Goal: Task Accomplishment & Management: Use online tool/utility

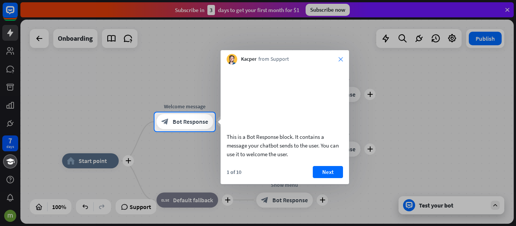
click at [341, 60] on icon "close" at bounding box center [341, 59] width 5 height 5
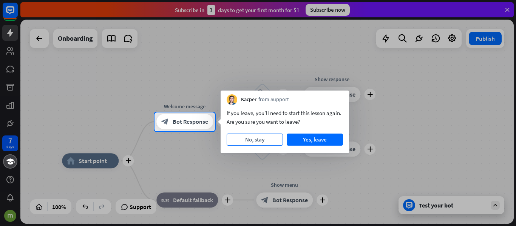
click at [257, 135] on button "No, stay" at bounding box center [255, 140] width 56 height 12
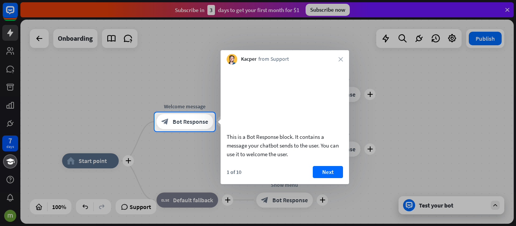
click at [341, 56] on div "Kacper from Support close" at bounding box center [285, 57] width 128 height 14
click at [340, 59] on icon "close" at bounding box center [341, 59] width 5 height 5
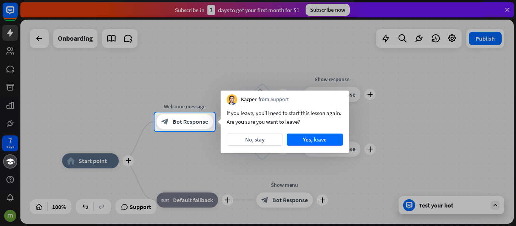
click at [68, 42] on div at bounding box center [258, 56] width 516 height 113
click at [319, 144] on button "Yes, leave" at bounding box center [315, 140] width 56 height 12
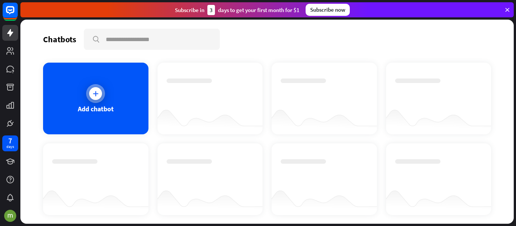
click at [97, 107] on div "Add chatbot" at bounding box center [96, 109] width 36 height 9
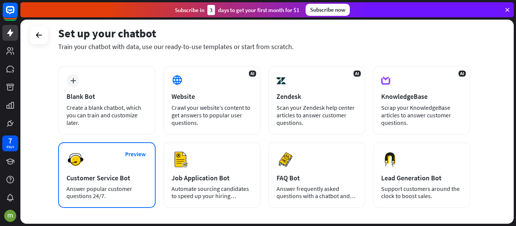
scroll to position [33, 0]
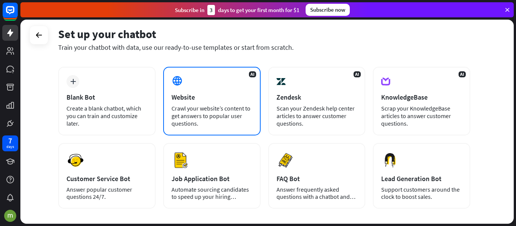
click at [196, 110] on div "Crawl your website’s content to get answers to popular user questions." at bounding box center [212, 116] width 81 height 23
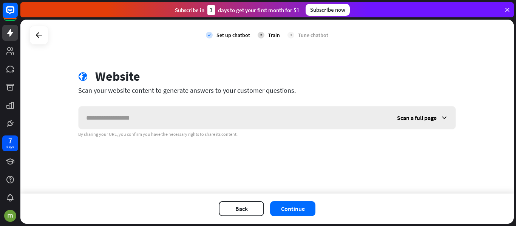
click at [151, 128] on input "text" at bounding box center [234, 118] width 311 height 23
click at [142, 124] on input "text" at bounding box center [234, 118] width 311 height 23
type input "**********"
click at [406, 113] on div "Scan a full page" at bounding box center [423, 118] width 66 height 23
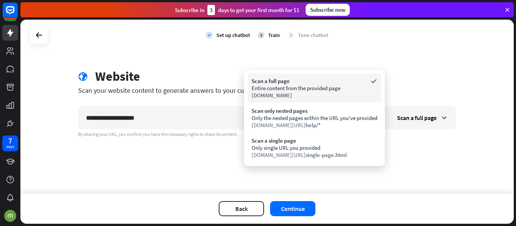
click at [355, 84] on div "Scan a full page" at bounding box center [315, 80] width 126 height 7
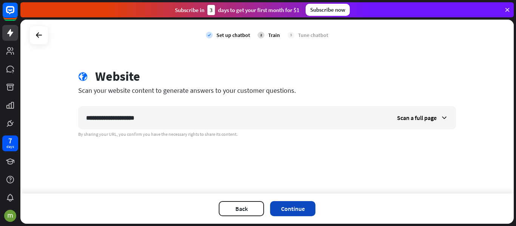
click at [296, 211] on button "Continue" at bounding box center [292, 208] width 45 height 15
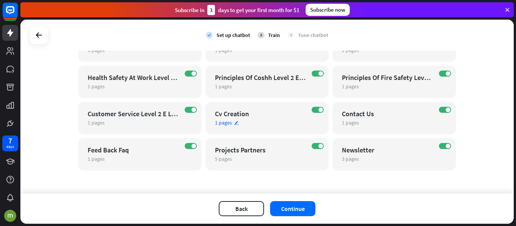
scroll to position [199, 0]
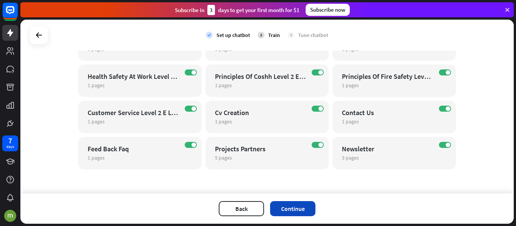
click at [307, 209] on button "Continue" at bounding box center [292, 208] width 45 height 15
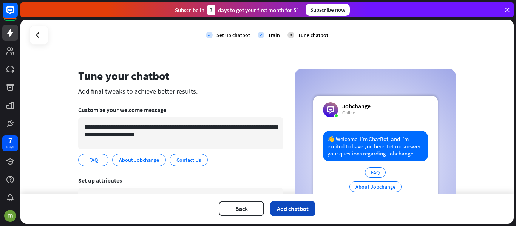
click at [301, 211] on button "Add chatbot" at bounding box center [292, 208] width 45 height 15
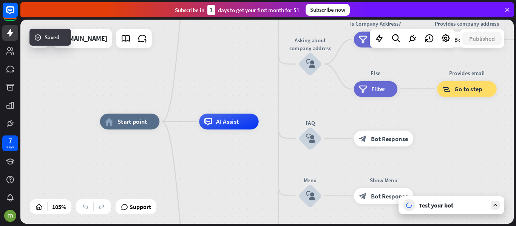
click at [484, 142] on div "home_2 Start point Welcome message block_bot_response Bot Response About us blo…" at bounding box center [359, 229] width 518 height 215
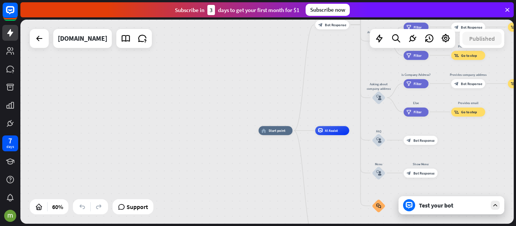
click at [496, 204] on icon at bounding box center [495, 205] width 7 height 7
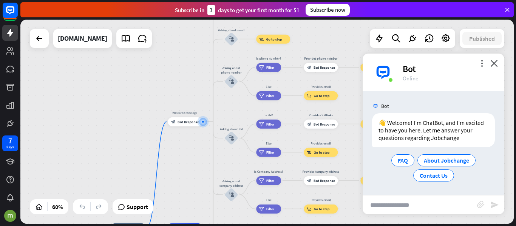
click at [404, 207] on input "text" at bounding box center [420, 205] width 115 height 19
type input "**********"
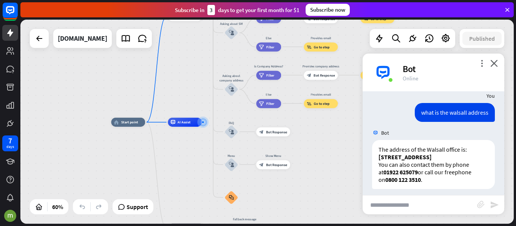
scroll to position [75, 0]
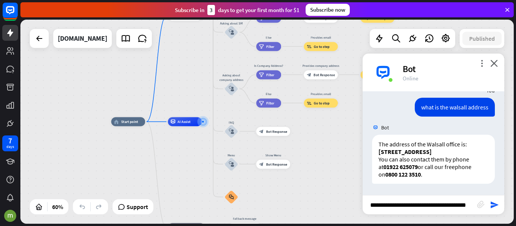
type input "**********"
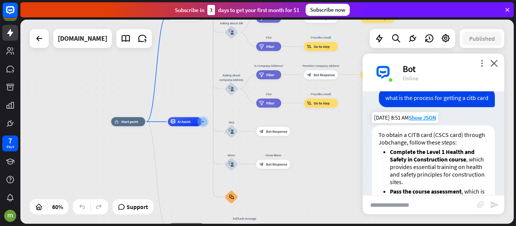
scroll to position [219, 0]
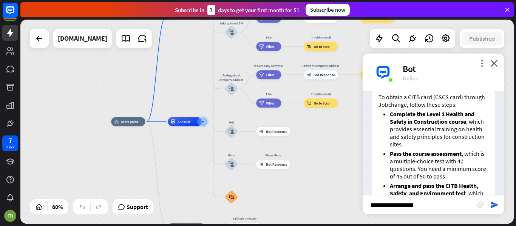
type input "**********"
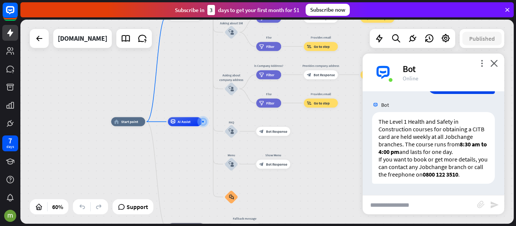
scroll to position [460, 0]
click at [432, 153] on p "The Level 1 Health and Safety in Construction courses for obtaining a CITB card…" at bounding box center [434, 137] width 110 height 38
click at [449, 152] on p "The Level 1 Health and Safety in Construction courses for obtaining a CITB card…" at bounding box center [434, 137] width 110 height 38
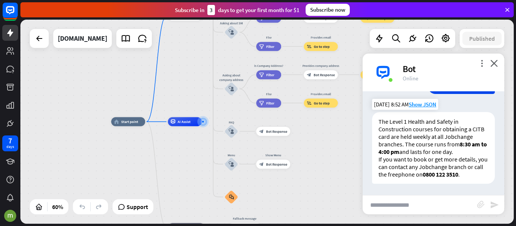
click at [420, 161] on p "If you want to book or get more details, you can contact any Jobchange branch o…" at bounding box center [434, 167] width 110 height 23
click at [442, 161] on p "If you want to book or get more details, you can contact any Jobchange branch o…" at bounding box center [434, 167] width 110 height 23
click at [397, 207] on input "text" at bounding box center [420, 205] width 115 height 19
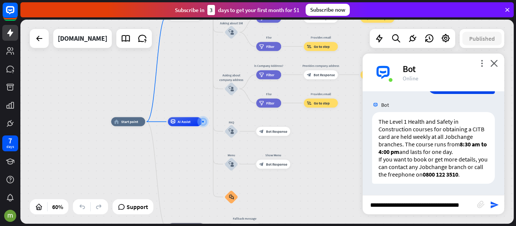
type input "**********"
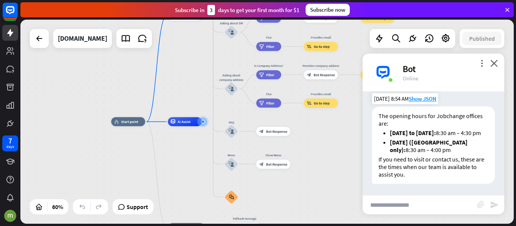
scroll to position [607, 0]
click at [434, 159] on p "If you need to visit or contact us, these are the times when our team is availa…" at bounding box center [434, 167] width 110 height 23
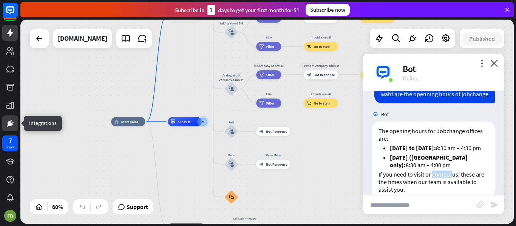
click at [10, 121] on icon at bounding box center [10, 123] width 9 height 9
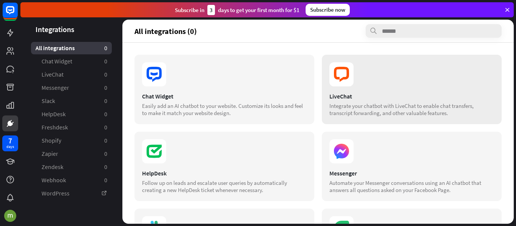
click at [341, 88] on div "LiveChat Integrate your chatbot with LiveChat to enable chat transfers, transcr…" at bounding box center [412, 90] width 180 height 70
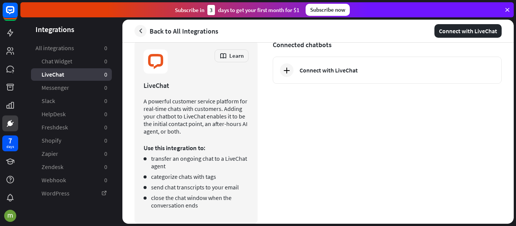
scroll to position [27, 0]
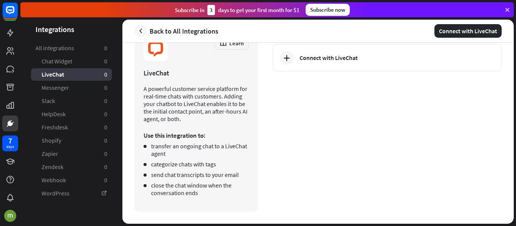
click at [172, 115] on p "A powerful customer service platform for real-time chats with customers. Adding…" at bounding box center [196, 104] width 105 height 38
click at [176, 135] on p "Use this integration to:" at bounding box center [196, 136] width 105 height 8
click at [199, 148] on li "transfer an ongoing chat to a LiveChat agent" at bounding box center [196, 149] width 105 height 15
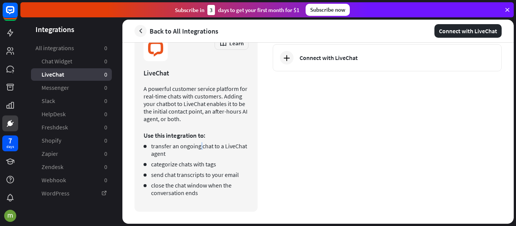
click at [199, 148] on li "transfer an ongoing chat to a LiveChat agent" at bounding box center [196, 149] width 105 height 15
click at [214, 146] on li "transfer an ongoing chat to a LiveChat agent" at bounding box center [196, 149] width 105 height 15
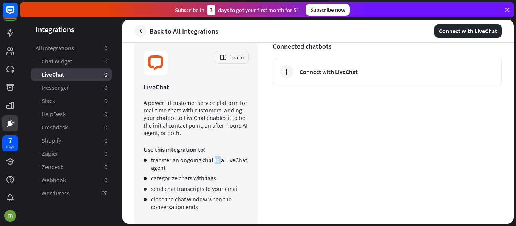
scroll to position [0, 0]
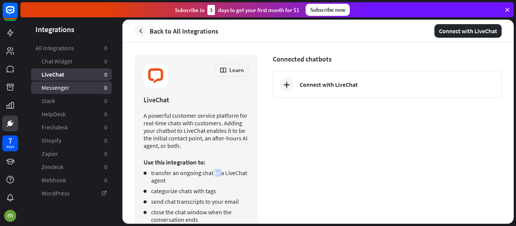
click at [58, 87] on span "Messenger" at bounding box center [56, 88] width 28 height 8
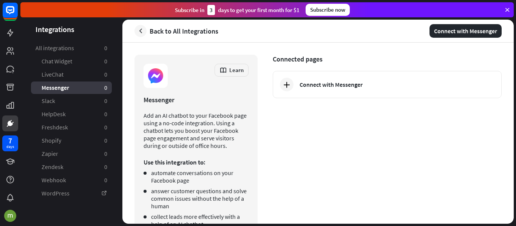
click at [215, 131] on p "Add an AI chatbot to your Facebook page using a no-code integration. Using a ch…" at bounding box center [196, 131] width 105 height 38
click at [168, 137] on p "Add an AI chatbot to your Facebook page using a no-code integration. Using a ch…" at bounding box center [196, 131] width 105 height 38
click at [196, 141] on p "Add an AI chatbot to your Facebook page using a no-code integration. Using a ch…" at bounding box center [196, 131] width 105 height 38
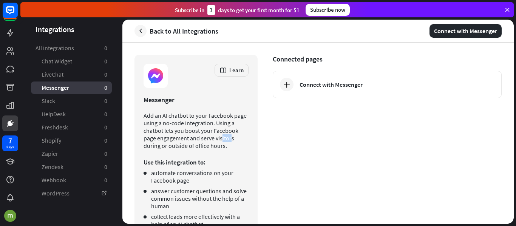
click at [196, 141] on p "Add an AI chatbot to your Facebook page using a no-code integration. Using a ch…" at bounding box center [196, 131] width 105 height 38
click at [210, 142] on p "Add an AI chatbot to your Facebook page using a no-code integration. Using a ch…" at bounding box center [196, 131] width 105 height 38
click at [218, 138] on p "Add an AI chatbot to your Facebook page using a no-code integration. Using a ch…" at bounding box center [196, 131] width 105 height 38
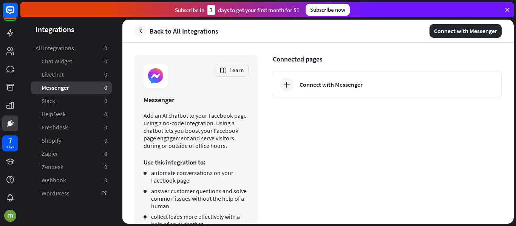
click at [193, 152] on div "Add an AI chatbot to your Facebook page using a no-code integration. Using a ch…" at bounding box center [196, 173] width 105 height 122
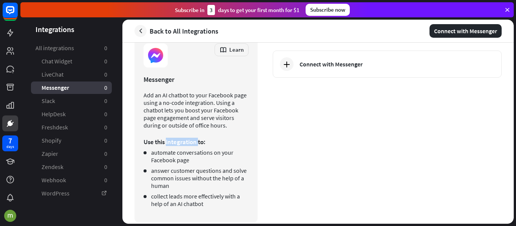
scroll to position [31, 0]
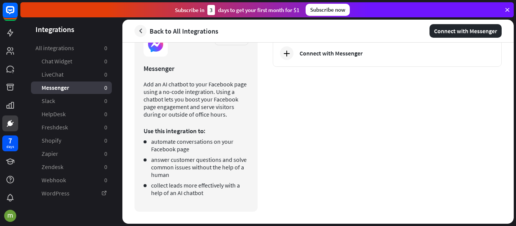
click at [165, 143] on li "automate conversations on your Facebook page" at bounding box center [196, 145] width 105 height 15
click at [185, 143] on li "automate conversations on your Facebook page" at bounding box center [196, 145] width 105 height 15
click at [188, 150] on li "automate conversations on your Facebook page" at bounding box center [196, 145] width 105 height 15
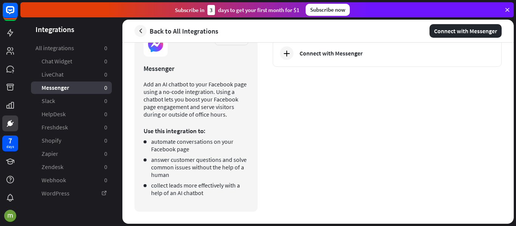
click at [188, 150] on li "automate conversations on your Facebook page" at bounding box center [196, 145] width 105 height 15
click at [188, 148] on li "automate conversations on your Facebook page" at bounding box center [196, 145] width 105 height 15
click at [179, 160] on li "answer customer questions and solve common issues without the help of a human" at bounding box center [196, 167] width 105 height 23
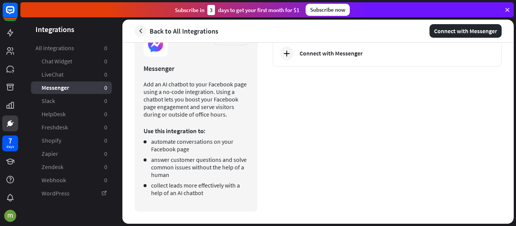
click at [210, 164] on li "answer customer questions and solve common issues without the help of a human" at bounding box center [196, 167] width 105 height 23
click at [224, 164] on li "answer customer questions and solve common issues without the help of a human" at bounding box center [196, 167] width 105 height 23
click at [182, 165] on li "answer customer questions and solve common issues without the help of a human" at bounding box center [196, 167] width 105 height 23
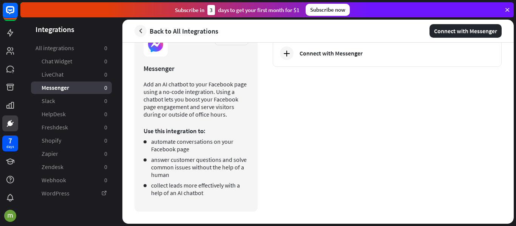
click at [182, 165] on li "answer customer questions and solve common issues without the help of a human" at bounding box center [196, 167] width 105 height 23
click at [202, 169] on li "answer customer questions and solve common issues without the help of a human" at bounding box center [196, 167] width 105 height 23
click at [188, 185] on li "collect leads more effectively with a help of an AI chatbot" at bounding box center [196, 189] width 105 height 15
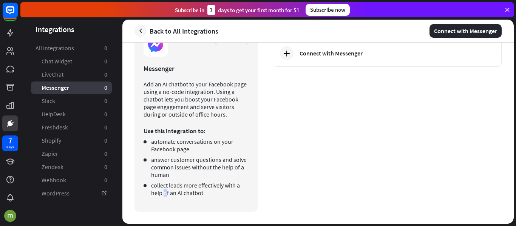
click at [215, 185] on li "collect leads more effectively with a help of an AI chatbot" at bounding box center [196, 189] width 105 height 15
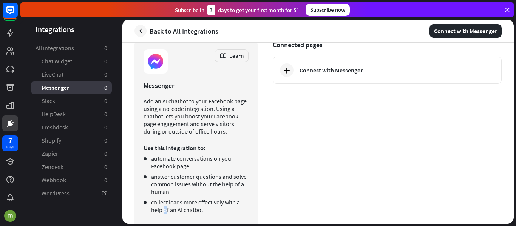
scroll to position [0, 0]
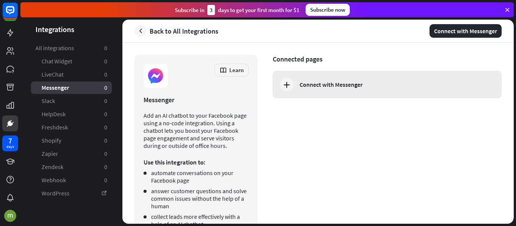
click at [315, 85] on div "Connect with Messenger" at bounding box center [331, 85] width 63 height 8
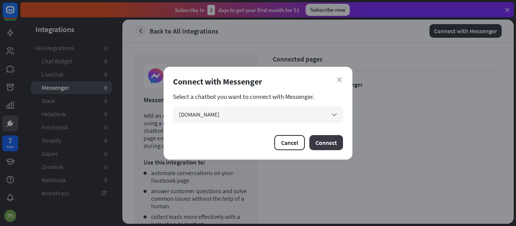
click at [330, 143] on button "Connect" at bounding box center [327, 142] width 34 height 15
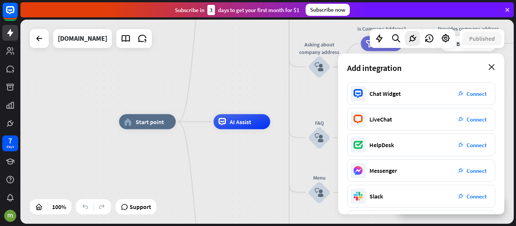
click at [491, 65] on icon "close" at bounding box center [492, 67] width 6 height 6
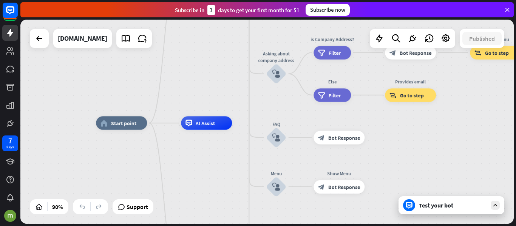
drag, startPoint x: 447, startPoint y: 164, endPoint x: 415, endPoint y: 166, distance: 32.9
click at [415, 166] on div "home_2 Start point Welcome message block_bot_response Bot Response About us blo…" at bounding box center [318, 215] width 444 height 184
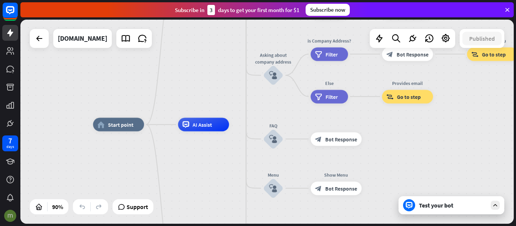
click at [10, 214] on img at bounding box center [10, 216] width 12 height 12
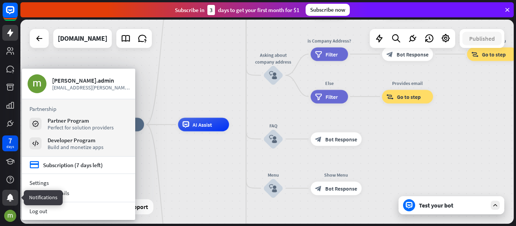
click at [7, 199] on icon at bounding box center [10, 197] width 9 height 9
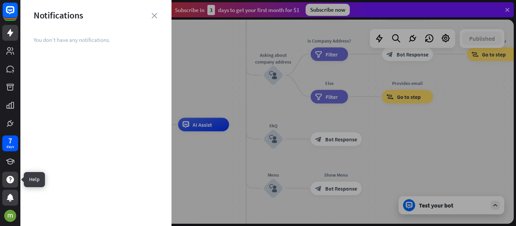
click at [8, 175] on div at bounding box center [10, 180] width 16 height 16
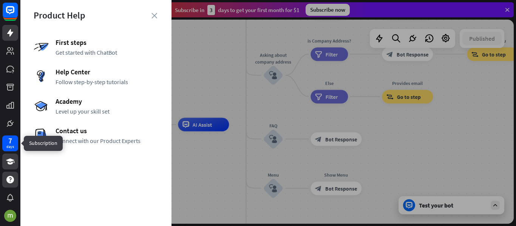
click at [14, 156] on link at bounding box center [10, 162] width 16 height 16
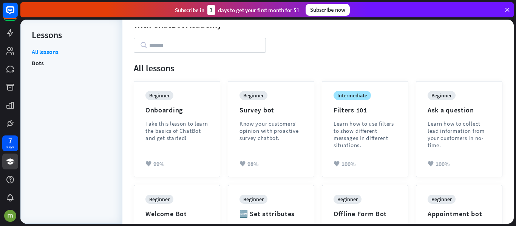
scroll to position [76, 0]
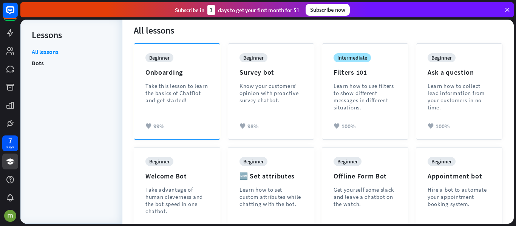
click at [170, 104] on div "Take this lesson to learn the basics of ChatBot and get started!" at bounding box center [176, 93] width 63 height 22
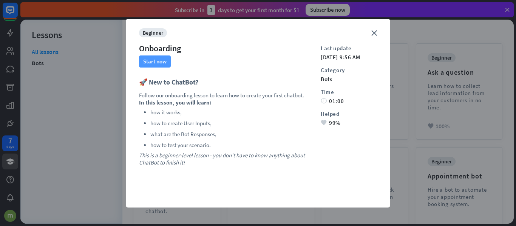
click at [159, 60] on button "Start now" at bounding box center [155, 62] width 32 height 12
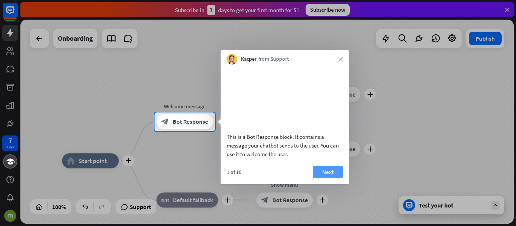
click at [327, 178] on button "Next" at bounding box center [328, 172] width 30 height 12
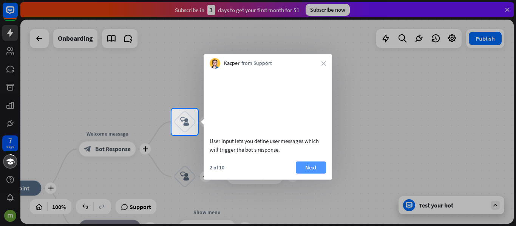
click at [311, 174] on button "Next" at bounding box center [311, 168] width 30 height 12
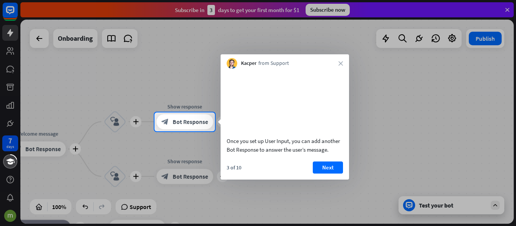
click at [338, 64] on div "Kacper from Support close" at bounding box center [285, 61] width 128 height 14
click at [342, 63] on icon "close" at bounding box center [341, 63] width 5 height 5
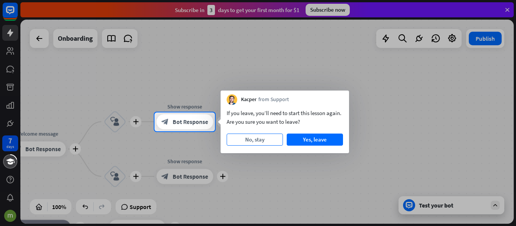
click at [265, 142] on button "No, stay" at bounding box center [255, 140] width 56 height 12
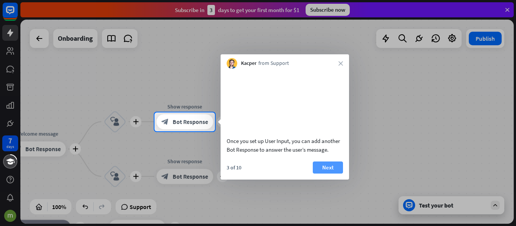
click at [326, 174] on button "Next" at bounding box center [328, 168] width 30 height 12
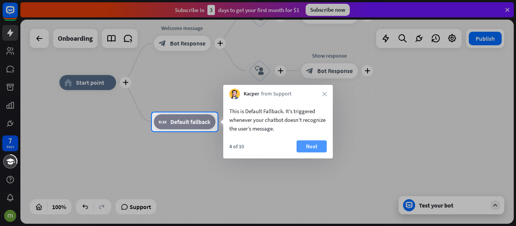
click at [313, 145] on button "Next" at bounding box center [312, 147] width 30 height 12
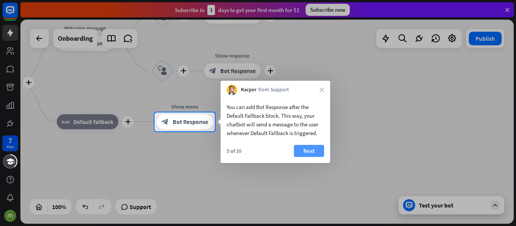
click at [312, 150] on button "Next" at bounding box center [309, 151] width 30 height 12
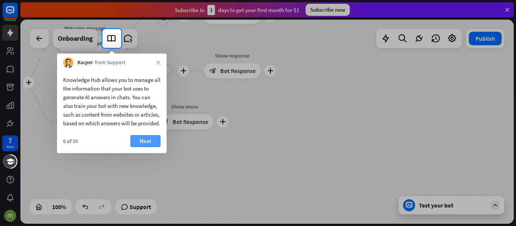
click at [140, 147] on button "Next" at bounding box center [145, 141] width 30 height 12
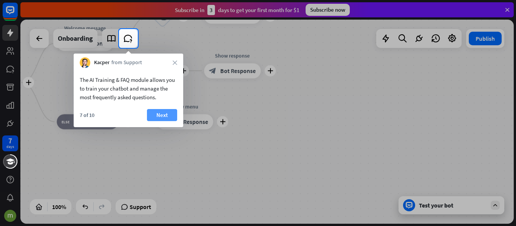
click at [170, 117] on button "Next" at bounding box center [162, 115] width 30 height 12
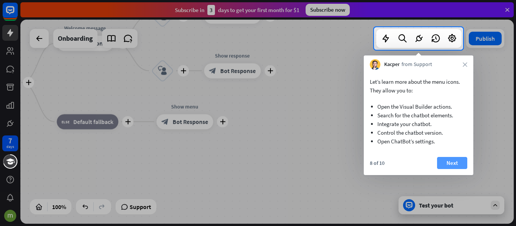
click at [450, 163] on button "Next" at bounding box center [452, 163] width 30 height 12
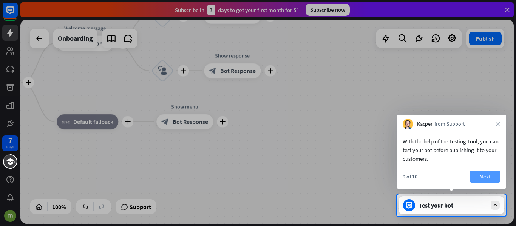
click at [483, 175] on button "Next" at bounding box center [485, 177] width 30 height 12
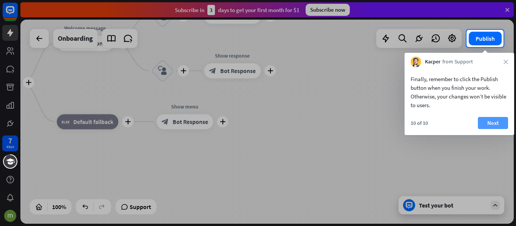
click at [498, 122] on button "Next" at bounding box center [493, 123] width 30 height 12
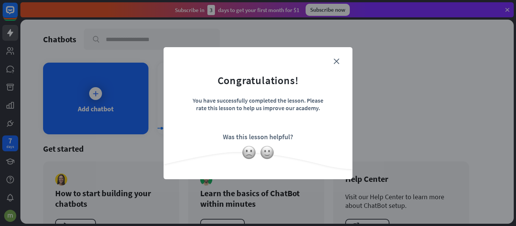
click at [339, 61] on form "Congratulations! You have successfully completed the lesson. Please rate this l…" at bounding box center [258, 102] width 170 height 90
click at [338, 61] on icon "close" at bounding box center [337, 62] width 6 height 6
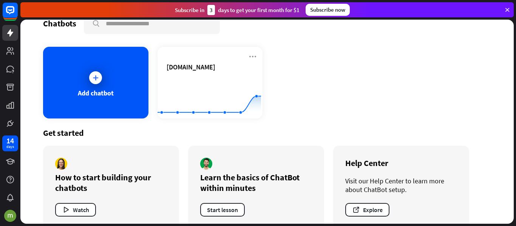
scroll to position [30, 0]
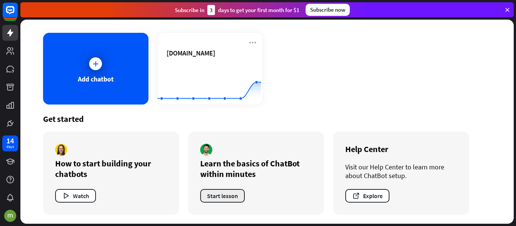
click at [218, 198] on button "Start lesson" at bounding box center [222, 196] width 45 height 14
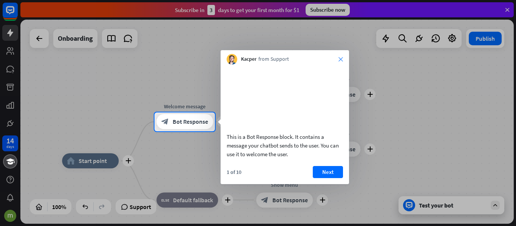
click at [339, 61] on icon "close" at bounding box center [341, 59] width 5 height 5
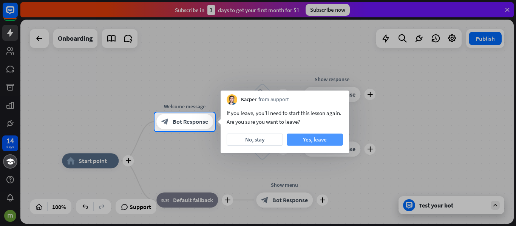
click at [306, 141] on button "Yes, leave" at bounding box center [315, 140] width 56 height 12
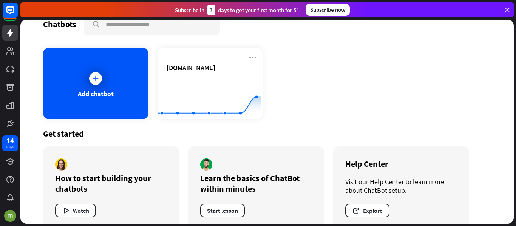
scroll to position [30, 0]
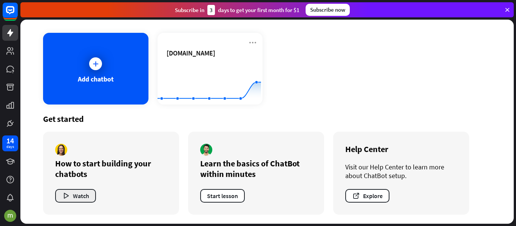
click at [69, 197] on icon "button" at bounding box center [66, 196] width 8 height 8
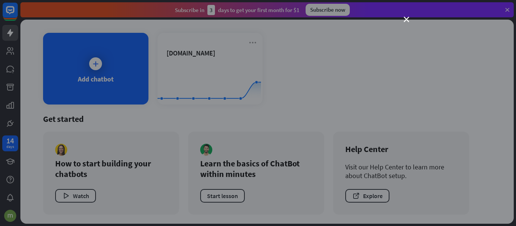
click at [91, 149] on div "close" at bounding box center [258, 113] width 516 height 226
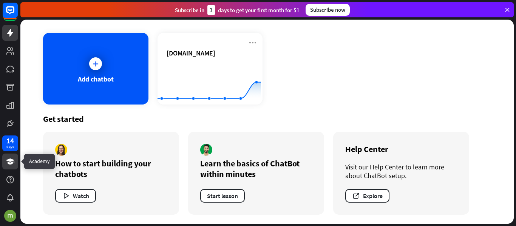
click at [6, 158] on icon at bounding box center [10, 161] width 9 height 9
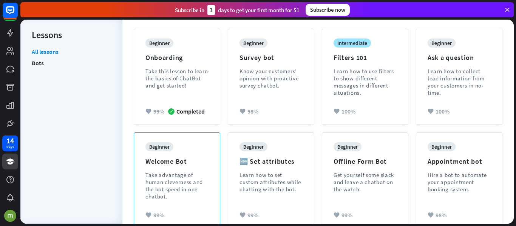
scroll to position [101, 0]
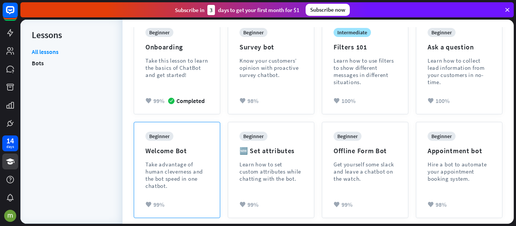
click at [184, 166] on div "Take advantage of human cleverness and the bot speed in one chatbot." at bounding box center [176, 175] width 63 height 29
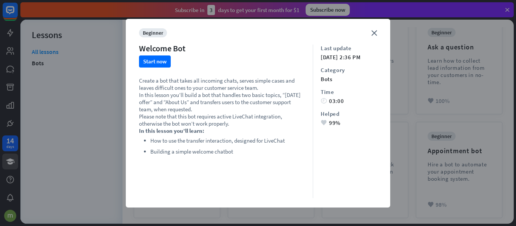
click at [227, 82] on p "Create a bot that takes all incoming chats, serves simple cases and leaves diff…" at bounding box center [222, 84] width 166 height 14
click at [257, 82] on p "Create a bot that takes all incoming chats, serves simple cases and leaves diff…" at bounding box center [222, 84] width 166 height 14
click at [245, 90] on p "Create a bot that takes all incoming chats, serves simple cases and leaves diff…" at bounding box center [222, 84] width 166 height 14
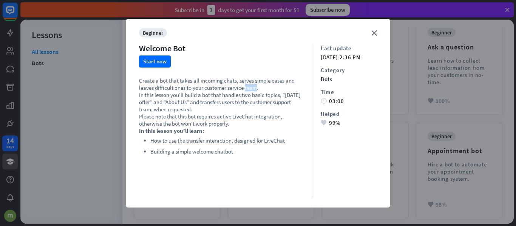
click at [245, 90] on p "Create a bot that takes all incoming chats, serves simple cases and leaves diff…" at bounding box center [222, 84] width 166 height 14
click at [227, 103] on p "In this lesson you’ll build a bot that handles two basic topics, “[DATE] offer”…" at bounding box center [222, 102] width 166 height 22
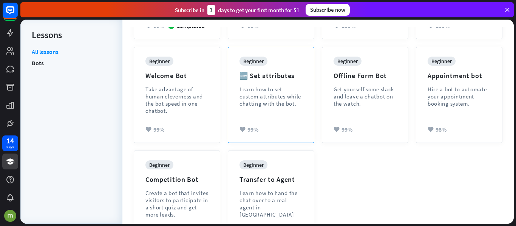
scroll to position [176, 0]
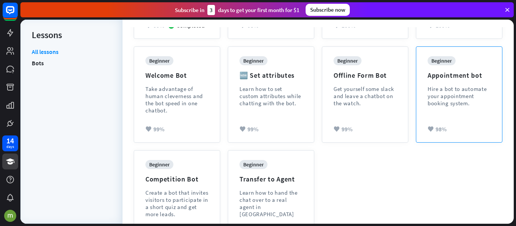
click at [460, 107] on div "Hire a bot to automate your appointment booking system." at bounding box center [459, 96] width 63 height 22
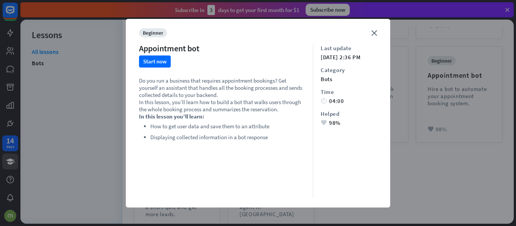
scroll to position [0, 0]
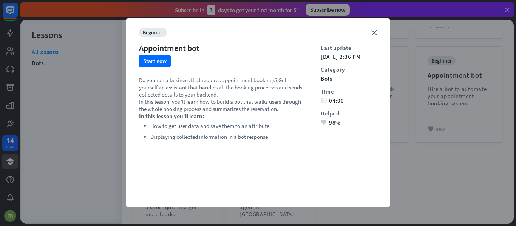
click at [205, 88] on p "Do you run a business that requires appointment bookings? Get yourself an assis…" at bounding box center [222, 88] width 166 height 22
click at [238, 87] on p "Do you run a business that requires appointment bookings? Get yourself an assis…" at bounding box center [222, 88] width 166 height 22
click at [267, 87] on p "Do you run a business that requires appointment bookings? Get yourself an assis…" at bounding box center [222, 88] width 166 height 22
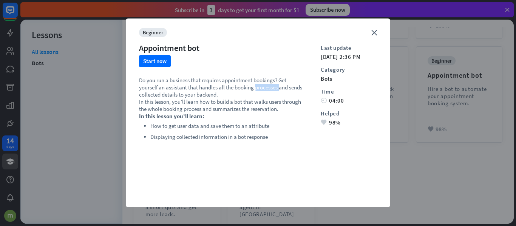
click at [267, 87] on p "Do you run a business that requires appointment bookings? Get yourself an assis…" at bounding box center [222, 88] width 166 height 22
click at [171, 96] on p "Do you run a business that requires appointment bookings? Get yourself an assis…" at bounding box center [222, 88] width 166 height 22
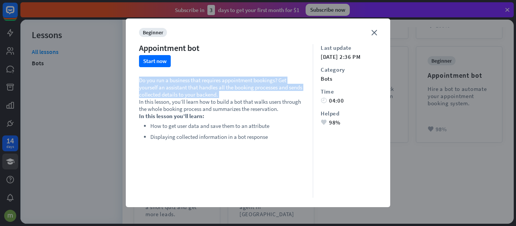
click at [171, 96] on p "Do you run a business that requires appointment bookings? Get yourself an assis…" at bounding box center [222, 88] width 166 height 22
click at [205, 96] on p "Do you run a business that requires appointment bookings? Get yourself an assis…" at bounding box center [222, 88] width 166 height 22
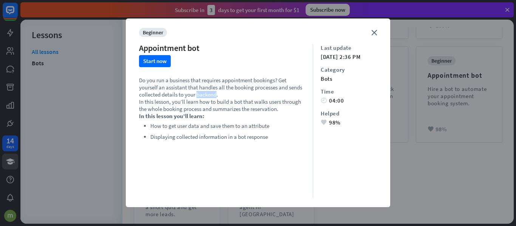
click at [205, 96] on p "Do you run a business that requires appointment bookings? Get yourself an assis…" at bounding box center [222, 88] width 166 height 22
click at [218, 102] on p "In this lesson, you’ll learn how to build a bot that walks users through the wh…" at bounding box center [222, 105] width 166 height 14
click at [264, 104] on p "In this lesson, you’ll learn how to build a bot that walks users through the wh…" at bounding box center [222, 105] width 166 height 14
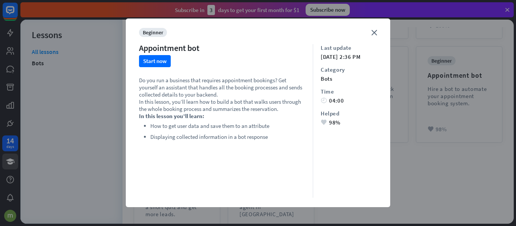
click at [362, 29] on div "close beginner Appointment bot Start now Do you run a business that requires ap…" at bounding box center [258, 113] width 265 height 189
click at [369, 29] on div "close beginner Appointment bot Start now Do you run a business that requires ap…" at bounding box center [258, 113] width 265 height 189
click at [371, 32] on icon "close" at bounding box center [374, 33] width 6 height 6
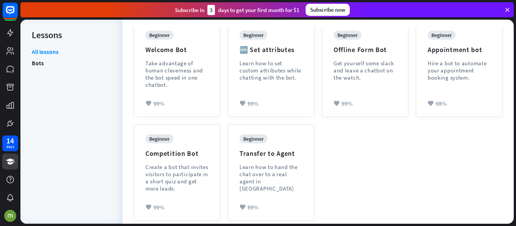
scroll to position [214, 0]
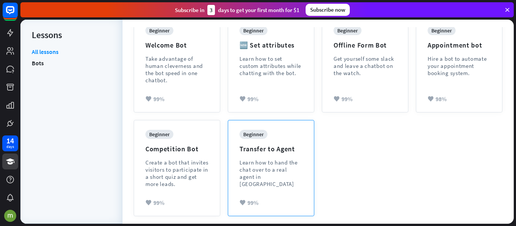
click at [291, 163] on div "Learn how to hand the chat over to a real agent in [GEOGRAPHIC_DATA]" at bounding box center [271, 173] width 63 height 29
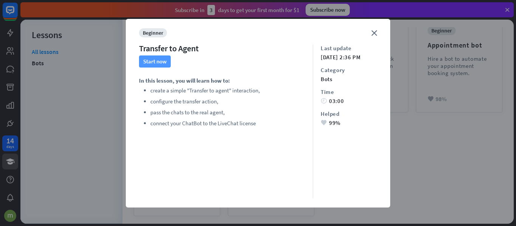
click at [150, 64] on button "Start now" at bounding box center [155, 62] width 32 height 12
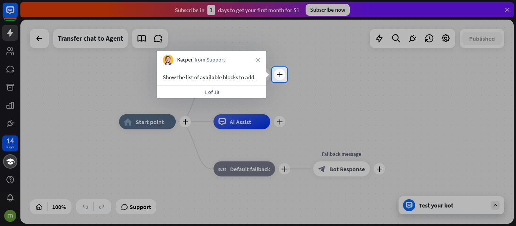
click at [261, 75] on div "Show the list of available blocks to add." at bounding box center [212, 75] width 110 height 20
click at [223, 88] on div "1 of 18" at bounding box center [212, 91] width 110 height 13
click at [205, 94] on div "1 of 18" at bounding box center [212, 91] width 110 height 13
click at [282, 75] on icon "plus" at bounding box center [280, 74] width 6 height 5
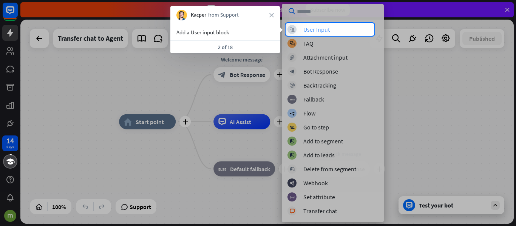
click at [302, 30] on div "block_user_input User Input" at bounding box center [333, 29] width 91 height 9
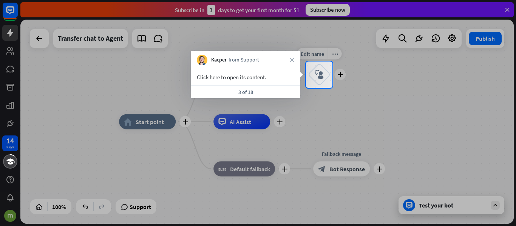
click at [321, 76] on icon "block_user_input" at bounding box center [319, 74] width 9 height 9
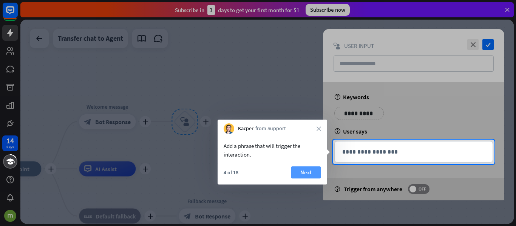
click at [302, 170] on button "Next" at bounding box center [306, 173] width 30 height 12
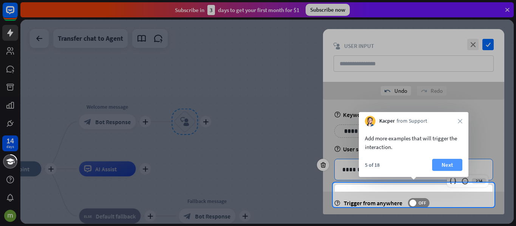
click at [445, 162] on button "Next" at bounding box center [447, 165] width 30 height 12
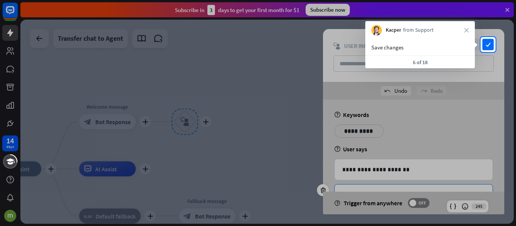
click at [429, 56] on div "6 of 18" at bounding box center [420, 62] width 110 height 13
click at [416, 51] on div "Save changes" at bounding box center [420, 47] width 98 height 9
click at [425, 129] on div at bounding box center [258, 139] width 516 height 174
click at [450, 161] on div at bounding box center [258, 139] width 516 height 174
click at [488, 40] on icon "check" at bounding box center [488, 44] width 11 height 11
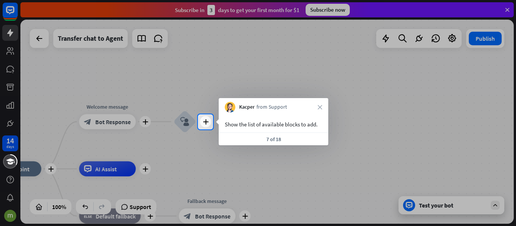
click at [254, 127] on div "Show the list of available blocks to add." at bounding box center [274, 124] width 98 height 9
click at [211, 121] on div "plus" at bounding box center [205, 121] width 11 height 11
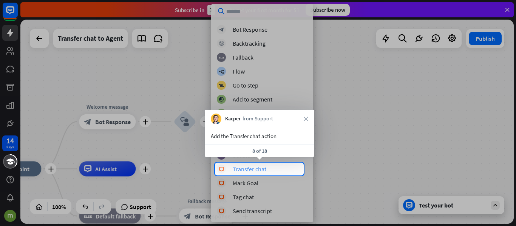
click at [258, 168] on div "Transfer chat" at bounding box center [250, 170] width 34 height 8
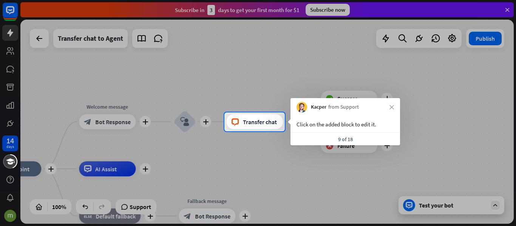
click at [358, 125] on div "Click on the added block to edit it." at bounding box center [346, 124] width 98 height 9
click at [258, 128] on div "block_livechat Transfer chat" at bounding box center [254, 122] width 57 height 15
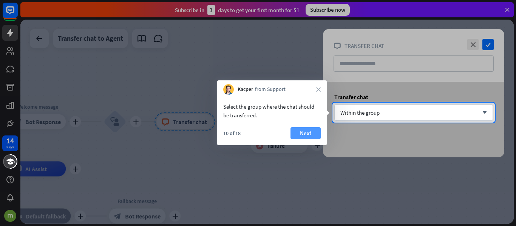
click at [307, 134] on button "Next" at bounding box center [306, 133] width 30 height 12
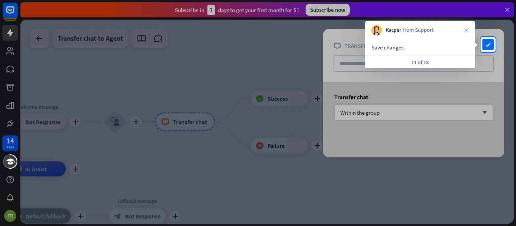
click at [383, 105] on div at bounding box center [258, 139] width 516 height 174
click at [487, 46] on icon "check" at bounding box center [488, 44] width 11 height 11
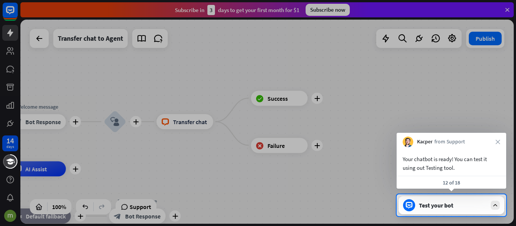
click at [445, 203] on div "Test your bot" at bounding box center [453, 206] width 68 height 8
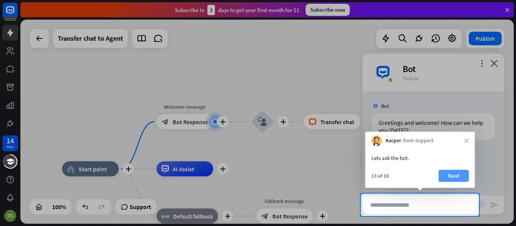
click at [450, 173] on button "Next" at bounding box center [454, 176] width 30 height 12
type input "**********"
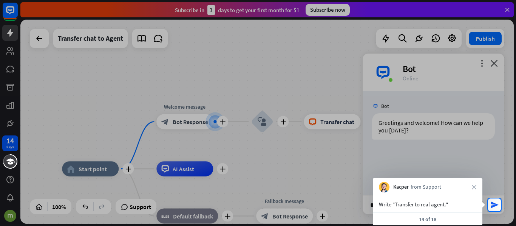
click at [365, 205] on div at bounding box center [244, 205] width 488 height 13
click at [493, 204] on icon "send" at bounding box center [494, 205] width 9 height 9
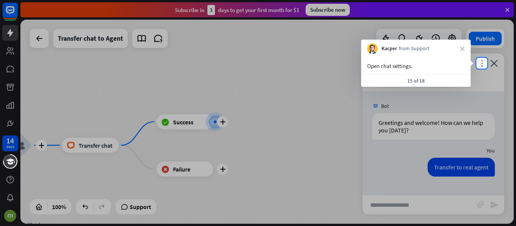
click at [481, 62] on icon "more_vert" at bounding box center [481, 63] width 7 height 7
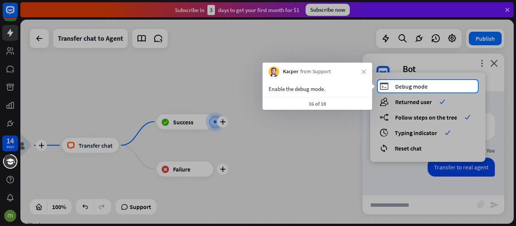
click at [414, 86] on span "Debug mode" at bounding box center [411, 87] width 33 height 8
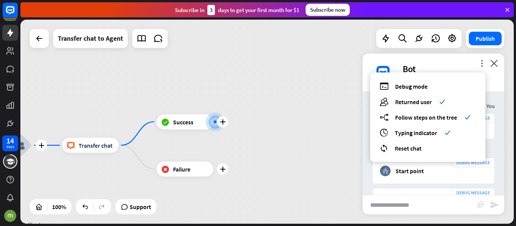
scroll to position [240, 0]
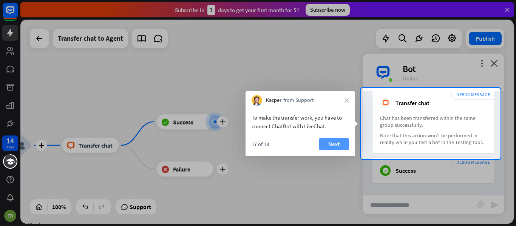
click at [330, 144] on button "Next" at bounding box center [334, 144] width 30 height 12
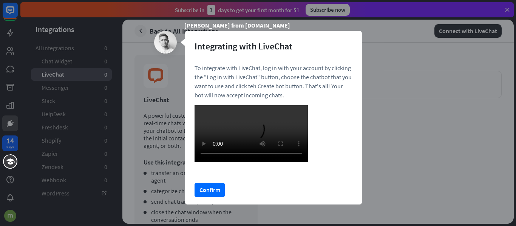
click at [284, 75] on p "To integrate with LiveChat, log in with your account by clicking the "Log in wi…" at bounding box center [274, 81] width 158 height 36
click at [312, 74] on p "To integrate with LiveChat, log in with your account by clicking the "Log in wi…" at bounding box center [274, 81] width 158 height 36
click at [252, 84] on p "To integrate with LiveChat, log in with your account by clicking the "Log in wi…" at bounding box center [274, 81] width 158 height 36
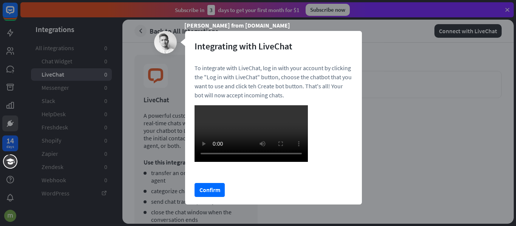
click at [252, 84] on p "To integrate with LiveChat, log in with your account by clicking the "Log in wi…" at bounding box center [274, 81] width 158 height 36
click at [280, 85] on p "To integrate with LiveChat, log in with your account by clicking the "Log in wi…" at bounding box center [274, 81] width 158 height 36
click at [209, 197] on button "Confirm" at bounding box center [210, 190] width 30 height 14
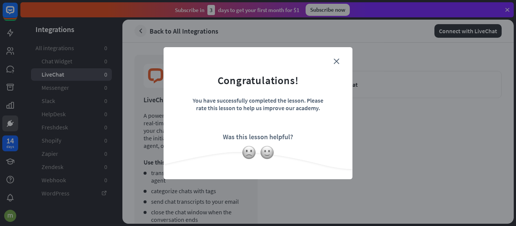
click at [340, 61] on form "Congratulations! You have successfully completed the lesson. Please rate this l…" at bounding box center [258, 102] width 170 height 90
click at [338, 62] on icon "close" at bounding box center [337, 62] width 6 height 6
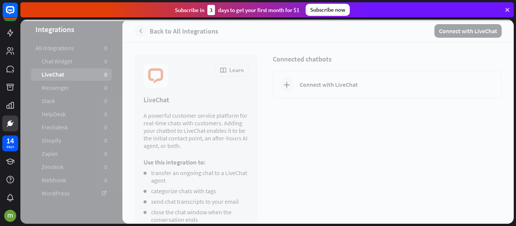
click at [338, 62] on icon "close" at bounding box center [337, 62] width 6 height 6
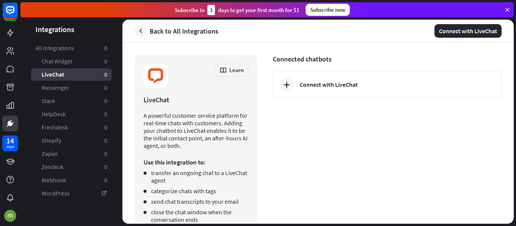
click at [55, 76] on span "LiveChat" at bounding box center [53, 75] width 23 height 8
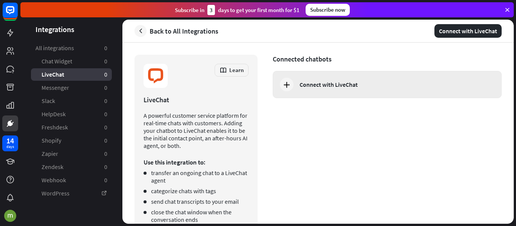
click at [315, 84] on div "Connect with LiveChat" at bounding box center [329, 85] width 58 height 8
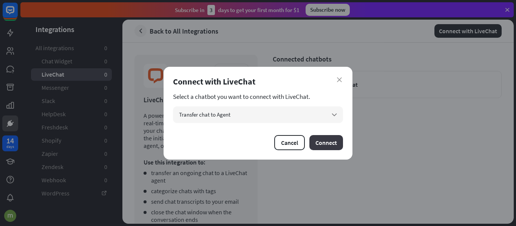
click at [338, 145] on button "Connect" at bounding box center [327, 142] width 34 height 15
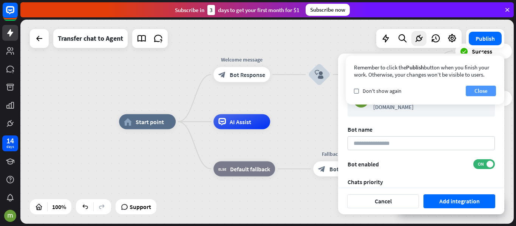
click at [482, 90] on button "Close" at bounding box center [481, 91] width 30 height 11
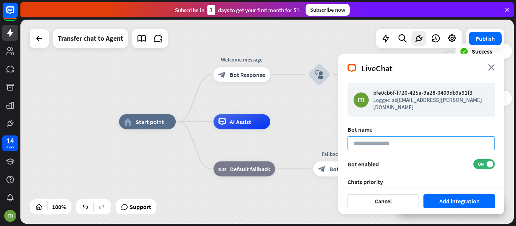
click at [377, 146] on input at bounding box center [421, 143] width 147 height 14
type input "**********"
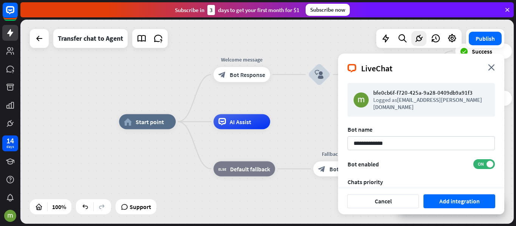
click at [469, 210] on div "Cancel Add integration" at bounding box center [421, 202] width 166 height 26
click at [474, 201] on button "Add integration" at bounding box center [460, 202] width 72 height 14
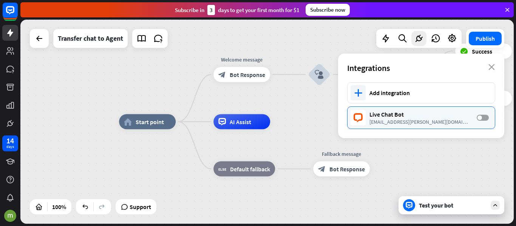
click at [484, 117] on label "OFF" at bounding box center [483, 118] width 12 height 6
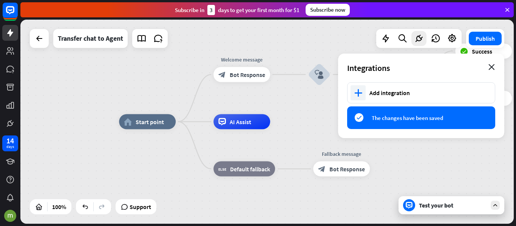
click at [490, 70] on icon "close" at bounding box center [492, 67] width 6 height 6
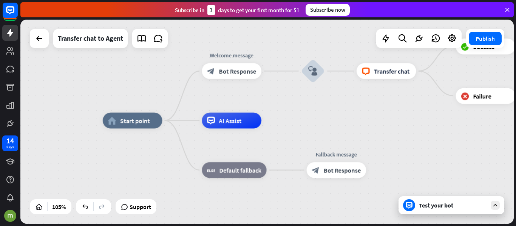
click at [447, 161] on div "home_2 Start point Welcome message block_bot_response Bot Response block_user_i…" at bounding box center [362, 228] width 518 height 215
click at [444, 208] on div "Test your bot" at bounding box center [453, 206] width 68 height 8
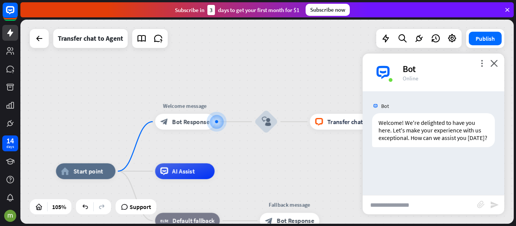
click at [395, 203] on input "text" at bounding box center [420, 205] width 115 height 19
type input "**********"
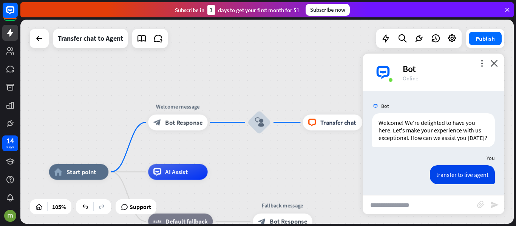
scroll to position [8, 0]
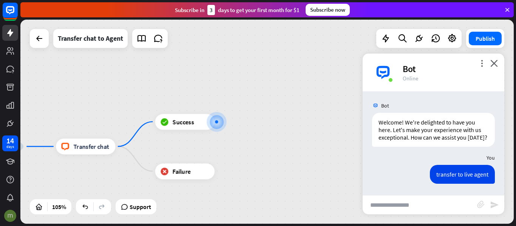
click at [8, 215] on img at bounding box center [10, 216] width 12 height 12
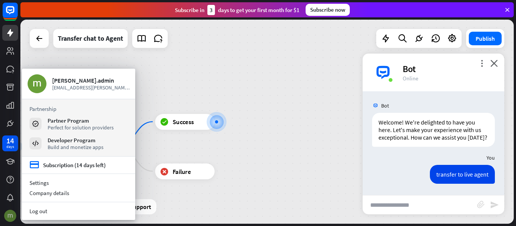
click at [7, 216] on img at bounding box center [10, 216] width 12 height 12
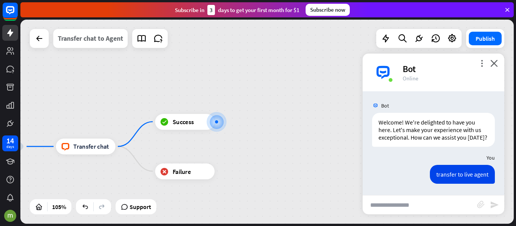
click at [106, 45] on div "Transfer chat to Agent" at bounding box center [90, 38] width 65 height 19
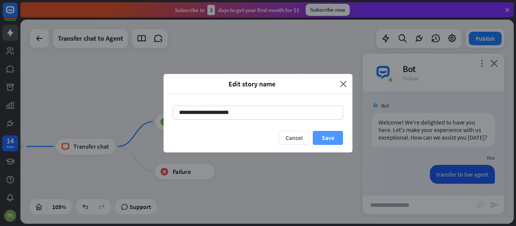
click at [335, 142] on button "Save" at bounding box center [328, 138] width 30 height 14
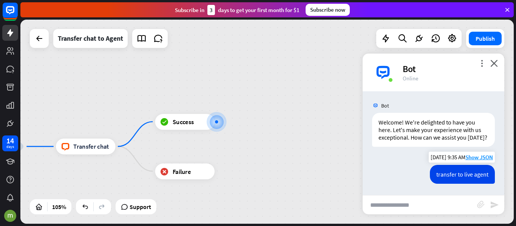
click at [464, 173] on div "transfer to live agent" at bounding box center [462, 174] width 65 height 19
click at [472, 175] on div "transfer to live agent" at bounding box center [462, 174] width 65 height 19
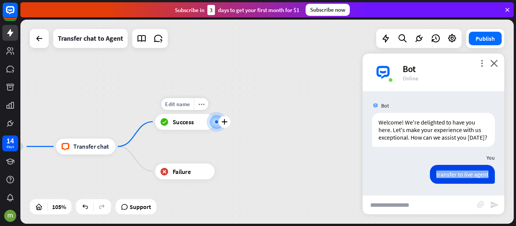
click at [184, 124] on span "Success" at bounding box center [184, 122] width 22 height 8
click at [226, 123] on icon "plus" at bounding box center [224, 122] width 6 height 6
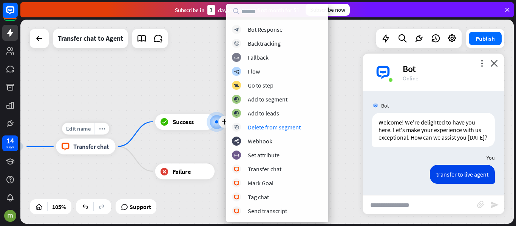
click at [92, 149] on span "Transfer chat" at bounding box center [91, 147] width 36 height 8
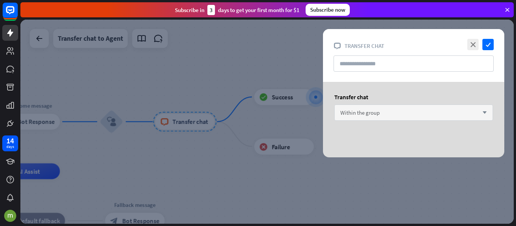
click at [377, 111] on span "Within the group" at bounding box center [359, 112] width 39 height 7
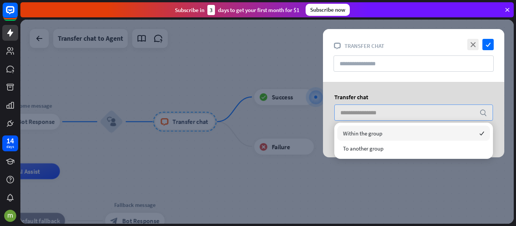
click at [377, 111] on input "search" at bounding box center [407, 112] width 135 height 15
click at [388, 82] on div "close check block_livechat Transfer chat" at bounding box center [413, 55] width 181 height 53
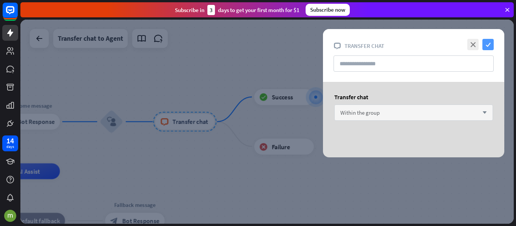
click at [490, 45] on icon "check" at bounding box center [488, 44] width 11 height 11
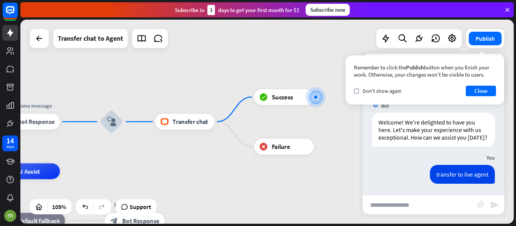
click at [41, 41] on icon at bounding box center [39, 38] width 9 height 9
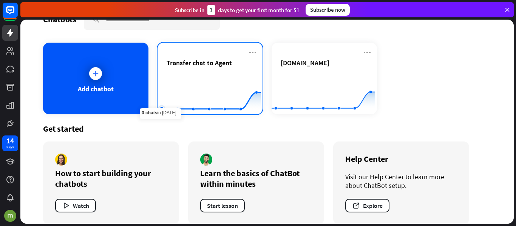
scroll to position [30, 0]
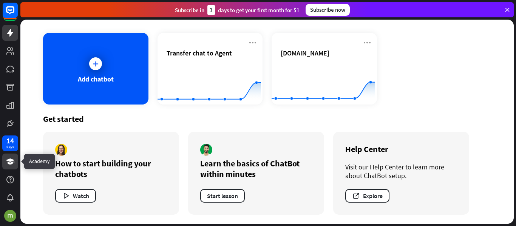
click at [10, 161] on icon at bounding box center [10, 162] width 8 height 6
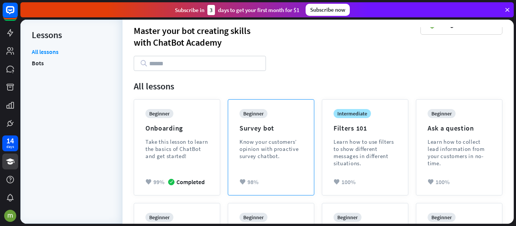
scroll to position [38, 0]
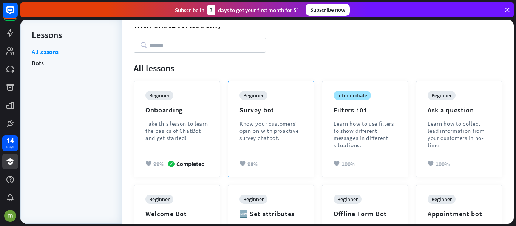
click at [257, 146] on div "beginner Survey bot Know your customers’ opinion with proactive survey chatbot." at bounding box center [271, 122] width 63 height 62
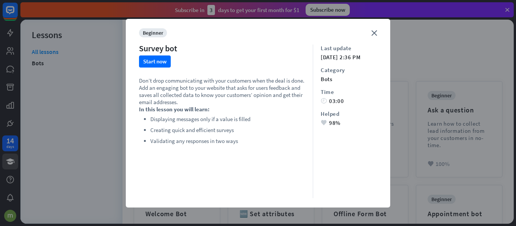
click at [181, 80] on p "Don’t drop communicating with your customers when the deal is done. Add an enga…" at bounding box center [222, 91] width 166 height 29
click at [247, 80] on p "Don’t drop communicating with your customers when the deal is done. Add an enga…" at bounding box center [222, 91] width 166 height 29
click at [221, 132] on li "Creating quick and efficient surveys" at bounding box center [227, 130] width 155 height 9
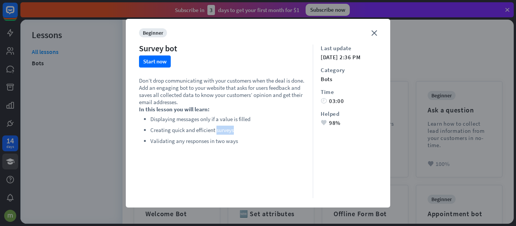
click at [221, 132] on li "Creating quick and efficient surveys" at bounding box center [227, 130] width 155 height 9
click at [189, 142] on li "Validating any responses in two ways" at bounding box center [227, 141] width 155 height 9
click at [223, 145] on li "Validating any responses in two ways" at bounding box center [227, 141] width 155 height 9
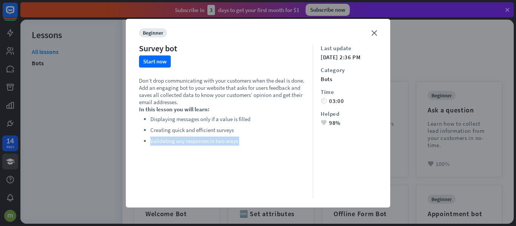
click at [223, 145] on li "Validating any responses in two ways" at bounding box center [227, 141] width 155 height 9
click at [245, 137] on li "Validating any responses in two ways" at bounding box center [227, 141] width 155 height 9
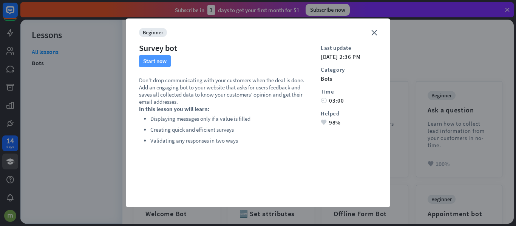
click at [166, 63] on button "Start now" at bounding box center [155, 61] width 32 height 12
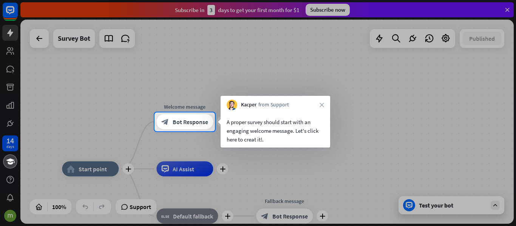
click at [294, 120] on div "A proper survey should start with an engaging welcome message. Let's click here…" at bounding box center [276, 131] width 98 height 26
click at [271, 130] on div "A proper survey should start with an engaging welcome message. Let's click here…" at bounding box center [276, 131] width 98 height 26
click at [189, 126] on div "block_bot_response Bot Response" at bounding box center [184, 122] width 57 height 15
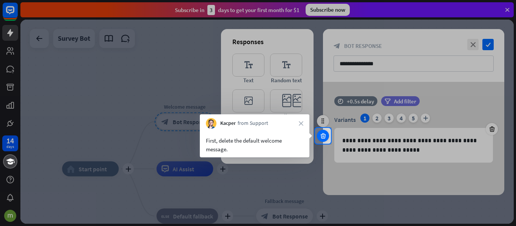
click at [328, 138] on div at bounding box center [323, 136] width 12 height 12
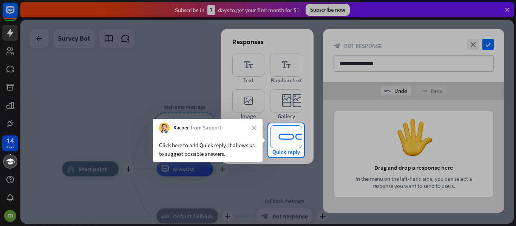
click at [289, 144] on icon "editor_quick_replies" at bounding box center [286, 136] width 32 height 23
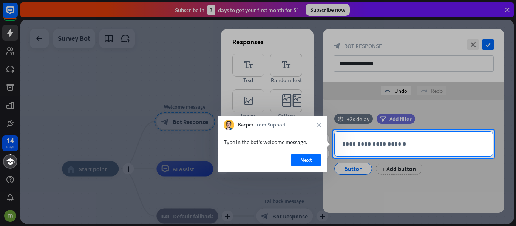
click at [348, 147] on p "**********" at bounding box center [413, 143] width 143 height 9
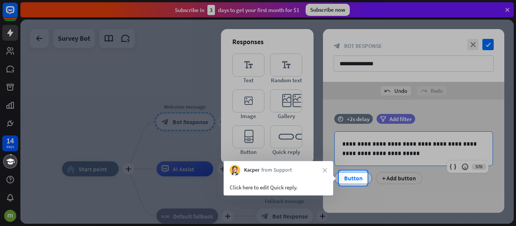
click at [385, 152] on div at bounding box center [258, 85] width 516 height 171
drag, startPoint x: 388, startPoint y: 154, endPoint x: 312, endPoint y: 128, distance: 80.7
click at [313, 129] on div at bounding box center [258, 85] width 516 height 171
drag, startPoint x: 312, startPoint y: 128, endPoint x: 303, endPoint y: 114, distance: 16.7
click at [303, 114] on div at bounding box center [258, 85] width 516 height 171
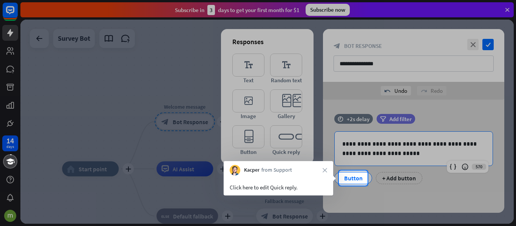
click at [303, 114] on div at bounding box center [258, 85] width 516 height 171
click at [324, 170] on icon "close" at bounding box center [325, 170] width 5 height 5
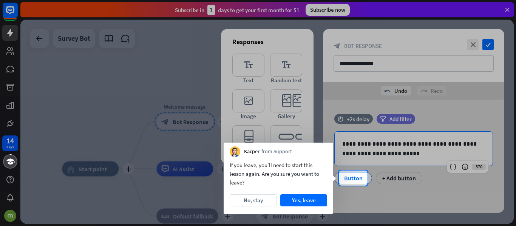
click at [303, 165] on div "If you leave, you’ll need to start this lesson again. Are you sure you want to …" at bounding box center [279, 174] width 98 height 26
click at [254, 176] on div "If you leave, you’ll need to start this lesson again. Are you sure you want to …" at bounding box center [279, 174] width 98 height 26
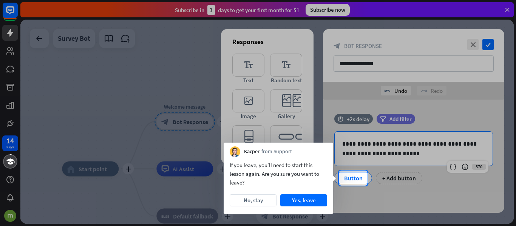
click at [309, 174] on div "If you leave, you’ll need to start this lesson again. Are you sure you want to …" at bounding box center [279, 174] width 98 height 26
click at [297, 145] on div "Kacper from Support" at bounding box center [279, 150] width 110 height 14
click at [291, 150] on span "from Support" at bounding box center [277, 152] width 31 height 8
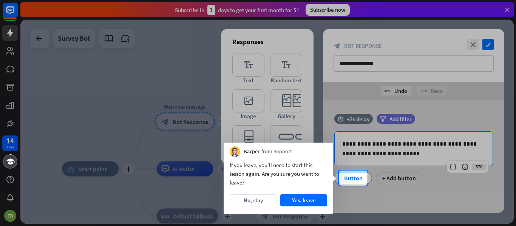
click at [291, 150] on span "from Support" at bounding box center [277, 152] width 31 height 8
click at [392, 159] on div at bounding box center [258, 85] width 516 height 171
click at [396, 155] on div at bounding box center [258, 85] width 516 height 171
click at [310, 199] on button "Yes, leave" at bounding box center [303, 201] width 47 height 12
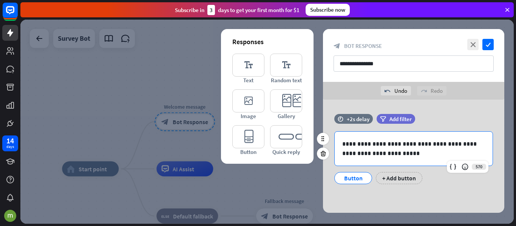
click at [394, 156] on p "**********" at bounding box center [413, 148] width 143 height 19
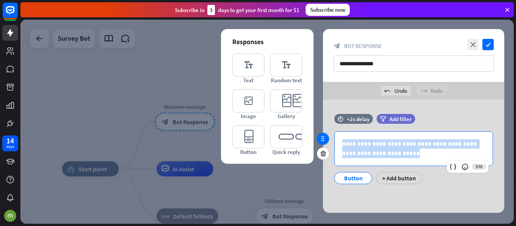
drag, startPoint x: 394, startPoint y: 156, endPoint x: 322, endPoint y: 142, distance: 73.2
click at [323, 142] on div "**********" at bounding box center [413, 153] width 181 height 78
click at [385, 132] on div "**********" at bounding box center [414, 149] width 158 height 34
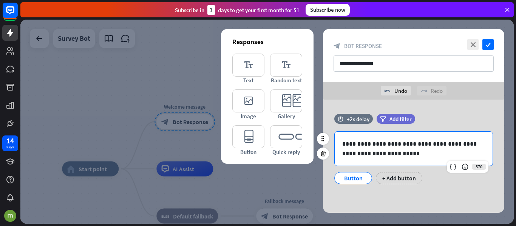
click at [391, 152] on p "**********" at bounding box center [413, 148] width 143 height 19
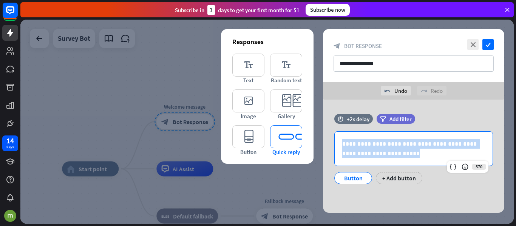
drag, startPoint x: 395, startPoint y: 155, endPoint x: 296, endPoint y: 126, distance: 102.9
click at [323, 126] on div "**********" at bounding box center [413, 156] width 181 height 113
click at [409, 154] on p "**********" at bounding box center [413, 148] width 143 height 19
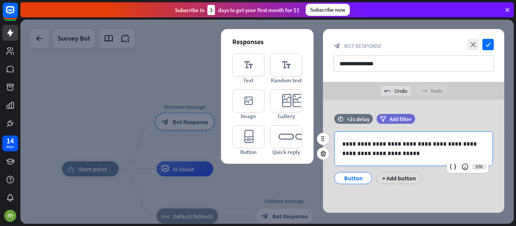
click at [406, 157] on p "**********" at bounding box center [413, 148] width 143 height 19
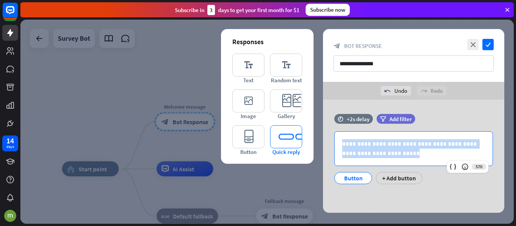
drag, startPoint x: 406, startPoint y: 157, endPoint x: 285, endPoint y: 128, distance: 124.8
click at [323, 128] on div "**********" at bounding box center [413, 156] width 181 height 113
click at [393, 154] on p "**********" at bounding box center [413, 148] width 143 height 19
drag, startPoint x: 394, startPoint y: 156, endPoint x: 296, endPoint y: 127, distance: 102.0
click at [323, 127] on div "**********" at bounding box center [413, 156] width 181 height 113
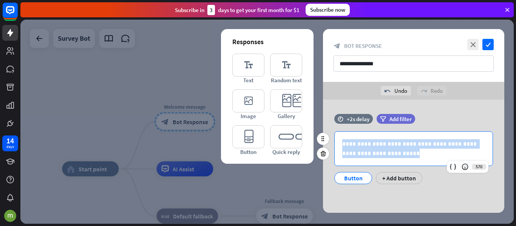
click at [394, 153] on p "**********" at bounding box center [413, 148] width 143 height 19
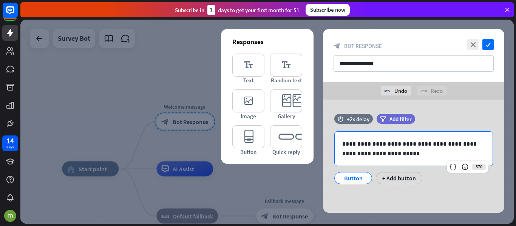
drag, startPoint x: 394, startPoint y: 156, endPoint x: 305, endPoint y: 132, distance: 92.0
click at [330, 141] on div "**********" at bounding box center [413, 158] width 181 height 53
drag, startPoint x: 305, startPoint y: 132, endPoint x: 338, endPoint y: 138, distance: 33.4
click at [338, 138] on div "**********" at bounding box center [414, 156] width 200 height 113
click at [388, 152] on p "**********" at bounding box center [413, 148] width 143 height 19
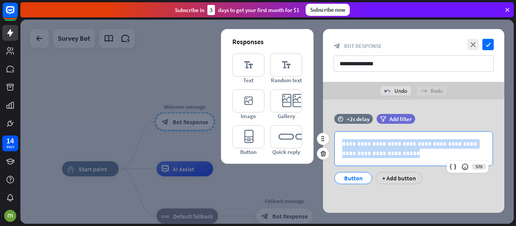
drag, startPoint x: 389, startPoint y: 154, endPoint x: 344, endPoint y: 137, distance: 48.8
click at [344, 137] on div "**********" at bounding box center [414, 149] width 158 height 34
click at [394, 149] on p "**********" at bounding box center [413, 148] width 143 height 19
drag, startPoint x: 395, startPoint y: 153, endPoint x: 362, endPoint y: 138, distance: 36.2
click at [362, 138] on div "**********" at bounding box center [414, 149] width 158 height 34
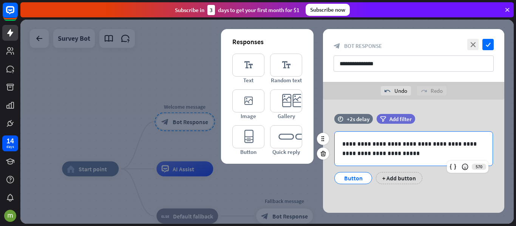
click at [343, 138] on div "**********" at bounding box center [414, 149] width 158 height 34
click at [387, 156] on p "**********" at bounding box center [413, 148] width 143 height 19
click at [395, 155] on p "**********" at bounding box center [413, 148] width 143 height 19
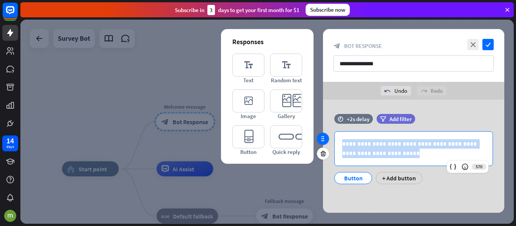
drag, startPoint x: 395, startPoint y: 155, endPoint x: 328, endPoint y: 137, distance: 69.6
click at [328, 137] on div "**********" at bounding box center [413, 153] width 181 height 78
click at [401, 155] on p "**********" at bounding box center [413, 148] width 143 height 19
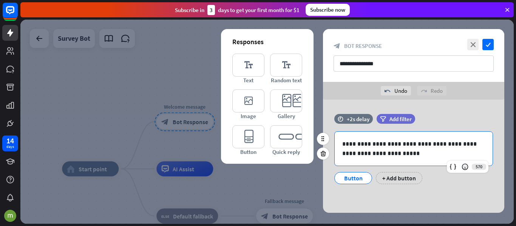
click at [401, 155] on p "**********" at bounding box center [413, 148] width 143 height 19
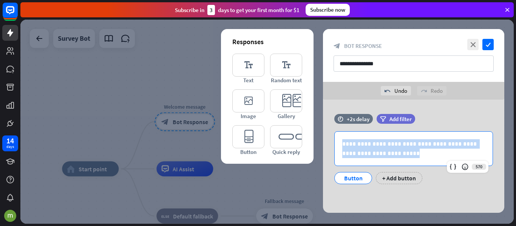
drag, startPoint x: 397, startPoint y: 156, endPoint x: 307, endPoint y: 123, distance: 96.4
click at [323, 123] on div "**********" at bounding box center [413, 156] width 181 height 113
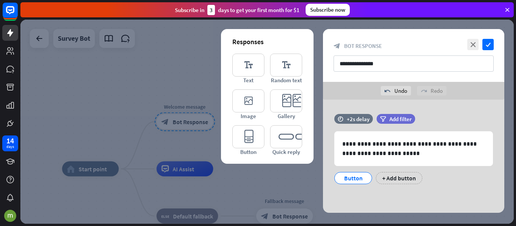
click at [307, 123] on div "Responses editor_text Text editor_text Random text editor_image Image editor_ca…" at bounding box center [267, 96] width 93 height 135
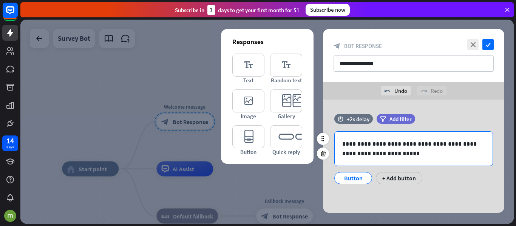
click at [401, 155] on p "**********" at bounding box center [413, 148] width 143 height 19
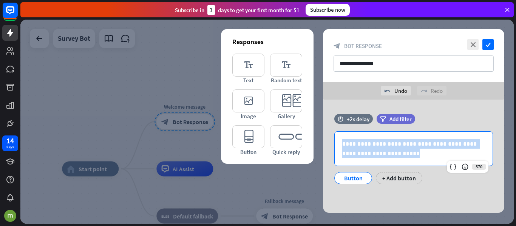
drag, startPoint x: 392, startPoint y: 155, endPoint x: 304, endPoint y: 127, distance: 92.5
click at [323, 127] on div "**********" at bounding box center [413, 156] width 181 height 113
click at [383, 149] on p "**********" at bounding box center [413, 148] width 143 height 19
drag, startPoint x: 394, startPoint y: 154, endPoint x: 342, endPoint y: 141, distance: 52.9
click at [342, 141] on p "**********" at bounding box center [413, 148] width 143 height 19
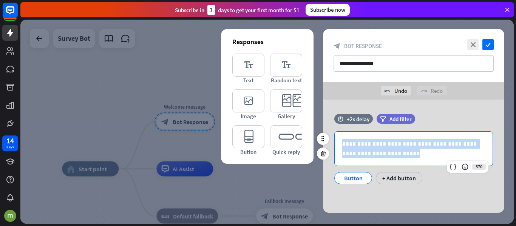
click at [342, 141] on p "**********" at bounding box center [413, 148] width 143 height 19
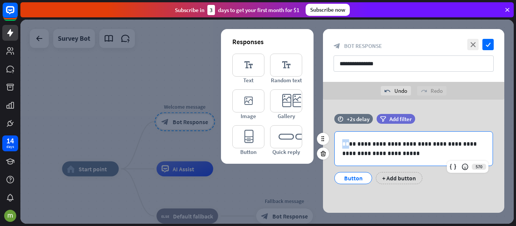
click at [342, 141] on p "**********" at bounding box center [413, 148] width 143 height 19
click at [389, 155] on p "**********" at bounding box center [413, 148] width 143 height 19
click at [400, 158] on p "**********" at bounding box center [413, 148] width 143 height 19
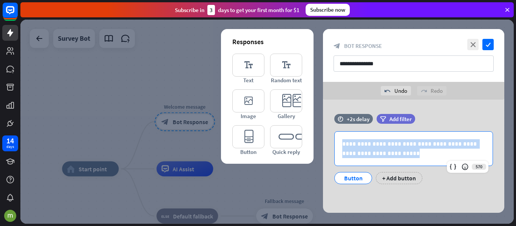
drag, startPoint x: 400, startPoint y: 158, endPoint x: 309, endPoint y: 131, distance: 94.9
click at [323, 131] on div "**********" at bounding box center [413, 156] width 181 height 113
click at [384, 151] on p "**********" at bounding box center [413, 148] width 143 height 19
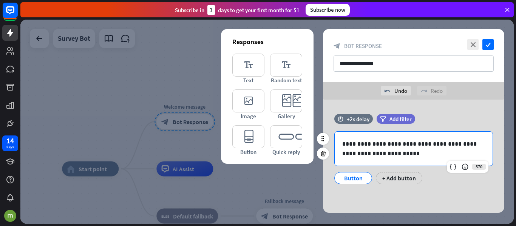
drag, startPoint x: 388, startPoint y: 153, endPoint x: 364, endPoint y: 145, distance: 25.8
click at [388, 153] on p "**********" at bounding box center [413, 148] width 143 height 19
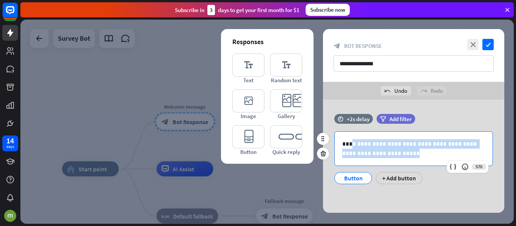
drag, startPoint x: 364, startPoint y: 145, endPoint x: 347, endPoint y: 139, distance: 17.6
click at [348, 139] on p "**********" at bounding box center [413, 148] width 143 height 19
click at [346, 139] on div "**********" at bounding box center [414, 149] width 158 height 34
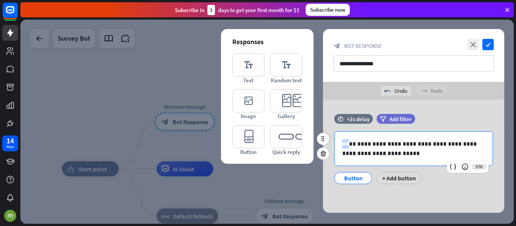
drag, startPoint x: 346, startPoint y: 139, endPoint x: 334, endPoint y: 136, distance: 12.5
click at [334, 136] on div "**********" at bounding box center [413, 158] width 181 height 53
click at [387, 155] on p "**********" at bounding box center [413, 148] width 143 height 19
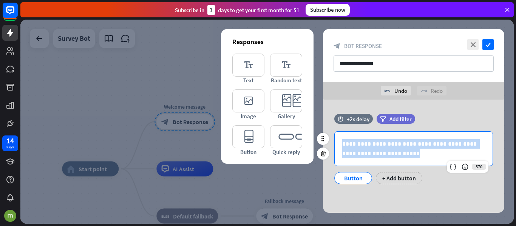
drag, startPoint x: 393, startPoint y: 153, endPoint x: 341, endPoint y: 144, distance: 52.7
click at [343, 141] on p "**********" at bounding box center [413, 148] width 143 height 19
click at [387, 149] on p "**********" at bounding box center [413, 148] width 143 height 19
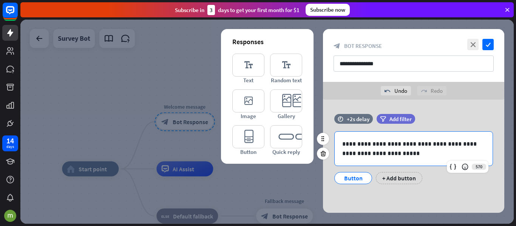
click at [387, 153] on p "**********" at bounding box center [413, 148] width 143 height 19
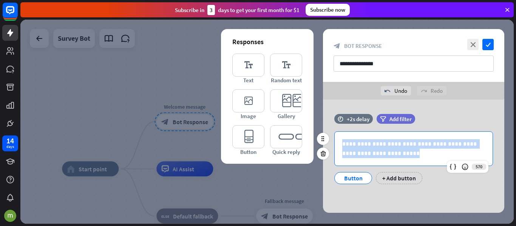
drag, startPoint x: 387, startPoint y: 153, endPoint x: 342, endPoint y: 143, distance: 46.5
click at [342, 138] on div "**********" at bounding box center [414, 149] width 158 height 34
click at [385, 150] on p "**********" at bounding box center [413, 148] width 143 height 19
drag, startPoint x: 391, startPoint y: 153, endPoint x: 255, endPoint y: 122, distance: 139.2
click at [323, 122] on div "**********" at bounding box center [413, 156] width 181 height 113
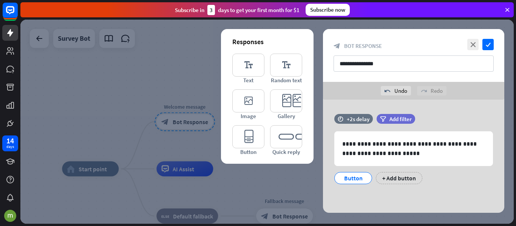
click at [255, 122] on div "editor_text Text editor_text Random text editor_image Image editor_card Gallery…" at bounding box center [267, 105] width 70 height 102
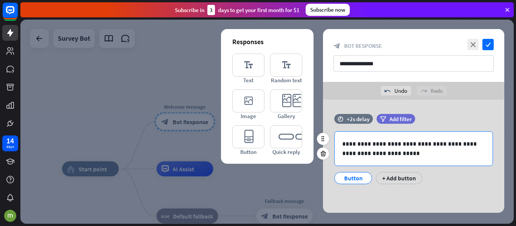
click at [383, 149] on p "**********" at bounding box center [413, 148] width 143 height 19
click at [390, 152] on p "**********" at bounding box center [413, 148] width 143 height 19
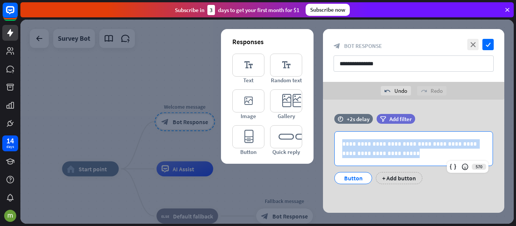
drag, startPoint x: 392, startPoint y: 155, endPoint x: 305, endPoint y: 126, distance: 91.4
click at [323, 126] on div "**********" at bounding box center [413, 156] width 181 height 113
click at [407, 159] on div "**********" at bounding box center [414, 149] width 158 height 34
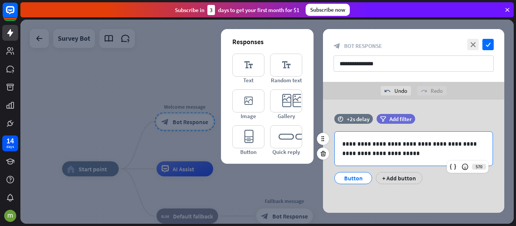
click at [405, 157] on p "**********" at bounding box center [413, 148] width 143 height 19
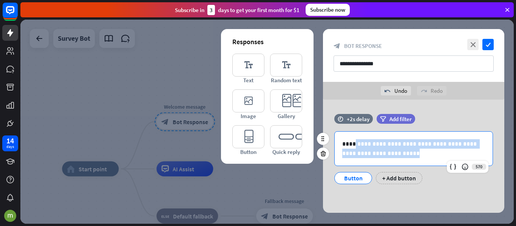
drag, startPoint x: 402, startPoint y: 156, endPoint x: 353, endPoint y: 139, distance: 52.3
click at [353, 139] on p "**********" at bounding box center [413, 148] width 143 height 19
click at [403, 160] on div "**********" at bounding box center [414, 149] width 158 height 34
drag, startPoint x: 400, startPoint y: 153, endPoint x: 322, endPoint y: 139, distance: 79.5
click at [323, 139] on div "**********" at bounding box center [413, 153] width 181 height 78
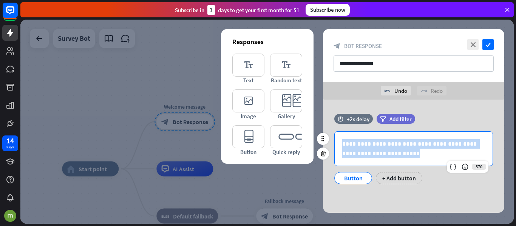
click at [392, 155] on p "**********" at bounding box center [413, 148] width 143 height 19
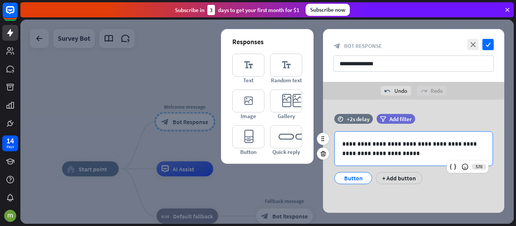
drag, startPoint x: 392, startPoint y: 155, endPoint x: 350, endPoint y: 145, distance: 43.1
click at [356, 147] on p "**********" at bounding box center [413, 148] width 143 height 19
drag, startPoint x: 350, startPoint y: 145, endPoint x: 337, endPoint y: 138, distance: 14.7
click at [337, 138] on div "**********" at bounding box center [414, 149] width 158 height 34
click at [423, 161] on div "**********" at bounding box center [414, 149] width 158 height 34
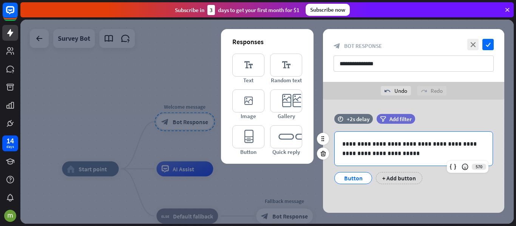
click at [409, 156] on p "**********" at bounding box center [413, 148] width 143 height 19
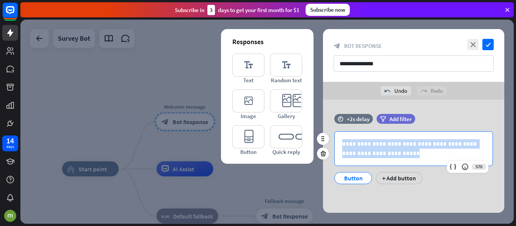
click at [401, 158] on p "**********" at bounding box center [413, 148] width 143 height 19
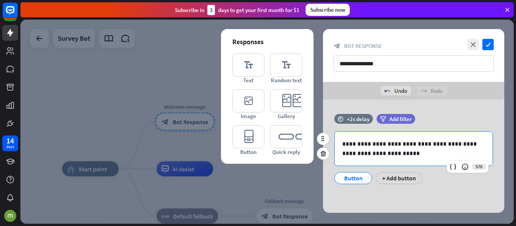
click at [401, 155] on p "**********" at bounding box center [413, 148] width 143 height 19
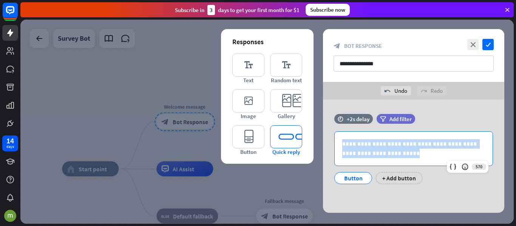
drag, startPoint x: 401, startPoint y: 155, endPoint x: 274, endPoint y: 135, distance: 128.9
click at [323, 135] on div "**********" at bounding box center [413, 156] width 181 height 113
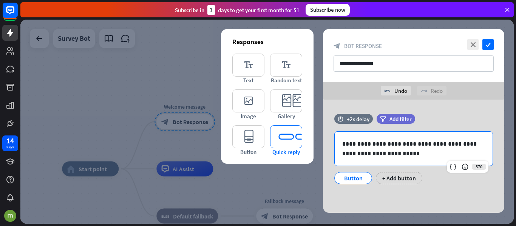
click at [274, 135] on icon "editor_quick_replies" at bounding box center [286, 136] width 32 height 23
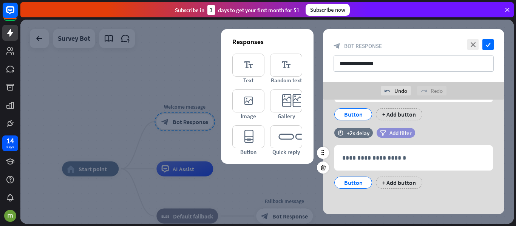
scroll to position [65, 0]
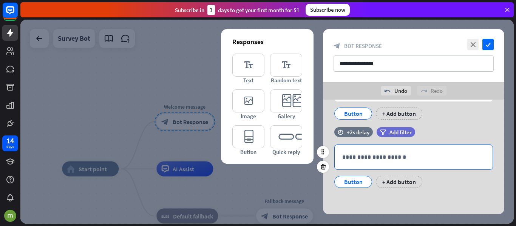
click at [400, 156] on p "**********" at bounding box center [413, 157] width 143 height 9
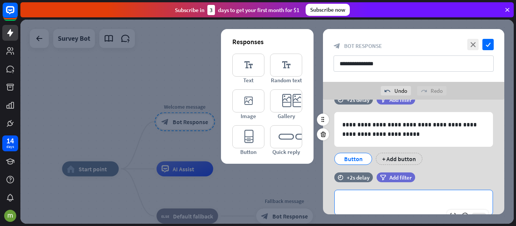
scroll to position [38, 0]
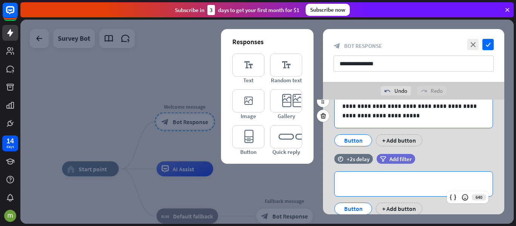
click at [393, 119] on p "**********" at bounding box center [413, 111] width 143 height 19
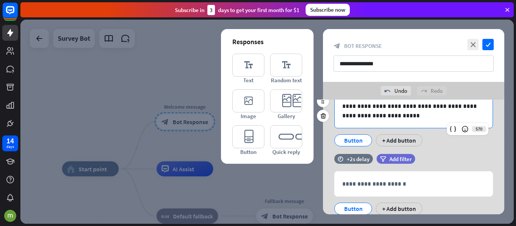
click at [393, 119] on p "**********" at bounding box center [413, 111] width 143 height 19
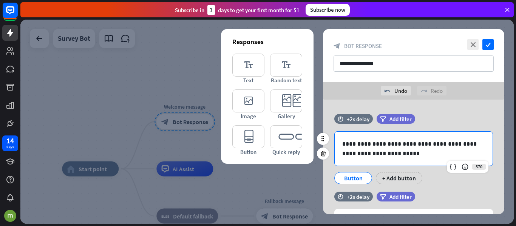
click at [401, 156] on p "**********" at bounding box center [413, 148] width 143 height 19
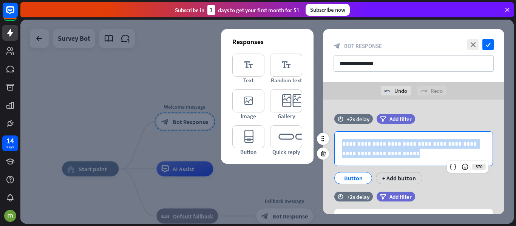
drag, startPoint x: 390, startPoint y: 156, endPoint x: 333, endPoint y: 147, distance: 57.4
click at [333, 147] on div "**********" at bounding box center [413, 158] width 181 height 53
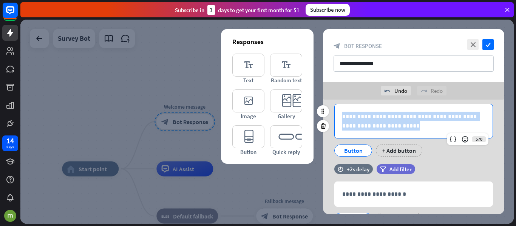
scroll to position [38, 0]
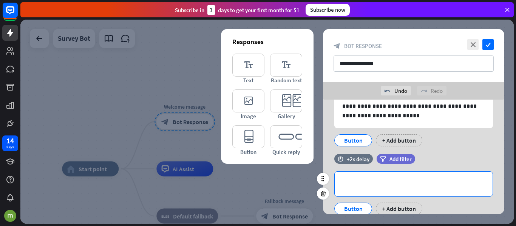
click at [441, 181] on p "**********" at bounding box center [413, 184] width 143 height 9
click at [374, 186] on p "**********" at bounding box center [413, 184] width 143 height 9
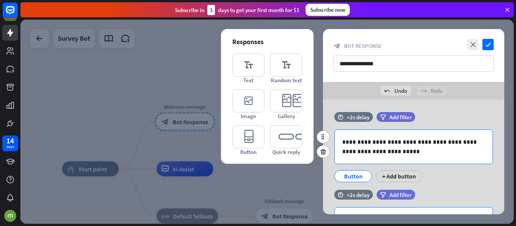
scroll to position [0, 0]
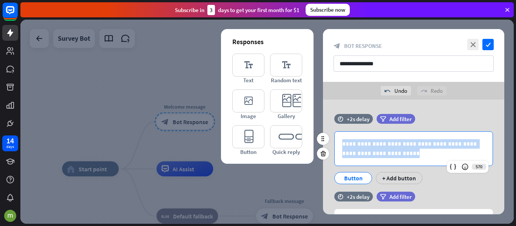
drag, startPoint x: 394, startPoint y: 150, endPoint x: 317, endPoint y: 144, distance: 77.3
click at [323, 144] on div "**********" at bounding box center [413, 153] width 181 height 78
click at [345, 146] on p "**********" at bounding box center [413, 148] width 143 height 19
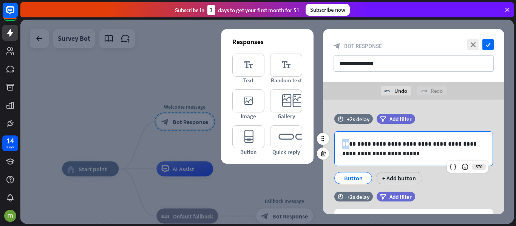
click at [345, 146] on p "**********" at bounding box center [413, 148] width 143 height 19
click at [391, 156] on p "**********" at bounding box center [413, 148] width 143 height 19
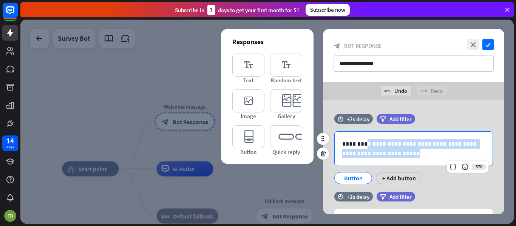
drag, startPoint x: 392, startPoint y: 156, endPoint x: 363, endPoint y: 147, distance: 30.5
click at [363, 147] on p "**********" at bounding box center [413, 148] width 143 height 19
click at [362, 147] on p "**********" at bounding box center [413, 148] width 143 height 19
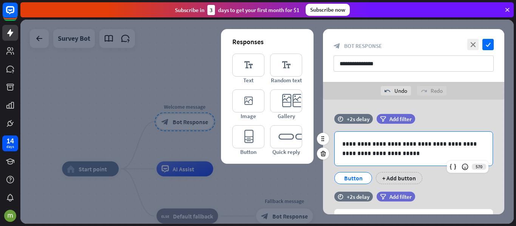
click at [362, 147] on p "**********" at bounding box center [413, 148] width 143 height 19
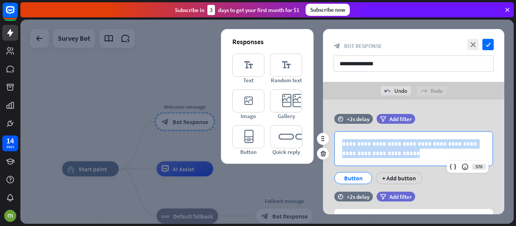
click at [362, 147] on p "**********" at bounding box center [413, 148] width 143 height 19
click at [348, 147] on p "**********" at bounding box center [413, 148] width 143 height 19
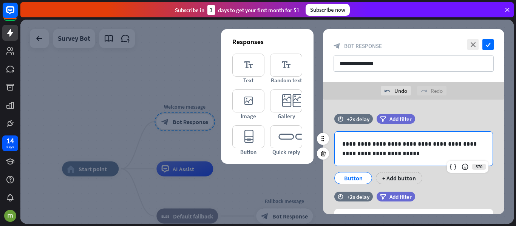
click at [398, 158] on div "**********" at bounding box center [414, 149] width 158 height 34
drag, startPoint x: 398, startPoint y: 155, endPoint x: 252, endPoint y: 125, distance: 149.6
click at [345, 149] on p "**********" at bounding box center [413, 148] width 143 height 19
click at [411, 156] on p "**********" at bounding box center [413, 148] width 143 height 19
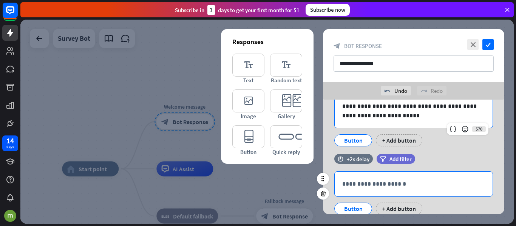
scroll to position [27, 0]
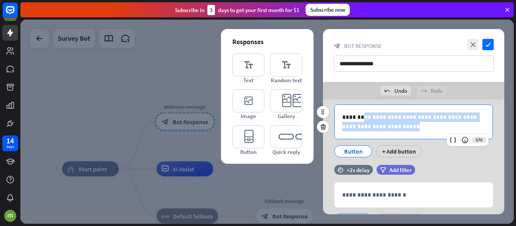
drag, startPoint x: 390, startPoint y: 128, endPoint x: 362, endPoint y: 119, distance: 29.2
click at [362, 119] on p "**********" at bounding box center [413, 122] width 143 height 19
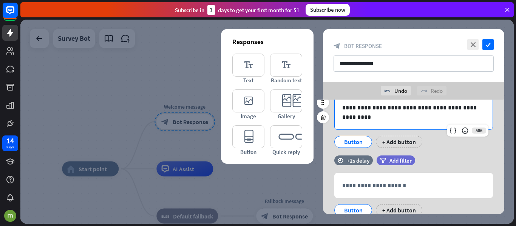
scroll to position [0, 0]
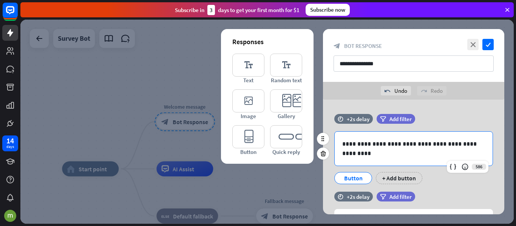
click at [388, 158] on p "**********" at bounding box center [413, 148] width 143 height 19
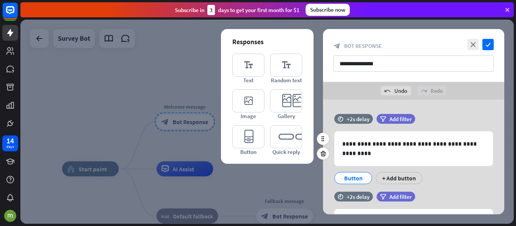
click at [452, 189] on div "**********" at bounding box center [413, 153] width 181 height 78
click at [492, 47] on icon "check" at bounding box center [488, 44] width 11 height 11
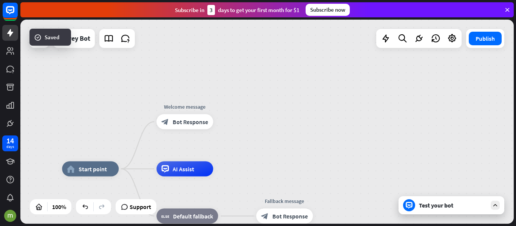
click at [458, 207] on div "Test your bot" at bounding box center [453, 206] width 68 height 8
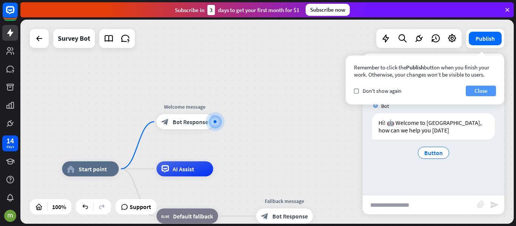
click at [482, 91] on button "Close" at bounding box center [481, 91] width 30 height 11
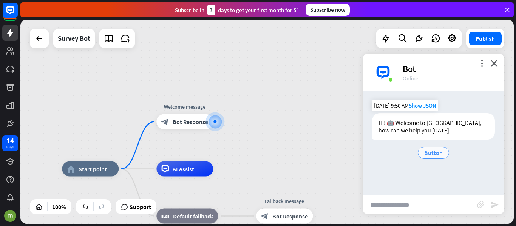
click at [429, 150] on span "Button" at bounding box center [433, 153] width 19 height 8
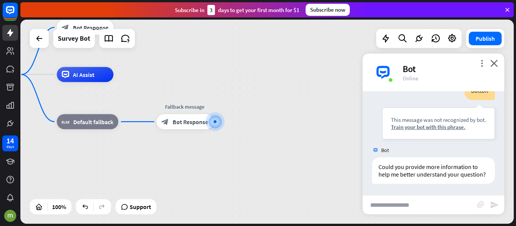
scroll to position [84, 0]
click at [498, 62] on div "more_vert close Bot Online" at bounding box center [434, 73] width 142 height 38
click at [493, 65] on icon "close" at bounding box center [495, 63] width 8 height 7
click at [493, 65] on div "more_vert close Bot Online" at bounding box center [434, 73] width 142 height 38
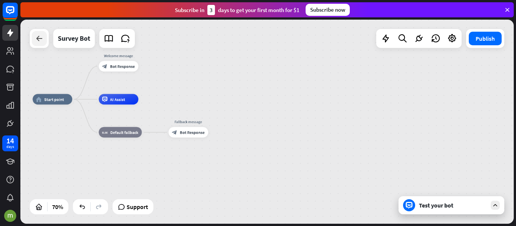
click at [37, 43] on div at bounding box center [39, 38] width 15 height 15
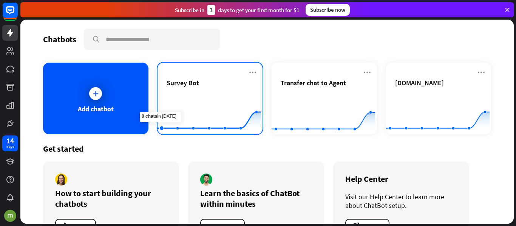
click at [166, 96] on icon at bounding box center [209, 96] width 126 height 0
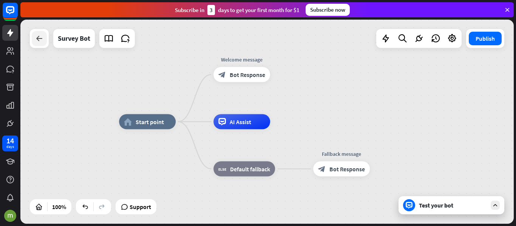
click at [33, 42] on div at bounding box center [39, 38] width 15 height 15
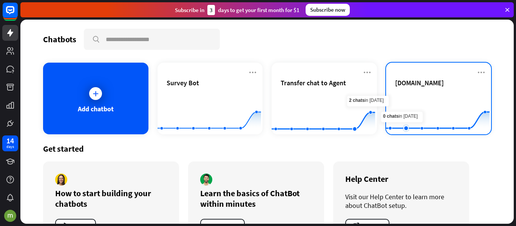
click at [405, 110] on rect at bounding box center [438, 115] width 104 height 47
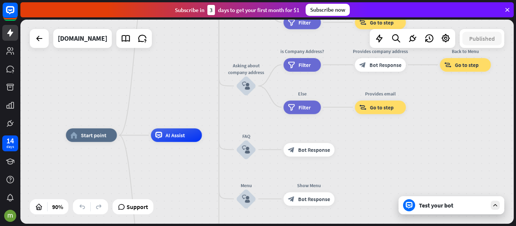
drag, startPoint x: 487, startPoint y: 151, endPoint x: 374, endPoint y: 169, distance: 114.0
click at [391, 163] on div "home_2 Start point Welcome message block_bot_response Bot Response About us blo…" at bounding box center [288, 227] width 444 height 184
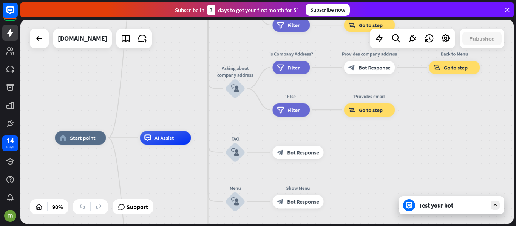
click at [374, 169] on div "home_2 Start point Welcome message block_bot_response Bot Response About us blo…" at bounding box center [277, 230] width 444 height 184
click at [376, 169] on div "home_2 Start point Welcome message block_bot_response Bot Response About us blo…" at bounding box center [277, 230] width 444 height 184
click at [376, 169] on div "home_2 Start point Welcome message block_bot_response Bot Response About us blo…" at bounding box center [278, 230] width 444 height 184
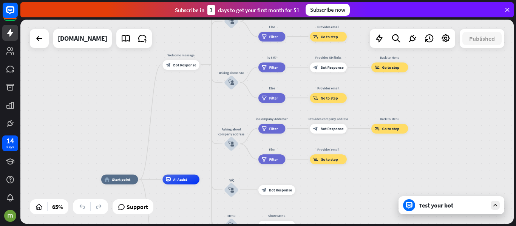
drag, startPoint x: 450, startPoint y: 140, endPoint x: 389, endPoint y: 172, distance: 68.5
click at [385, 177] on div "home_2 Start point Welcome message block_bot_response Bot Response About us blo…" at bounding box center [267, 122] width 494 height 204
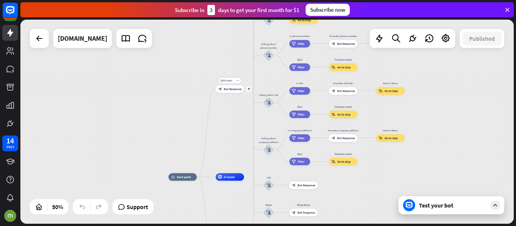
click at [231, 90] on span "Bot Response" at bounding box center [233, 89] width 18 height 4
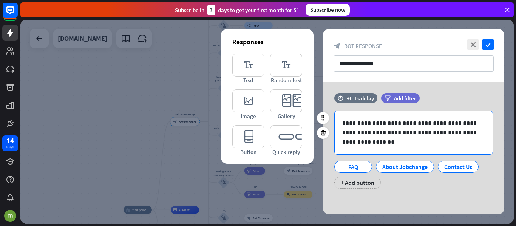
scroll to position [4, 0]
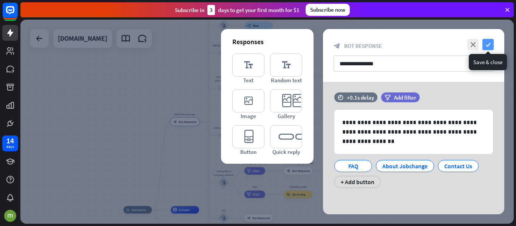
click at [490, 43] on icon "check" at bounding box center [488, 44] width 11 height 11
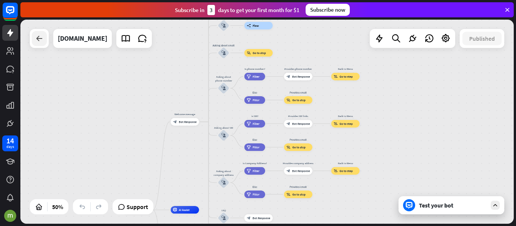
click at [42, 44] on div at bounding box center [39, 38] width 15 height 15
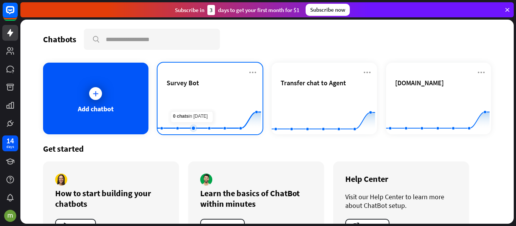
click at [195, 98] on rect at bounding box center [210, 115] width 104 height 47
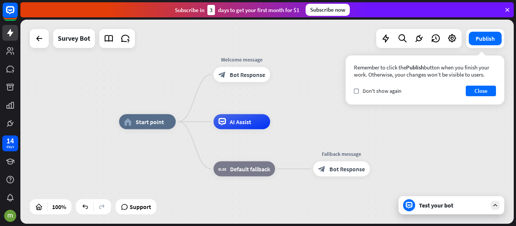
click at [432, 212] on div "Test your bot" at bounding box center [452, 206] width 106 height 18
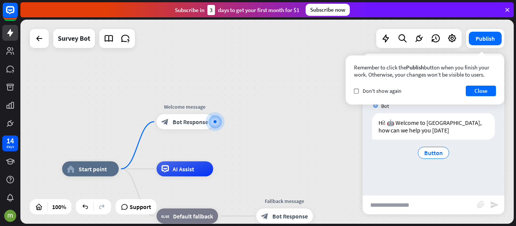
click at [480, 85] on div "Remember to click the Publish button when you finish your work. Otherwise, your…" at bounding box center [425, 80] width 159 height 49
click at [483, 88] on button "Close" at bounding box center [481, 91] width 30 height 11
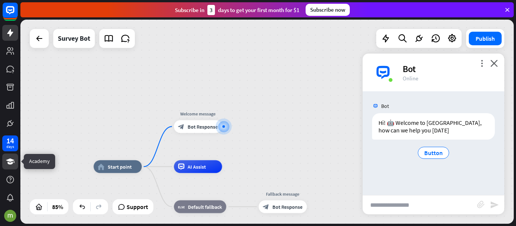
click at [11, 164] on icon at bounding box center [10, 162] width 8 height 6
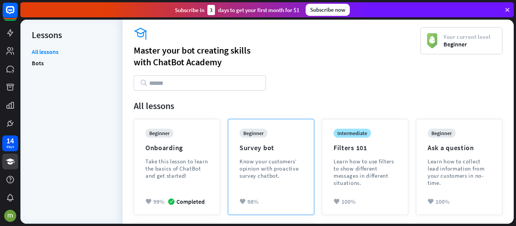
click at [265, 163] on div "Know your customers’ opinion with proactive survey chatbot." at bounding box center [271, 169] width 63 height 22
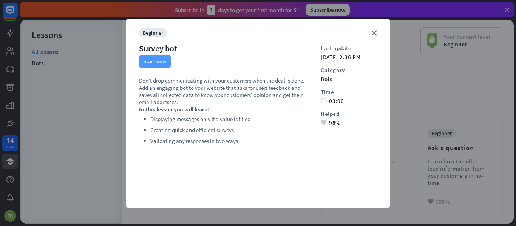
click at [153, 62] on button "Start now" at bounding box center [155, 62] width 32 height 12
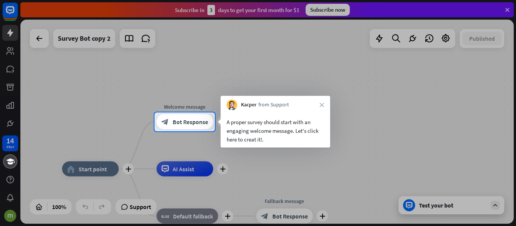
click at [264, 128] on div "A proper survey should start with an engaging welcome message. Let's click here…" at bounding box center [276, 131] width 98 height 26
click at [202, 122] on span "Bot Response" at bounding box center [191, 122] width 36 height 8
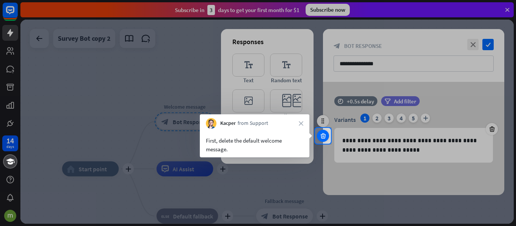
click at [323, 136] on icon at bounding box center [323, 136] width 7 height 7
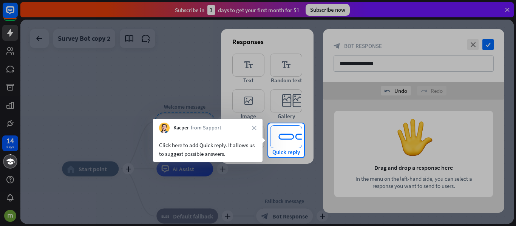
click at [291, 145] on icon "editor_quick_replies" at bounding box center [286, 136] width 32 height 23
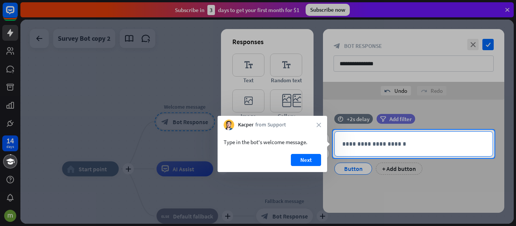
click at [372, 148] on p "**********" at bounding box center [413, 143] width 143 height 9
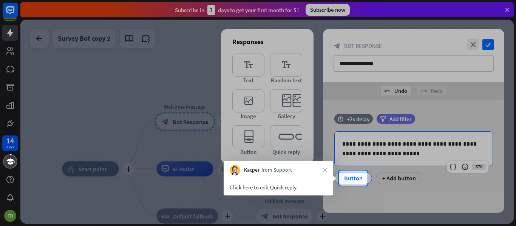
click at [392, 151] on div at bounding box center [258, 85] width 516 height 171
click at [355, 178] on div "Button" at bounding box center [353, 178] width 25 height 11
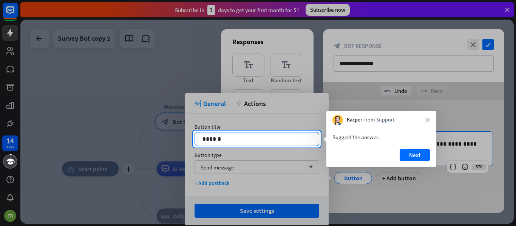
click at [214, 137] on p "******" at bounding box center [257, 139] width 109 height 9
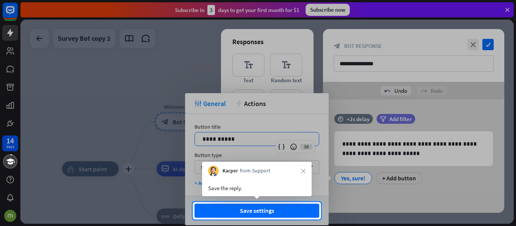
drag, startPoint x: 237, startPoint y: 139, endPoint x: 174, endPoint y: 138, distance: 62.7
click at [174, 138] on div at bounding box center [258, 101] width 516 height 202
drag, startPoint x: 229, startPoint y: 139, endPoint x: 193, endPoint y: 135, distance: 35.8
click at [193, 135] on div at bounding box center [258, 101] width 516 height 202
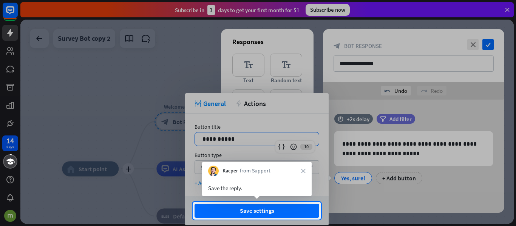
click at [197, 156] on div at bounding box center [258, 101] width 516 height 202
click at [303, 173] on icon "close" at bounding box center [303, 171] width 5 height 5
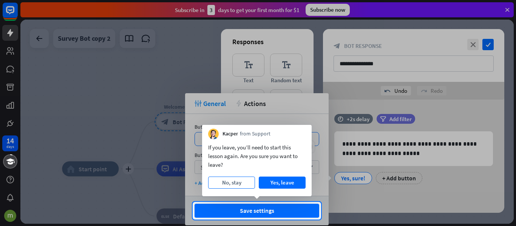
click at [238, 182] on button "No, stay" at bounding box center [231, 183] width 47 height 12
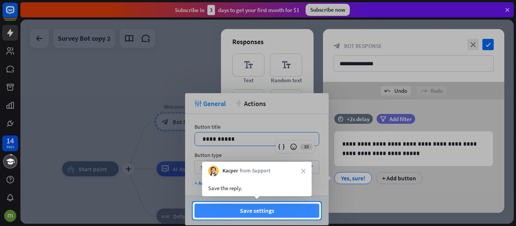
click at [259, 210] on button "Save settings" at bounding box center [257, 211] width 125 height 14
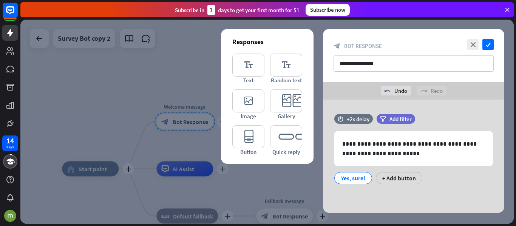
click at [259, 210] on div at bounding box center [267, 122] width 494 height 204
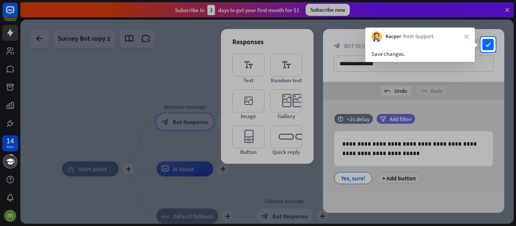
click at [400, 179] on div at bounding box center [258, 139] width 516 height 174
click at [491, 43] on icon "check" at bounding box center [488, 44] width 11 height 11
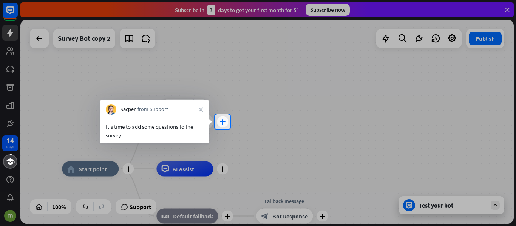
click at [227, 122] on div "plus" at bounding box center [222, 121] width 11 height 11
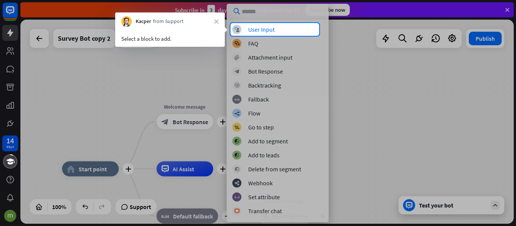
click at [263, 11] on div at bounding box center [258, 11] width 516 height 23
click at [268, 13] on div at bounding box center [258, 11] width 516 height 23
click at [325, 146] on div at bounding box center [258, 131] width 516 height 190
click at [328, 214] on div at bounding box center [258, 131] width 516 height 190
click at [325, 213] on div at bounding box center [258, 131] width 516 height 190
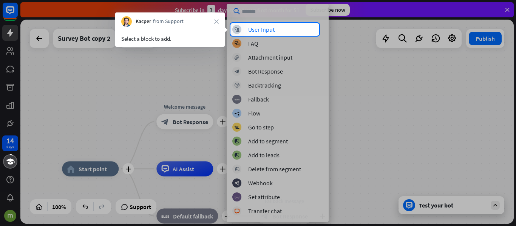
click at [325, 213] on div at bounding box center [258, 131] width 516 height 190
click at [325, 210] on div at bounding box center [258, 131] width 516 height 190
click at [325, 211] on div at bounding box center [258, 131] width 516 height 190
click at [325, 212] on div at bounding box center [258, 131] width 516 height 190
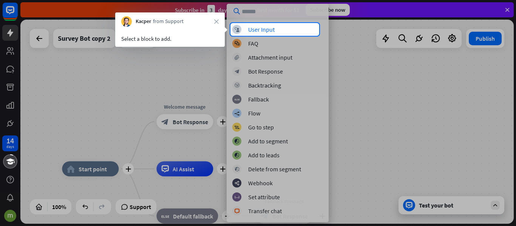
click at [325, 212] on div at bounding box center [258, 131] width 516 height 190
click at [217, 22] on icon "close" at bounding box center [216, 21] width 5 height 5
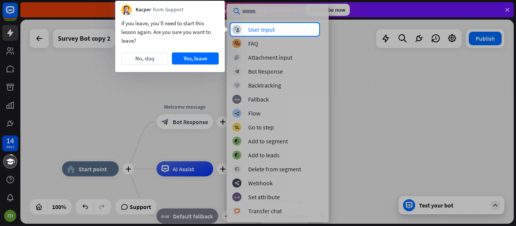
click at [181, 36] on div "If you leave, you’ll need to start this lesson again. Are you sure you want to …" at bounding box center [170, 32] width 98 height 26
click at [145, 60] on button "No, stay" at bounding box center [144, 59] width 47 height 12
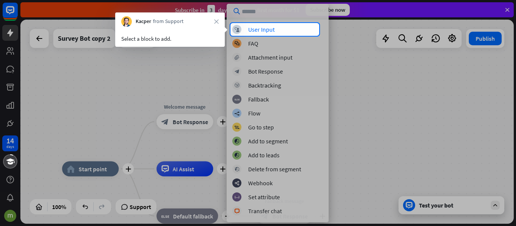
click at [385, 167] on div at bounding box center [258, 131] width 516 height 190
click at [90, 79] on div at bounding box center [258, 131] width 516 height 190
click at [12, 35] on div at bounding box center [115, 29] width 231 height 13
click at [217, 19] on div "Kacper from Support close" at bounding box center [170, 19] width 110 height 14
click at [217, 22] on icon "close" at bounding box center [216, 21] width 5 height 5
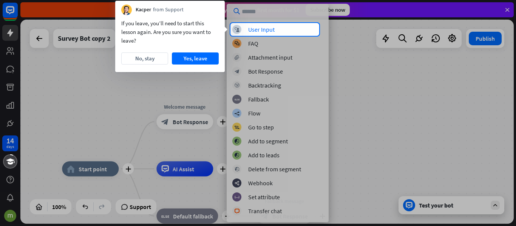
click at [217, 22] on div "If you leave, you’ll need to start this lesson again. Are you sure you want to …" at bounding box center [170, 32] width 98 height 26
click at [186, 58] on button "Yes, leave" at bounding box center [195, 59] width 47 height 12
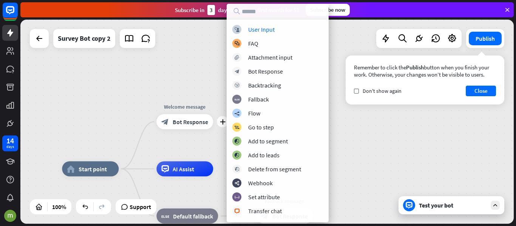
click at [186, 58] on div "home_2 Start point plus Welcome message block_bot_response Bot Response AI Assi…" at bounding box center [267, 122] width 494 height 204
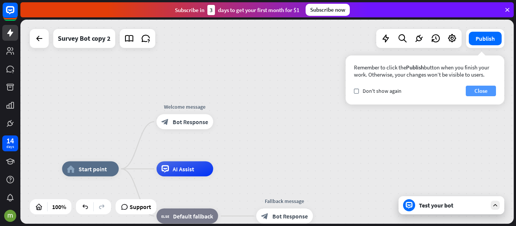
click at [483, 88] on button "Close" at bounding box center [481, 91] width 30 height 11
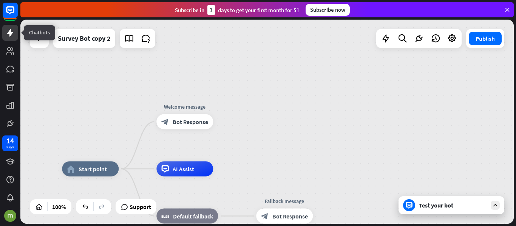
click at [9, 31] on icon at bounding box center [10, 33] width 6 height 8
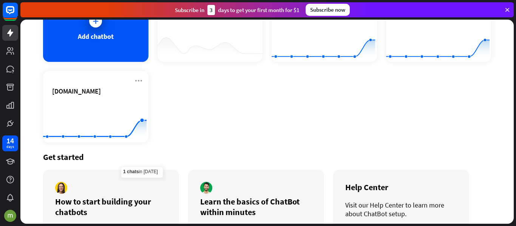
scroll to position [76, 0]
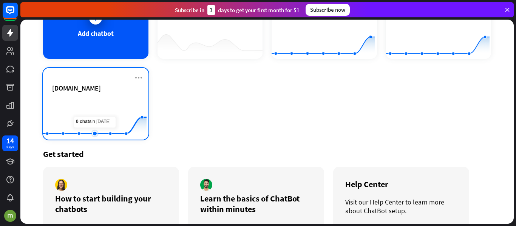
click at [102, 108] on rect at bounding box center [95, 121] width 104 height 47
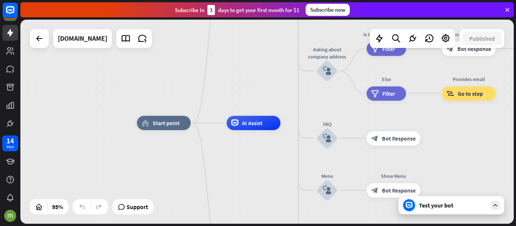
click at [253, 75] on div "home_2 Start point Welcome message block_bot_response Bot Response About us blo…" at bounding box center [267, 122] width 494 height 204
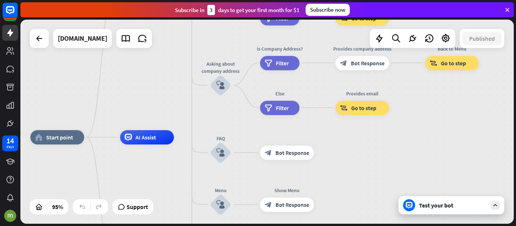
drag, startPoint x: 253, startPoint y: 75, endPoint x: 146, endPoint y: 90, distance: 107.5
click at [146, 90] on div "home_2 Start point Welcome message block_bot_response Bot Response About us blo…" at bounding box center [267, 122] width 494 height 204
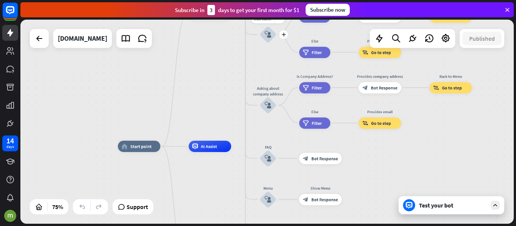
click at [269, 34] on icon "block_user_input" at bounding box center [268, 34] width 7 height 7
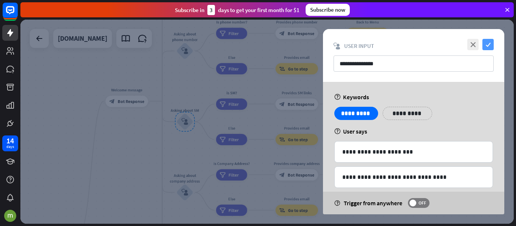
click at [491, 43] on icon "check" at bounding box center [488, 44] width 11 height 11
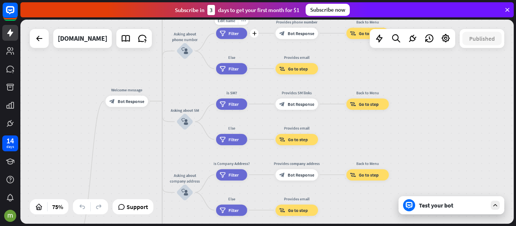
click at [234, 34] on span "Filter" at bounding box center [234, 34] width 10 height 6
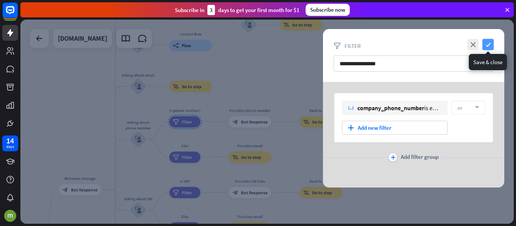
click at [491, 43] on icon "check" at bounding box center [488, 44] width 11 height 11
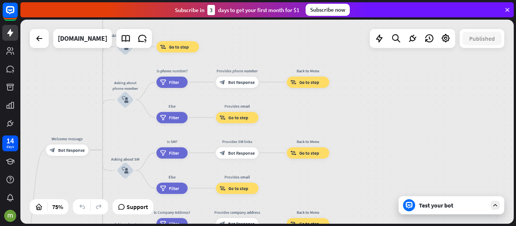
drag, startPoint x: 420, startPoint y: 120, endPoint x: 407, endPoint y: 80, distance: 41.7
click at [407, 80] on div "home_2 Start point Welcome message block_bot_response Bot Response About us blo…" at bounding box center [267, 122] width 494 height 204
drag, startPoint x: 10, startPoint y: 176, endPoint x: 10, endPoint y: 167, distance: 8.7
drag, startPoint x: 10, startPoint y: 167, endPoint x: 65, endPoint y: 60, distance: 119.8
click at [65, 60] on div "home_2 Start point Welcome message block_bot_response Bot Response About us blo…" at bounding box center [267, 122] width 494 height 204
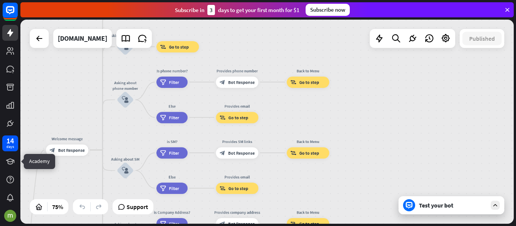
click at [65, 60] on div "home_2 Start point Welcome message block_bot_response Bot Response About us blo…" at bounding box center [267, 122] width 494 height 204
click at [43, 42] on icon at bounding box center [39, 38] width 9 height 9
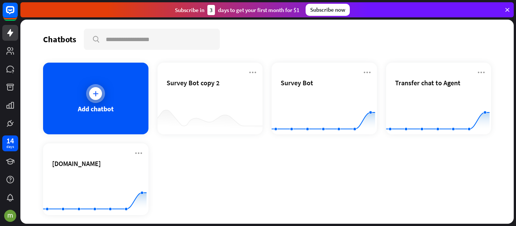
click at [108, 102] on div "Add chatbot" at bounding box center [95, 99] width 105 height 72
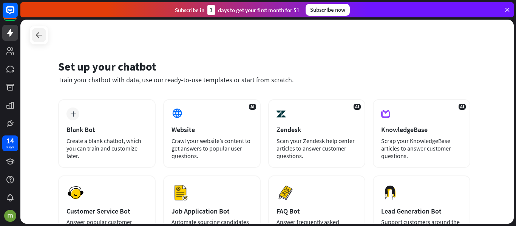
click at [36, 33] on icon at bounding box center [38, 35] width 9 height 9
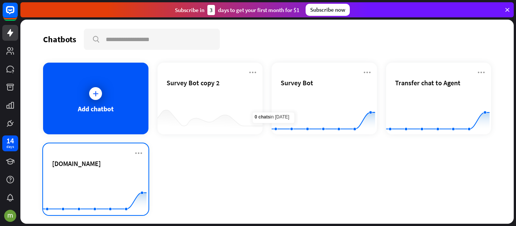
click at [83, 175] on rect at bounding box center [95, 196] width 104 height 47
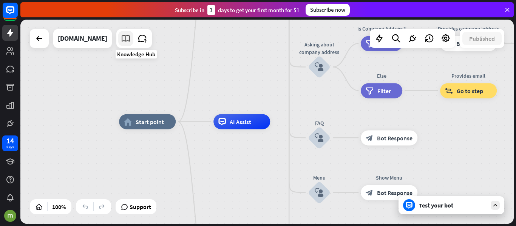
click at [131, 42] on icon at bounding box center [126, 39] width 10 height 10
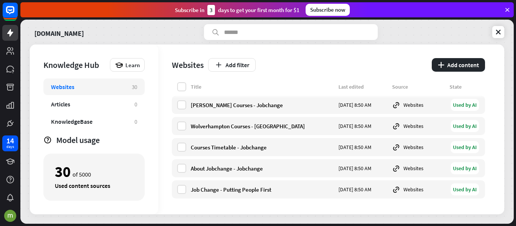
scroll to position [531, 0]
click at [80, 110] on div "Articles 0" at bounding box center [93, 104] width 101 height 17
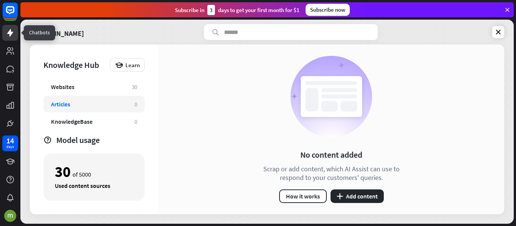
click at [8, 29] on icon at bounding box center [10, 32] width 9 height 9
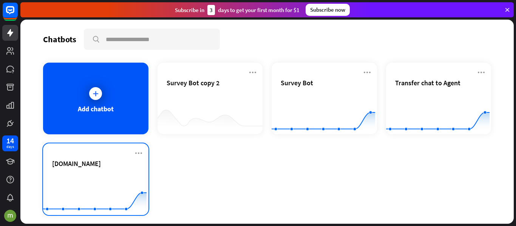
click at [141, 170] on div "[DOMAIN_NAME] Created with Highcharts 10.1.0 0 1 2" at bounding box center [95, 180] width 105 height 72
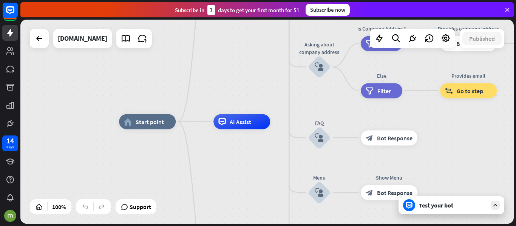
click at [459, 207] on div "Test your bot" at bounding box center [453, 206] width 68 height 8
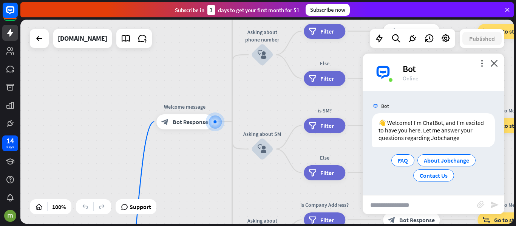
click at [396, 200] on input "text" at bounding box center [420, 205] width 115 height 19
type input "**********"
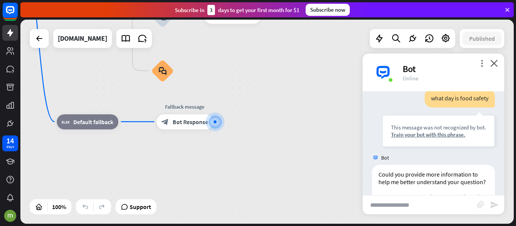
scroll to position [135, 0]
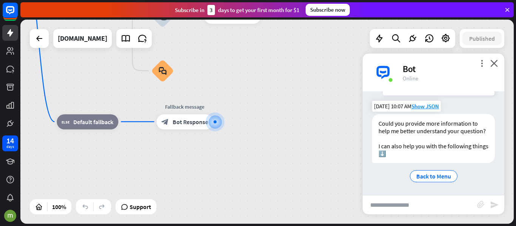
click at [431, 120] on div "Could you provide more information to help me better understand your question? …" at bounding box center [433, 138] width 123 height 49
click at [401, 206] on input "text" at bounding box center [420, 205] width 115 height 19
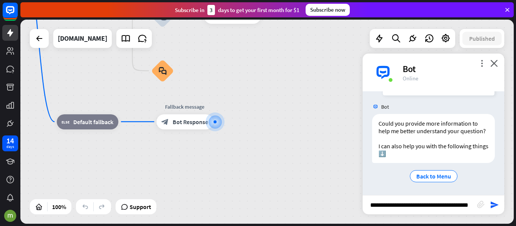
type input "**********"
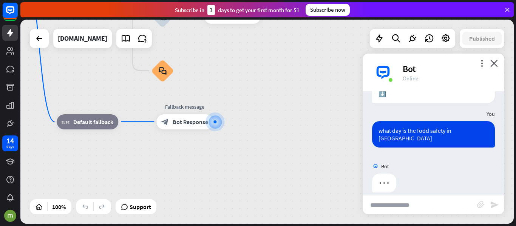
scroll to position [204, 0]
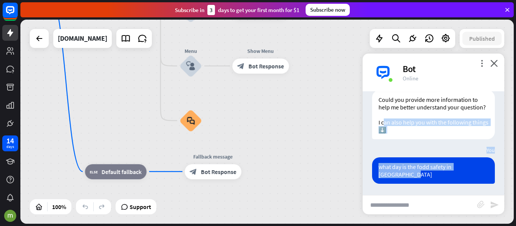
drag, startPoint x: 421, startPoint y: 131, endPoint x: 385, endPoint y: 121, distance: 37.1
click at [385, 121] on div "Bot 👋 Welcome! I’m ChatBot, and I’m excited to have you here. Let me answer you…" at bounding box center [434, 143] width 142 height 104
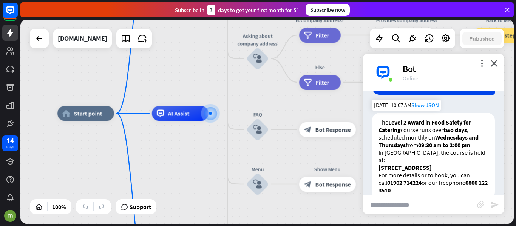
scroll to position [257, 0]
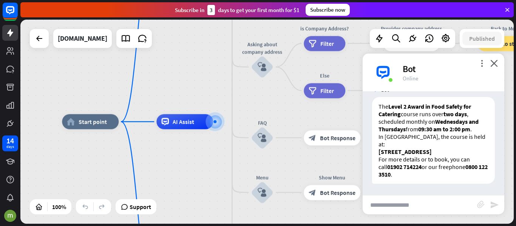
click at [423, 200] on input "text" at bounding box center [420, 205] width 115 height 19
type input "**********"
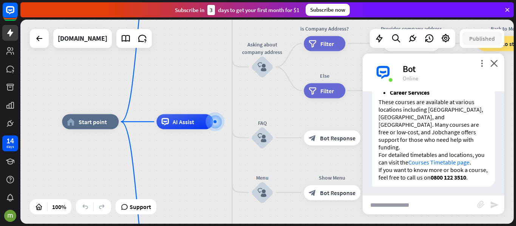
scroll to position [607, 0]
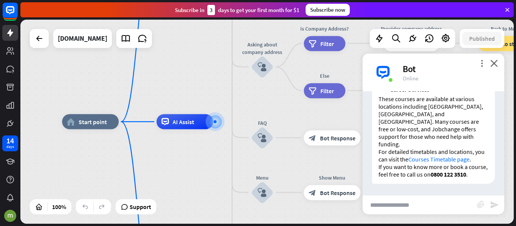
click at [452, 222] on div "home_2 Start point Welcome message block_bot_response Bot Response About us blo…" at bounding box center [309, 224] width 494 height 204
click at [439, 212] on input "text" at bounding box center [420, 205] width 115 height 19
type input "**********"
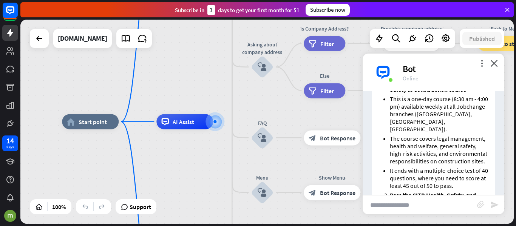
scroll to position [828, 0]
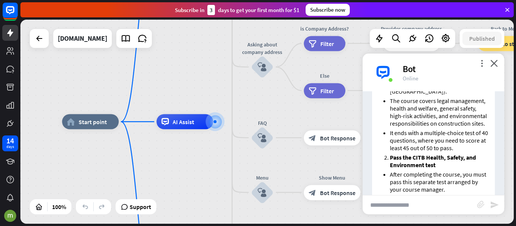
click at [407, 141] on li "It ends with a multiple-choice test of 40 questions, where you need to score at…" at bounding box center [439, 140] width 99 height 23
click at [393, 144] on li "It ends with a multiple-choice test of 40 questions, where you need to score at…" at bounding box center [439, 140] width 99 height 23
click at [451, 141] on li "It ends with a multiple-choice test of 40 questions, where you need to score at…" at bounding box center [439, 140] width 99 height 23
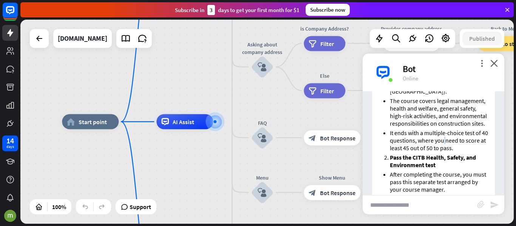
click at [451, 141] on li "It ends with a multiple-choice test of 40 questions, where you need to score at…" at bounding box center [439, 140] width 99 height 23
click at [468, 141] on li "It ends with a multiple-choice test of 40 questions, where you need to score at…" at bounding box center [439, 140] width 99 height 23
click at [449, 150] on li "It ends with a multiple-choice test of 40 questions, where you need to score at…" at bounding box center [439, 140] width 99 height 23
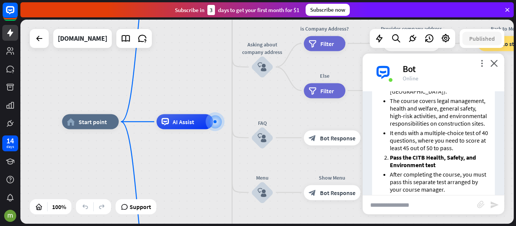
click at [468, 148] on li "It ends with a multiple-choice test of 40 questions, where you need to score at…" at bounding box center [439, 140] width 99 height 23
click at [453, 146] on li "It ends with a multiple-choice test of 40 questions, where you need to score at…" at bounding box center [439, 140] width 99 height 23
click at [426, 147] on li "It ends with a multiple-choice test of 40 questions, where you need to score at…" at bounding box center [439, 140] width 99 height 23
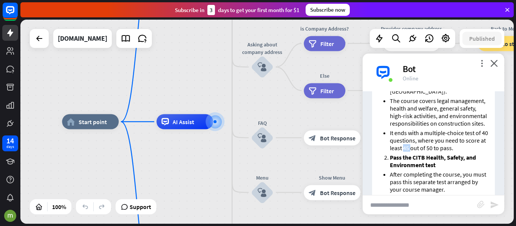
click at [426, 147] on li "It ends with a multiple-choice test of 40 questions, where you need to score at…" at bounding box center [439, 140] width 99 height 23
click at [452, 149] on li "It ends with a multiple-choice test of 40 questions, where you need to score at…" at bounding box center [439, 140] width 99 height 23
drag, startPoint x: 424, startPoint y: 149, endPoint x: 470, endPoint y: 148, distance: 46.1
click at [470, 148] on li "It ends with a multiple-choice test of 40 questions, where you need to score at…" at bounding box center [439, 140] width 99 height 23
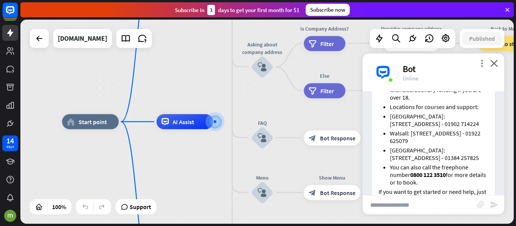
scroll to position [1055, 0]
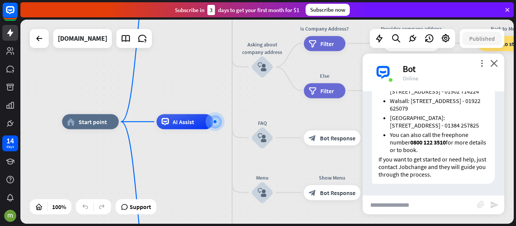
click at [398, 206] on input "text" at bounding box center [420, 205] width 115 height 19
type input "**********"
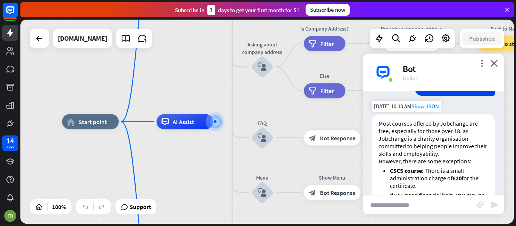
scroll to position [1218, 0]
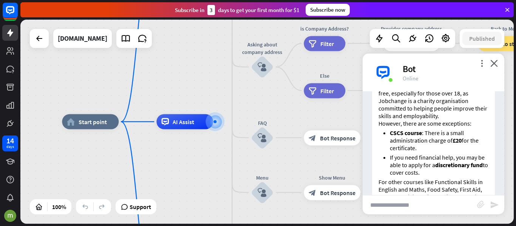
click at [476, 143] on li "CSCS course : There is a small administration charge of £20 for the certificate." at bounding box center [439, 140] width 99 height 23
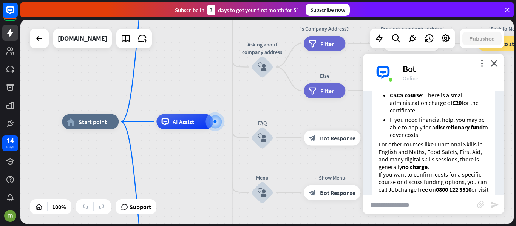
click at [426, 119] on li "If you need financial help, you may be able to apply for a discretionary fund t…" at bounding box center [439, 127] width 99 height 23
click at [466, 119] on li "If you need financial help, you may be able to apply for a discretionary fund t…" at bounding box center [439, 127] width 99 height 23
click at [444, 95] on li "CSCS course : There is a small administration charge of £20 for the certificate." at bounding box center [439, 102] width 99 height 23
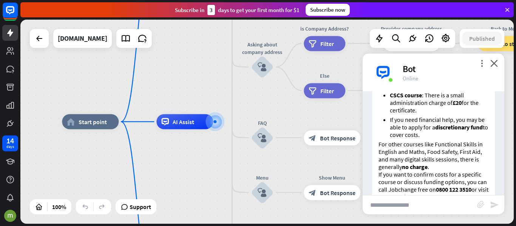
click at [463, 100] on li "CSCS course : There is a small administration charge of £20 for the certificate." at bounding box center [439, 102] width 99 height 23
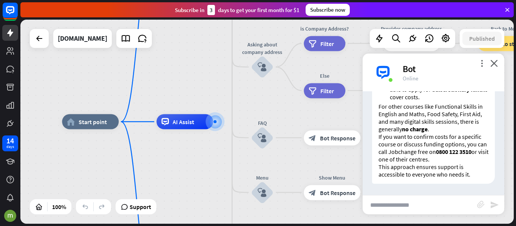
click at [423, 133] on strong "no charge" at bounding box center [415, 129] width 26 height 8
click at [429, 139] on p "If you want to confirm costs for a specific course or discuss funding options, …" at bounding box center [434, 148] width 110 height 30
click at [449, 141] on p "If you want to confirm costs for a specific course or discuss funding options, …" at bounding box center [434, 148] width 110 height 30
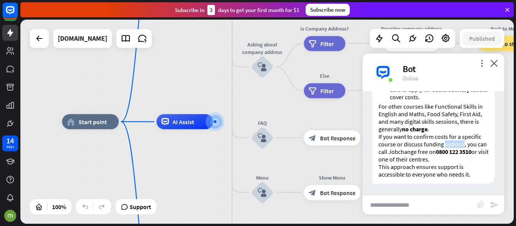
click at [449, 141] on p "If you want to confirm costs for a specific course or discuss funding options, …" at bounding box center [434, 148] width 110 height 30
click at [395, 206] on input "text" at bounding box center [420, 205] width 115 height 19
click at [388, 217] on div "home_2 Start point Welcome message block_bot_response Bot Response About us blo…" at bounding box center [309, 224] width 494 height 204
click at [396, 214] on input "text" at bounding box center [420, 205] width 115 height 19
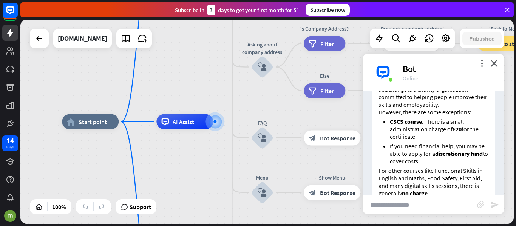
scroll to position [1180, 0]
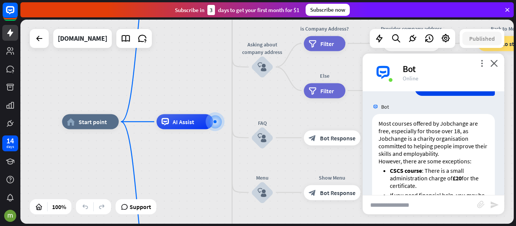
click at [394, 210] on input "text" at bounding box center [420, 205] width 115 height 19
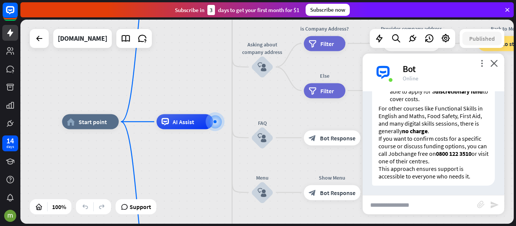
scroll to position [1293, 0]
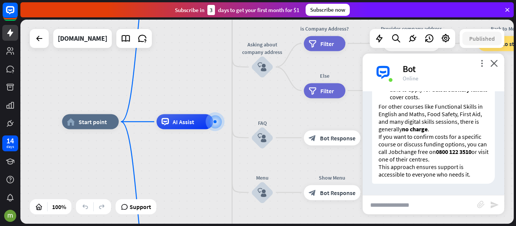
click at [396, 220] on div "home_2 Start point Welcome message block_bot_response Bot Response About us blo…" at bounding box center [309, 224] width 494 height 204
click at [398, 211] on input "text" at bounding box center [420, 205] width 115 height 19
type input "**********"
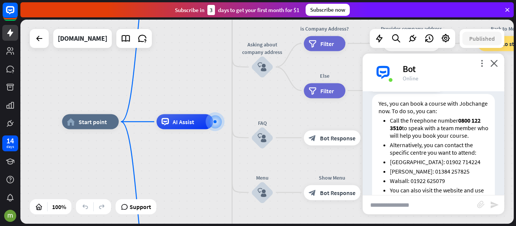
scroll to position [1449, 0]
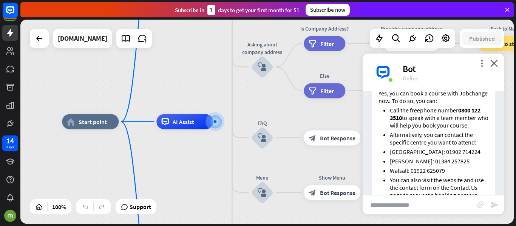
click at [464, 138] on li "Alternatively, you can contact the specific centre you want to attend:" at bounding box center [439, 138] width 99 height 15
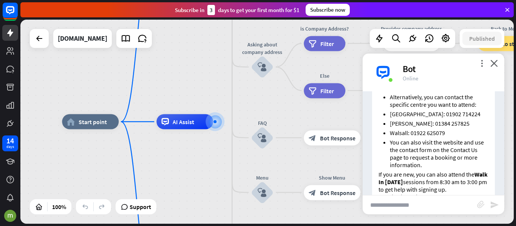
scroll to position [1524, 0]
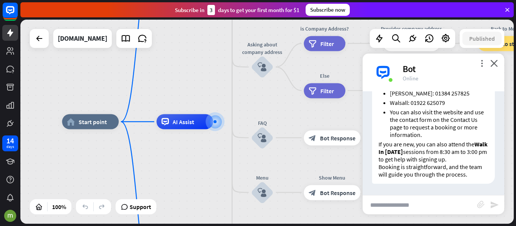
click at [404, 206] on input "text" at bounding box center [420, 205] width 115 height 19
type input "**********"
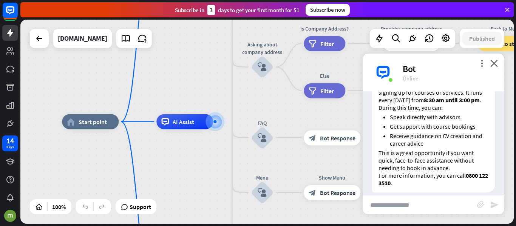
scroll to position [1719, 0]
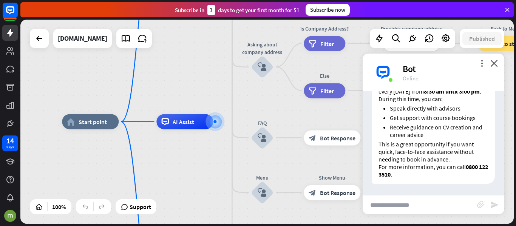
click at [384, 207] on input "text" at bounding box center [420, 205] width 115 height 19
click at [405, 204] on input "text" at bounding box center [420, 205] width 115 height 19
type input "**********"
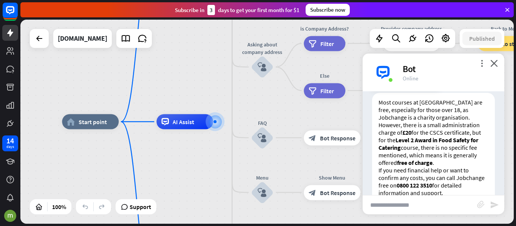
scroll to position [1846, 0]
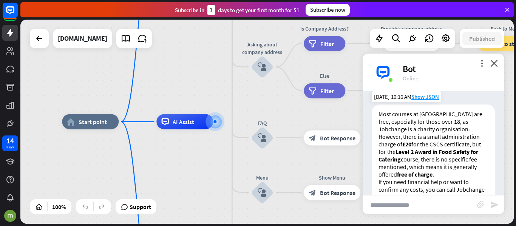
click at [443, 137] on p "Most courses at [GEOGRAPHIC_DATA] are free, especially for those over 18, as Jo…" at bounding box center [434, 144] width 110 height 68
click at [418, 147] on p "Most courses at [GEOGRAPHIC_DATA] are free, especially for those over 18, as Jo…" at bounding box center [434, 144] width 110 height 68
click at [436, 147] on p "Most courses at [GEOGRAPHIC_DATA] are free, especially for those over 18, as Jo…" at bounding box center [434, 144] width 110 height 68
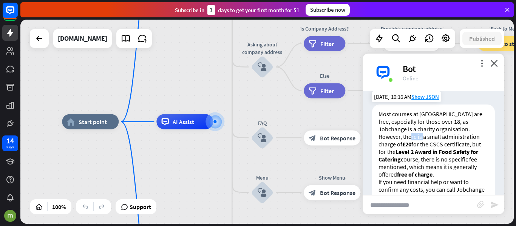
click at [436, 147] on p "Most courses at [GEOGRAPHIC_DATA] are free, especially for those over 18, as Jo…" at bounding box center [434, 144] width 110 height 68
click at [397, 203] on input "text" at bounding box center [420, 205] width 115 height 19
type input "*"
type input "**********"
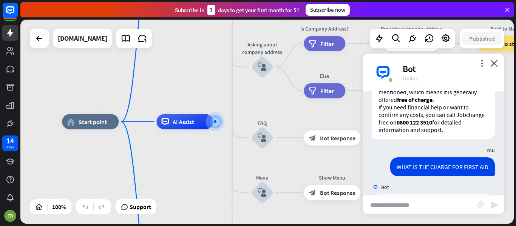
scroll to position [2034, 0]
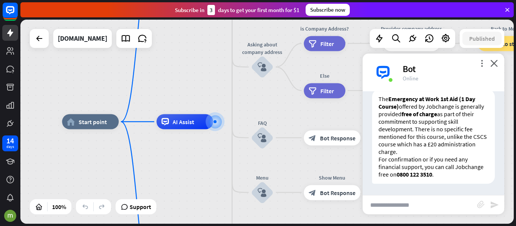
click at [445, 136] on p "The Emergency at Work 1st Aid (1 Day Course) offered by Jobchange is generally …" at bounding box center [434, 125] width 110 height 60
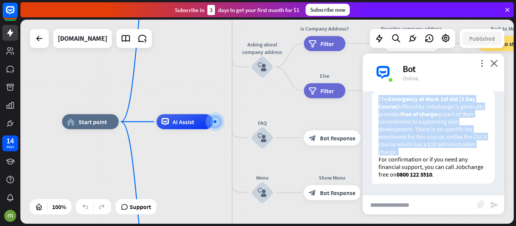
click at [445, 136] on p "The Emergency at Work 1st Aid (1 Day Course) offered by Jobchange is generally …" at bounding box center [434, 125] width 110 height 60
click at [424, 149] on p "The Emergency at Work 1st Aid (1 Day Course) offered by Jobchange is generally …" at bounding box center [434, 125] width 110 height 60
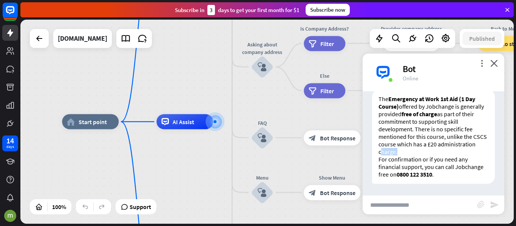
click at [424, 149] on p "The Emergency at Work 1st Aid (1 Day Course) offered by Jobchange is generally …" at bounding box center [434, 125] width 110 height 60
click at [405, 164] on p "For confirmation or if you need any financial support, you can call Jobchange f…" at bounding box center [434, 167] width 110 height 23
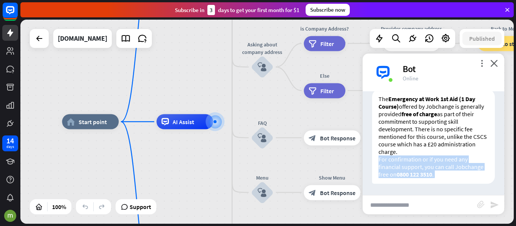
click at [405, 164] on p "For confirmation or if you need any financial support, you can call Jobchange f…" at bounding box center [434, 167] width 110 height 23
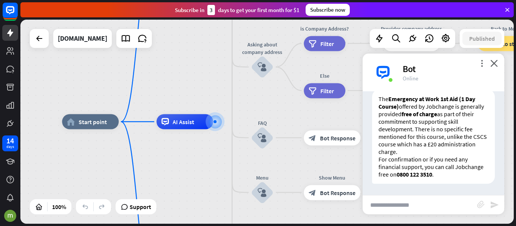
click at [399, 206] on input "text" at bounding box center [420, 205] width 115 height 19
click at [386, 197] on input "text" at bounding box center [420, 205] width 115 height 19
type input "**********"
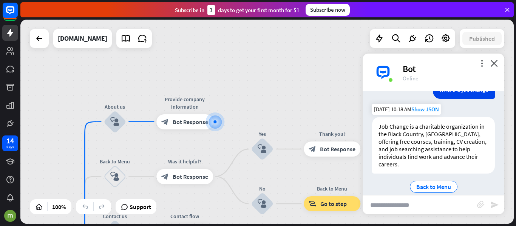
scroll to position [2159, 0]
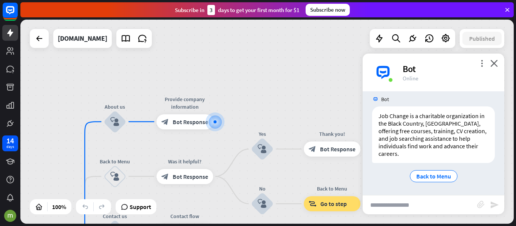
click at [413, 205] on input "text" at bounding box center [420, 205] width 115 height 19
click at [408, 197] on input "text" at bounding box center [420, 205] width 115 height 19
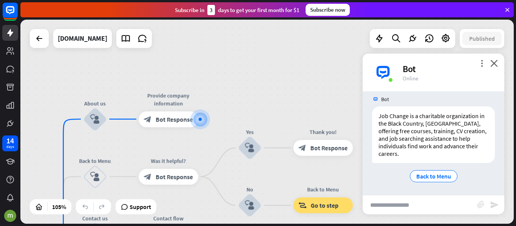
click at [409, 205] on input "text" at bounding box center [420, 205] width 115 height 19
type input "**********"
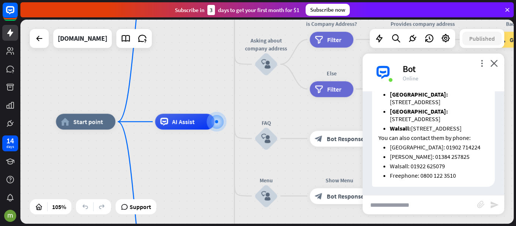
scroll to position [2312, 0]
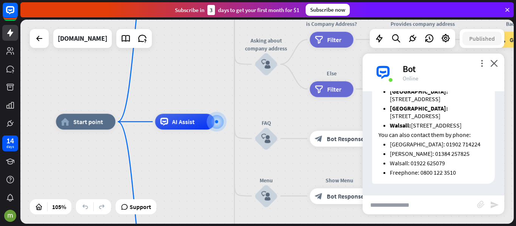
click at [433, 147] on li "[GEOGRAPHIC_DATA]: 01902 714224" at bounding box center [439, 145] width 99 height 8
click at [450, 144] on li "[GEOGRAPHIC_DATA]: 01902 714224" at bounding box center [439, 145] width 99 height 8
click at [11, 120] on icon at bounding box center [11, 121] width 2 height 2
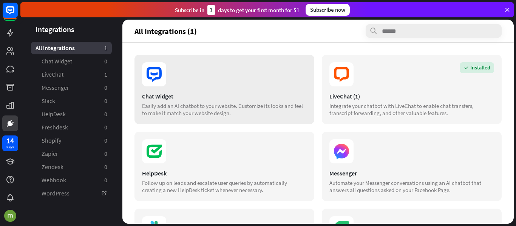
click at [164, 79] on icon at bounding box center [154, 74] width 24 height 24
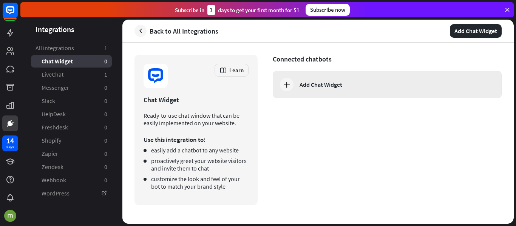
click at [326, 84] on div "Add Chat Widget" at bounding box center [321, 85] width 43 height 8
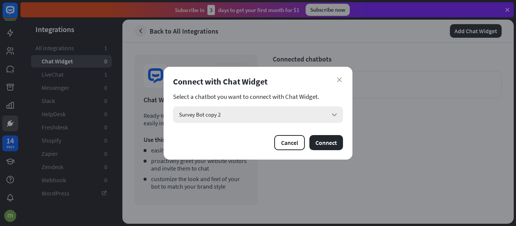
click at [329, 118] on div "Survey Bot copy 2 arrow_down" at bounding box center [258, 115] width 170 height 17
click at [333, 113] on icon "arrow_down" at bounding box center [334, 115] width 8 height 8
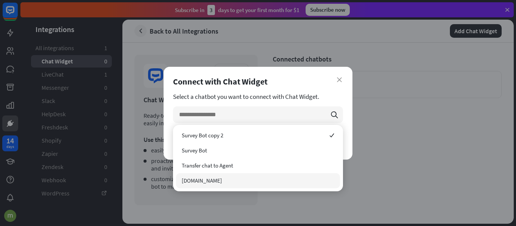
click at [214, 179] on span "[DOMAIN_NAME]" at bounding box center [202, 180] width 40 height 7
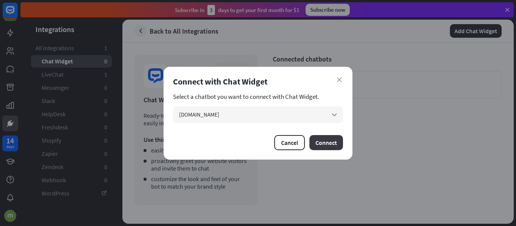
click at [328, 148] on button "Connect" at bounding box center [327, 142] width 34 height 15
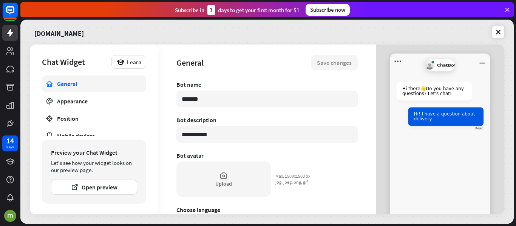
type textarea "*"
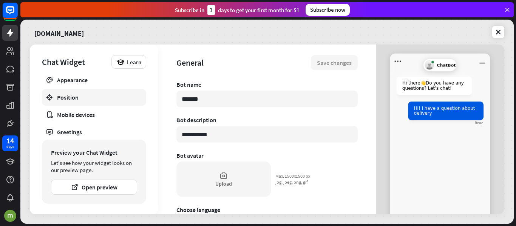
scroll to position [43, 0]
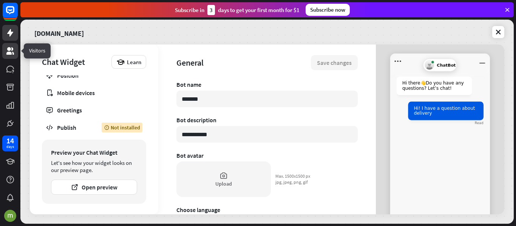
click at [11, 50] on icon at bounding box center [10, 50] width 9 height 9
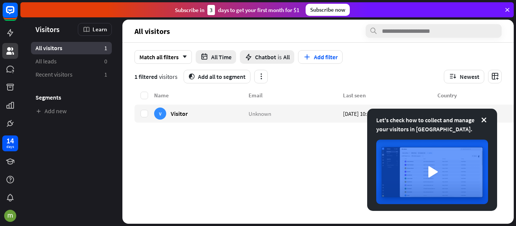
click at [480, 122] on div "Let's check how to collect and manage your visitors in [GEOGRAPHIC_DATA]." at bounding box center [432, 125] width 112 height 18
click at [487, 121] on icon at bounding box center [484, 120] width 8 height 8
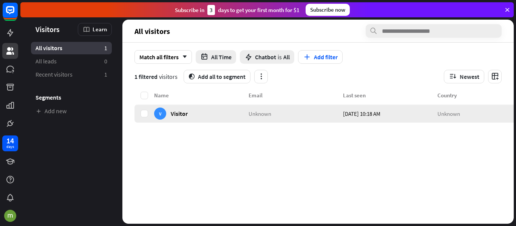
click at [230, 120] on div "V Visitor" at bounding box center [201, 114] width 94 height 18
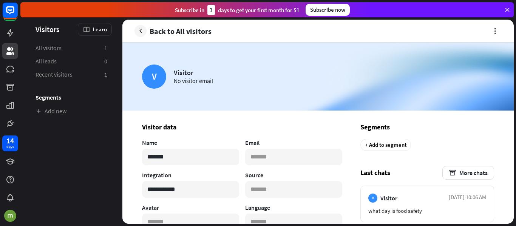
click at [147, 34] on link "Back to All visitors" at bounding box center [173, 31] width 77 height 12
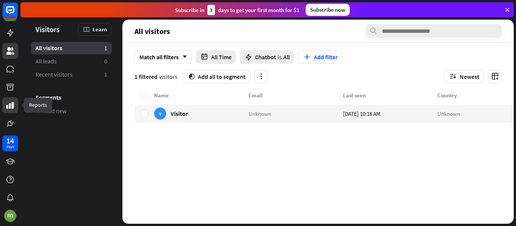
click at [10, 107] on icon at bounding box center [10, 105] width 8 height 7
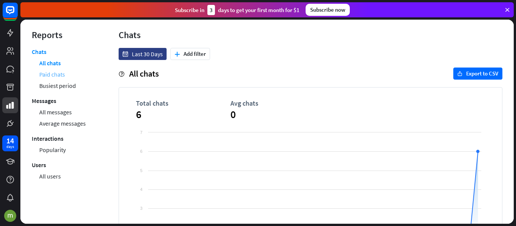
click at [59, 74] on link "Paid chats" at bounding box center [52, 74] width 26 height 11
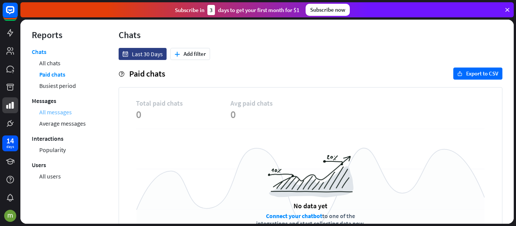
click at [60, 110] on link "All messages" at bounding box center [55, 112] width 33 height 11
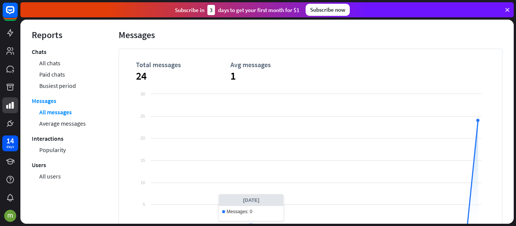
scroll to position [75, 0]
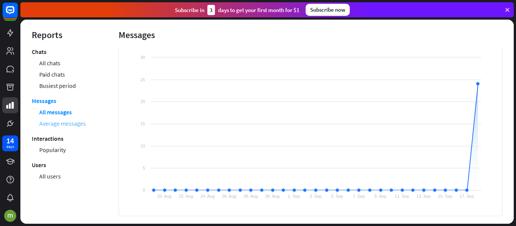
click at [59, 124] on link "Average messages" at bounding box center [62, 123] width 46 height 11
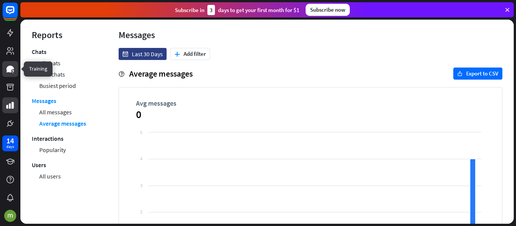
click at [12, 77] on link at bounding box center [10, 69] width 16 height 16
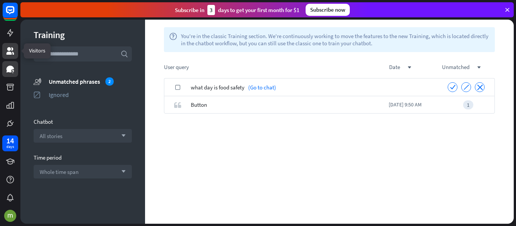
click at [7, 54] on icon at bounding box center [10, 51] width 8 height 8
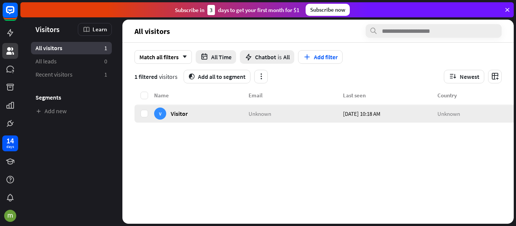
click at [162, 115] on div "V" at bounding box center [160, 114] width 12 height 12
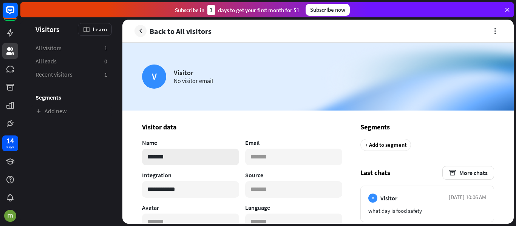
click at [171, 159] on input "*******" at bounding box center [190, 157] width 97 height 17
click at [172, 155] on input "***" at bounding box center [190, 157] width 97 height 17
drag, startPoint x: 172, startPoint y: 156, endPoint x: 99, endPoint y: 150, distance: 72.8
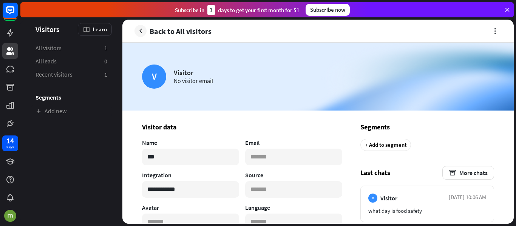
click at [168, 156] on input "***" at bounding box center [190, 157] width 97 height 17
click at [98, 150] on div "Visitors Learn All visitors 1 All leads 0 Recent visitors 1 Segments Add new Ma…" at bounding box center [267, 122] width 494 height 204
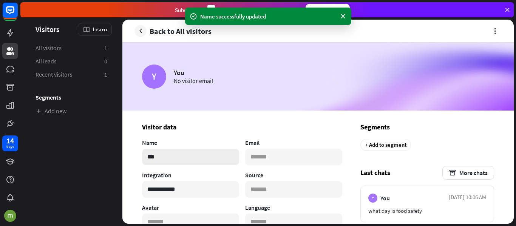
click at [153, 161] on input "***" at bounding box center [190, 157] width 97 height 17
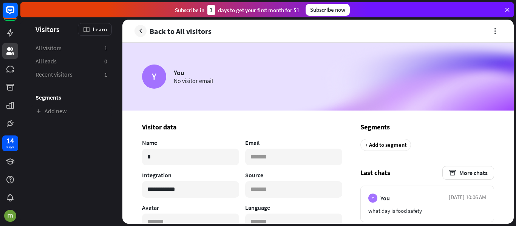
type input "*"
click at [497, 33] on div "Visitors Learn All visitors 1 All leads 0 Recent visitors 1 Segments Add new Ma…" at bounding box center [267, 122] width 494 height 204
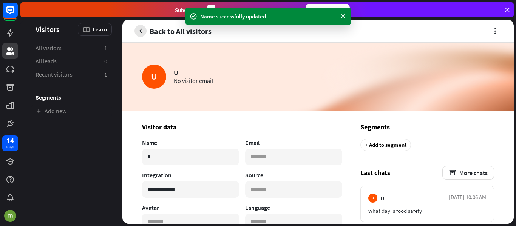
click at [137, 31] on icon "button" at bounding box center [141, 31] width 8 height 8
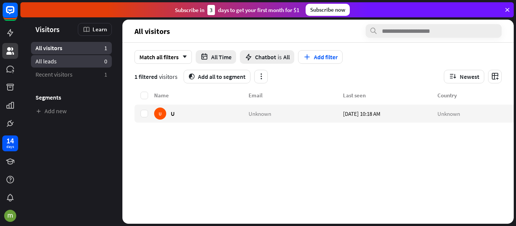
click at [51, 61] on span "All leads" at bounding box center [46, 61] width 21 height 8
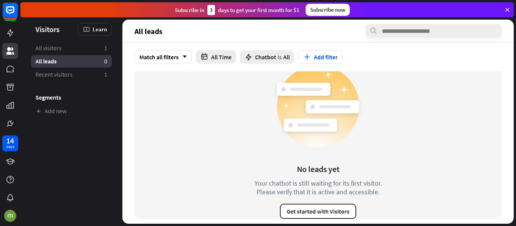
scroll to position [13, 0]
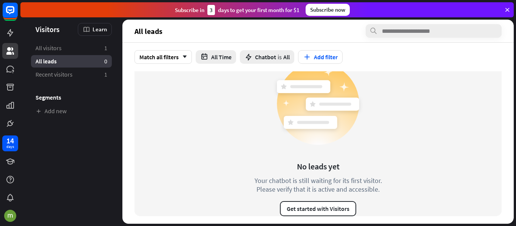
click at [366, 180] on div "Your chatbot is still waiting for its first visitor. Please verify that it is a…" at bounding box center [318, 184] width 155 height 17
click at [341, 191] on div "Your chatbot is still waiting for its first visitor. Please verify that it is a…" at bounding box center [318, 184] width 155 height 17
click at [363, 192] on div "Your chatbot is still waiting for its first visitor. Please verify that it is a…" at bounding box center [318, 184] width 155 height 17
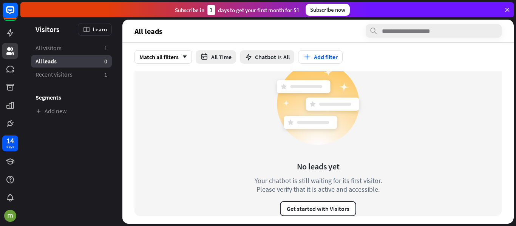
click at [363, 192] on div "Your chatbot is still waiting for its first visitor. Please verify that it is a…" at bounding box center [318, 184] width 155 height 17
click at [73, 78] on link "Recent visitors 1" at bounding box center [71, 74] width 81 height 12
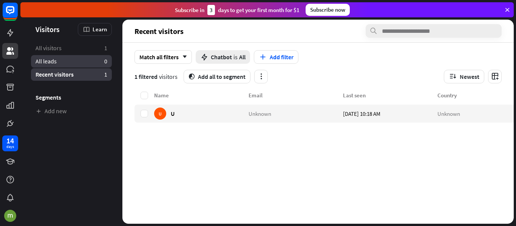
click at [76, 67] on link "All leads 0" at bounding box center [71, 61] width 81 height 12
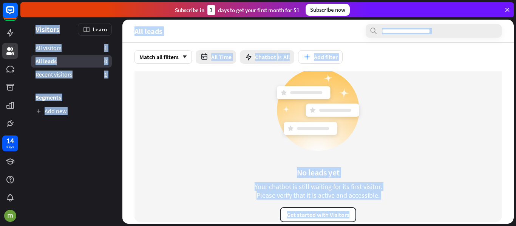
scroll to position [13, 0]
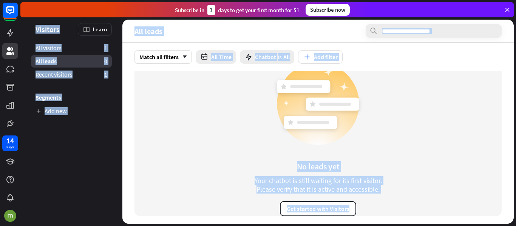
click at [423, 181] on div "No leads yet Your chatbot is still waiting for its first visitor. Please verify…" at bounding box center [318, 138] width 367 height 158
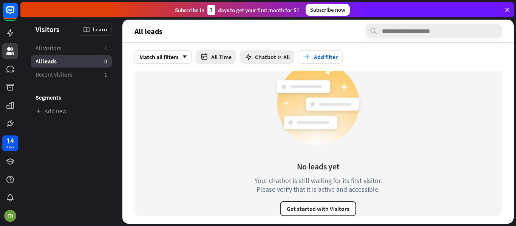
click at [423, 181] on div "No leads yet Your chatbot is still waiting for its first visitor. Please verify…" at bounding box center [318, 138] width 367 height 158
click at [461, 158] on div "No leads yet Your chatbot is still waiting for its first visitor. Please verify…" at bounding box center [318, 138] width 367 height 158
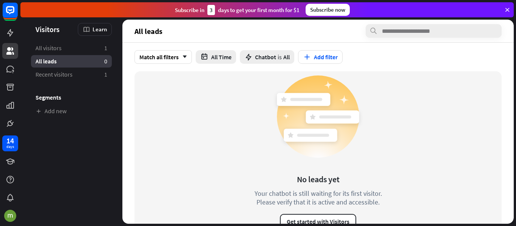
click at [502, 84] on section "No leads yet Your chatbot is still waiting for its first visitor. Please verify…" at bounding box center [318, 154] width 392 height 166
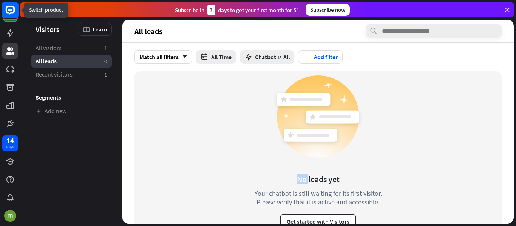
click at [12, 16] on rect at bounding box center [10, 10] width 17 height 17
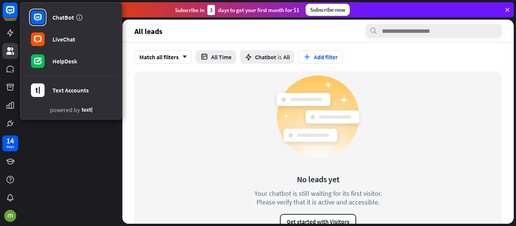
click at [175, 110] on div "No leads yet Your chatbot is still waiting for its first visitor. Please verify…" at bounding box center [318, 150] width 367 height 158
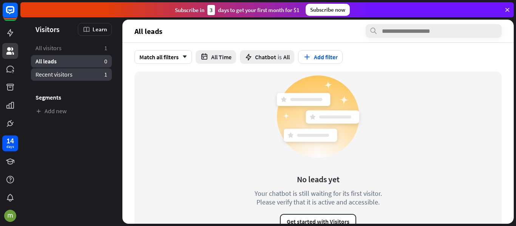
click at [58, 78] on span "Recent visitors" at bounding box center [54, 75] width 37 height 8
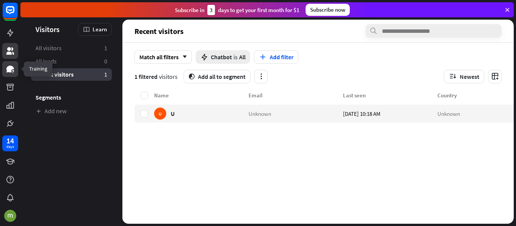
click at [10, 74] on link at bounding box center [10, 69] width 16 height 16
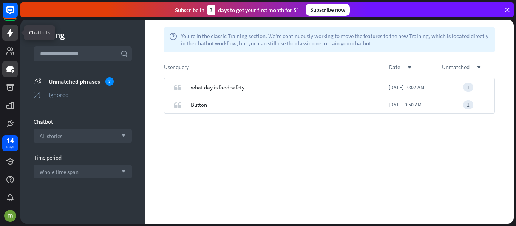
click at [10, 30] on icon at bounding box center [10, 33] width 6 height 8
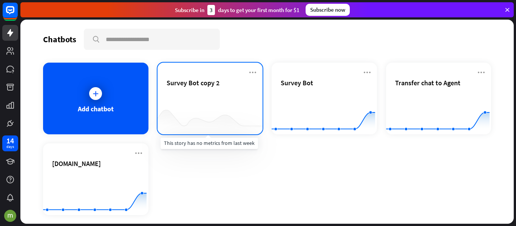
click at [219, 105] on div at bounding box center [210, 119] width 105 height 29
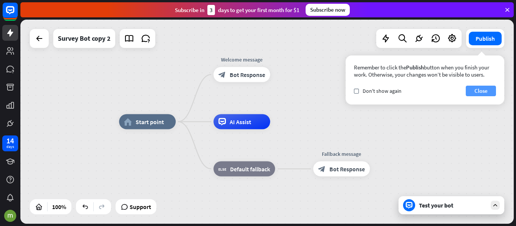
click at [474, 89] on button "Close" at bounding box center [481, 91] width 30 height 11
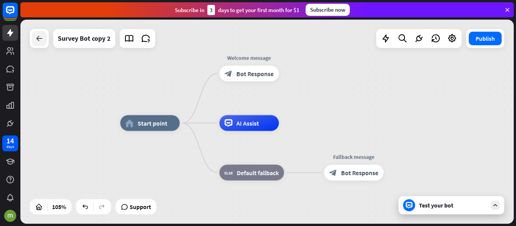
click at [46, 42] on div at bounding box center [39, 38] width 15 height 15
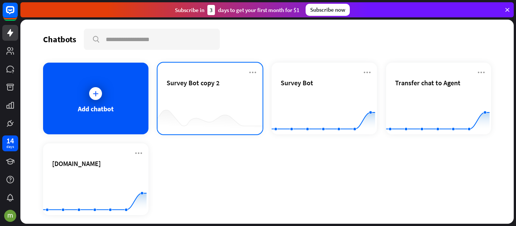
click at [199, 96] on div "Survey Bot copy 2" at bounding box center [210, 92] width 87 height 26
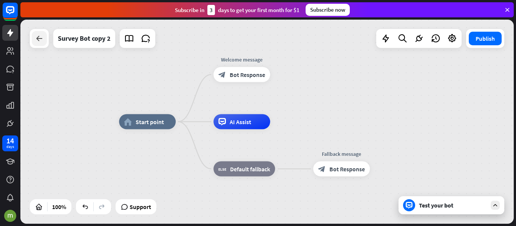
click at [44, 36] on div at bounding box center [39, 38] width 15 height 15
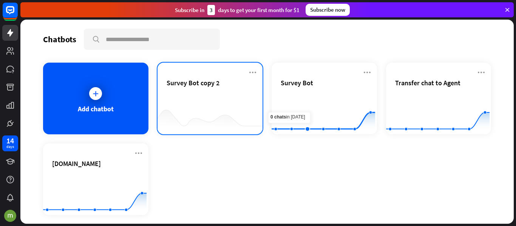
click at [202, 100] on div "Survey Bot copy 2" at bounding box center [210, 92] width 87 height 26
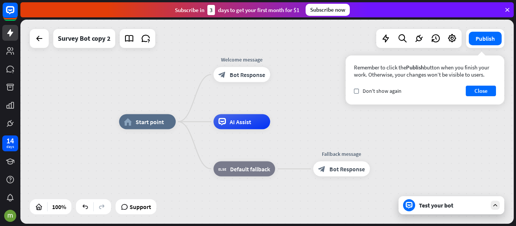
click at [54, 35] on div "Survey Bot copy 2" at bounding box center [84, 38] width 62 height 19
click at [49, 37] on div "Survey Bot copy 2" at bounding box center [92, 38] width 125 height 19
click at [31, 40] on div at bounding box center [39, 38] width 19 height 19
click at [36, 40] on icon at bounding box center [39, 38] width 9 height 9
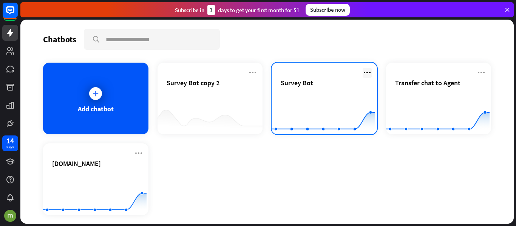
click at [367, 75] on icon at bounding box center [367, 72] width 9 height 9
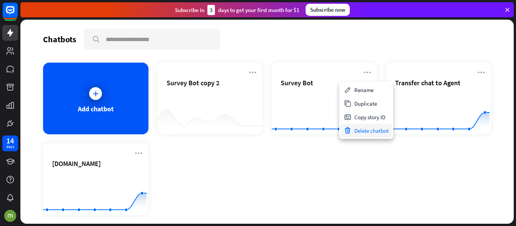
click at [364, 129] on div "Delete chatbot" at bounding box center [366, 131] width 51 height 14
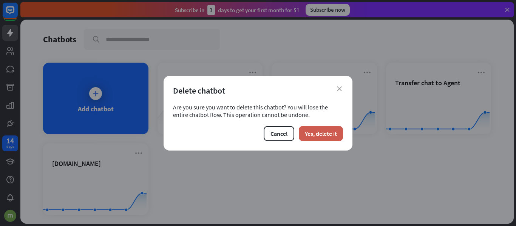
click at [325, 133] on button "Yes, delete it" at bounding box center [321, 133] width 44 height 15
click at [325, 134] on button "Yes, delete it" at bounding box center [321, 133] width 44 height 15
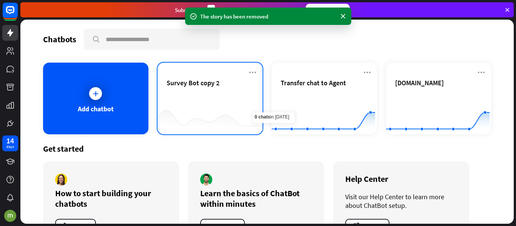
click at [207, 95] on div "Survey Bot copy 2" at bounding box center [210, 92] width 87 height 26
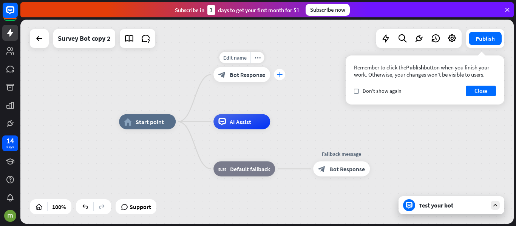
click at [280, 75] on icon "plus" at bounding box center [280, 74] width 6 height 5
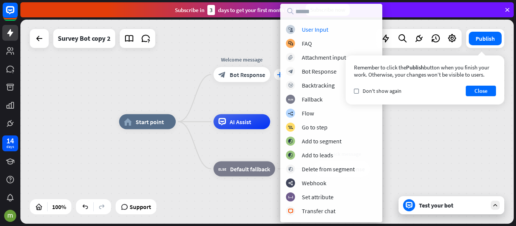
click at [280, 75] on div "block_user_input User Input block_faq FAQ block_attachment Attachment input blo…" at bounding box center [331, 121] width 102 height 192
click at [247, 76] on span "Bot Response" at bounding box center [248, 75] width 36 height 8
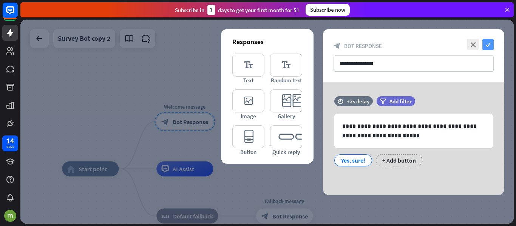
click at [491, 46] on icon "check" at bounding box center [488, 44] width 11 height 11
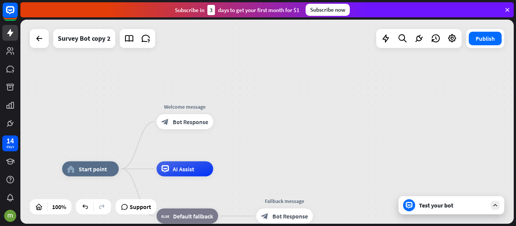
click at [228, 127] on div "home_2 Start point Welcome message block_bot_response Bot Response AI Assist bl…" at bounding box center [267, 122] width 494 height 204
click at [224, 127] on div "plus" at bounding box center [222, 121] width 11 height 11
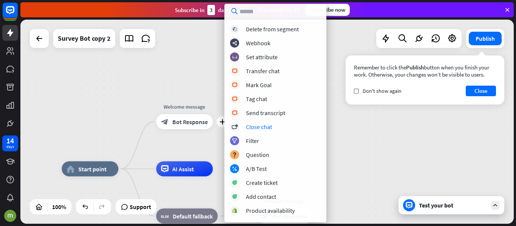
scroll to position [151, 0]
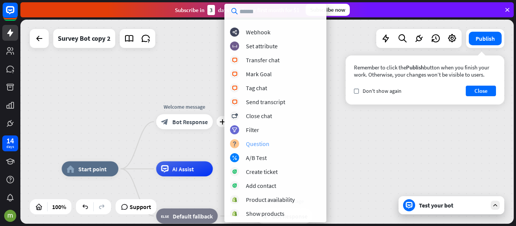
click at [264, 144] on div "Question" at bounding box center [257, 144] width 23 height 8
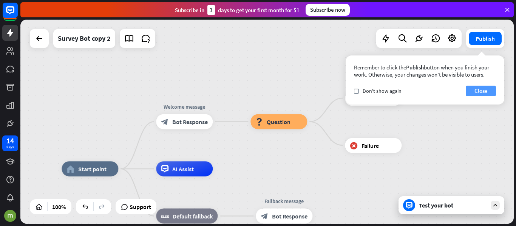
click at [481, 93] on button "Close" at bounding box center [481, 91] width 30 height 11
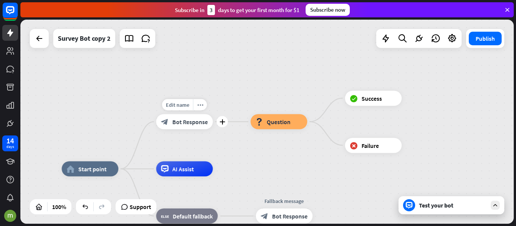
click at [190, 122] on span "Bot Response" at bounding box center [190, 122] width 36 height 8
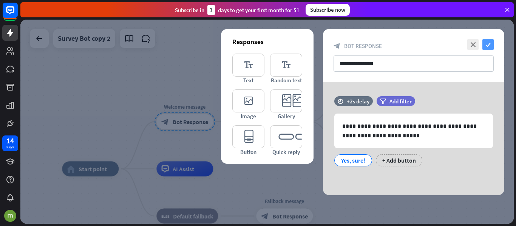
click at [491, 49] on icon "check" at bounding box center [488, 44] width 11 height 11
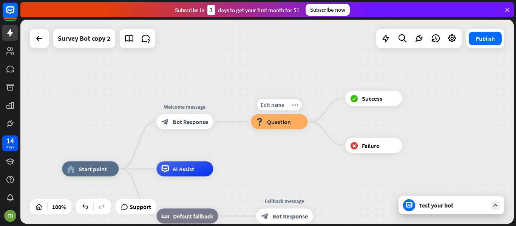
click at [277, 120] on span "Question" at bounding box center [279, 122] width 24 height 8
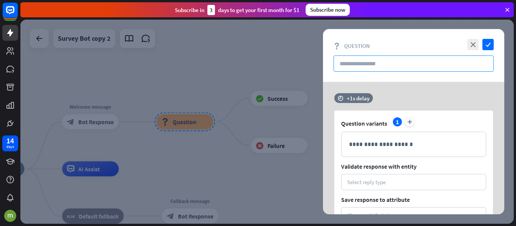
click at [369, 67] on input "text" at bounding box center [414, 64] width 160 height 16
click at [365, 62] on input "text" at bounding box center [414, 64] width 160 height 16
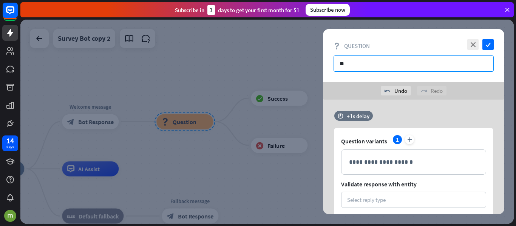
type input "*"
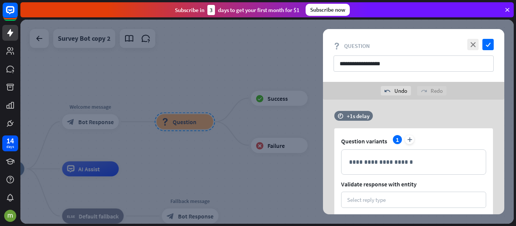
click at [399, 53] on div "**********" at bounding box center [413, 55] width 181 height 53
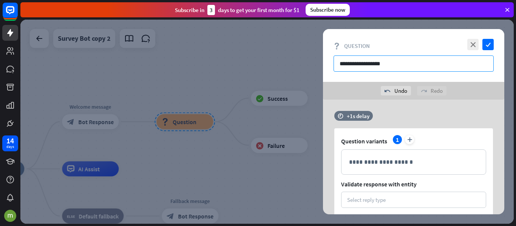
click at [399, 62] on input "**********" at bounding box center [414, 64] width 160 height 16
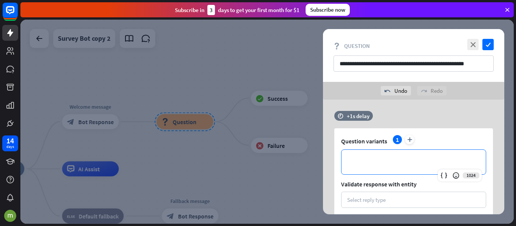
click at [364, 165] on p "**********" at bounding box center [413, 162] width 129 height 9
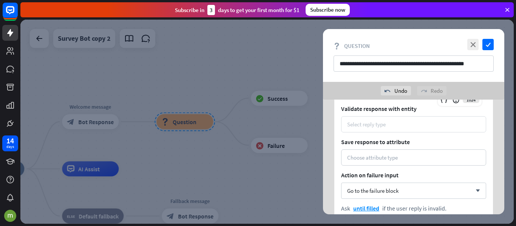
scroll to position [38, 0]
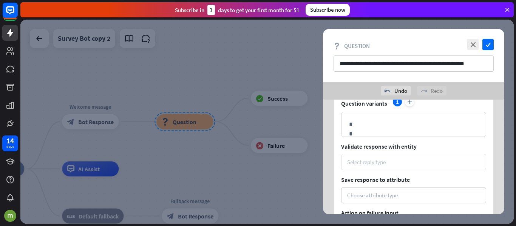
click at [365, 164] on div "Select reply type" at bounding box center [366, 162] width 39 height 7
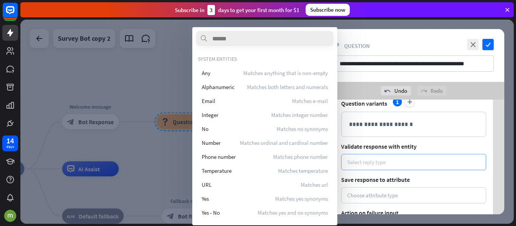
click at [367, 164] on div "Select reply type" at bounding box center [366, 162] width 39 height 7
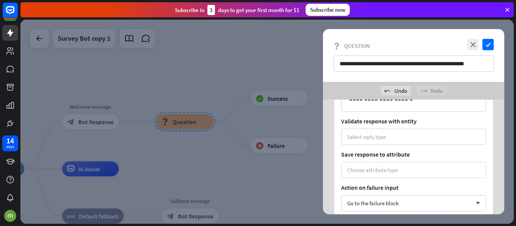
scroll to position [76, 0]
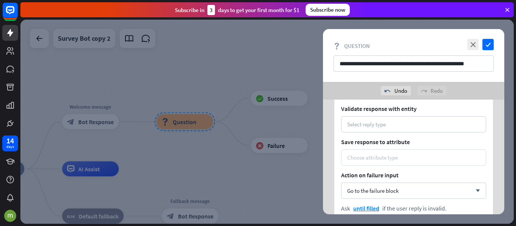
click at [395, 158] on div "Choose attribute type" at bounding box center [372, 157] width 51 height 7
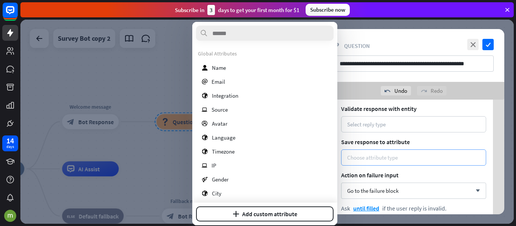
click at [395, 158] on div "Choose attribute type" at bounding box center [372, 157] width 51 height 7
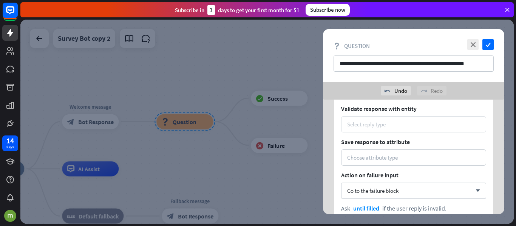
click at [381, 123] on div "Select reply type" at bounding box center [366, 124] width 39 height 7
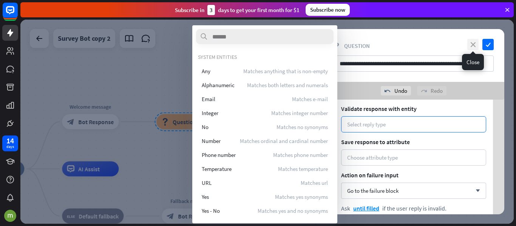
click at [474, 46] on icon "close" at bounding box center [472, 44] width 11 height 11
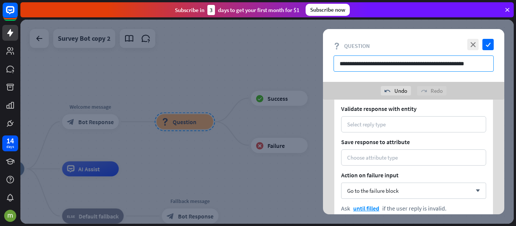
click at [417, 68] on input "**********" at bounding box center [414, 64] width 160 height 16
drag, startPoint x: 477, startPoint y: 65, endPoint x: 286, endPoint y: 55, distance: 190.3
click at [286, 55] on div "**********" at bounding box center [267, 122] width 494 height 204
type input "*"
type input "**********"
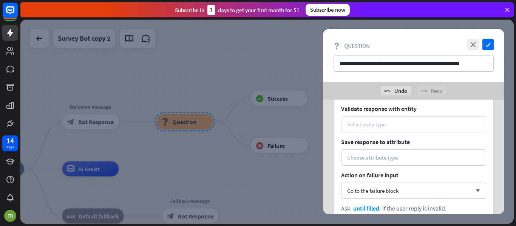
click at [396, 121] on div "Select reply type" at bounding box center [413, 124] width 133 height 7
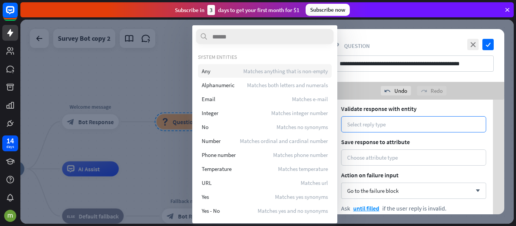
click at [254, 72] on span "Matches anything that is non-empty" at bounding box center [285, 71] width 85 height 7
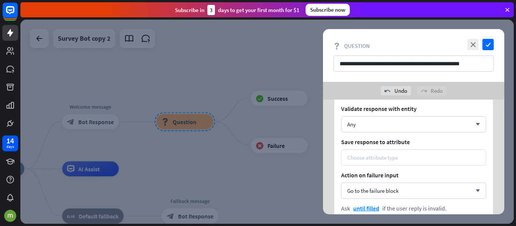
click at [382, 159] on div "Choose attribute type" at bounding box center [372, 157] width 51 height 7
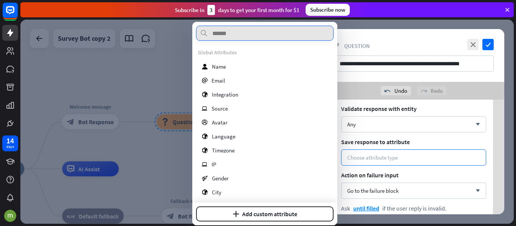
scroll to position [0, 0]
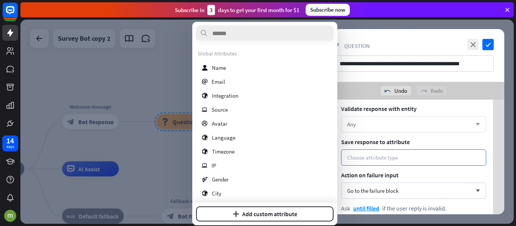
click at [416, 131] on div "Any arrow_down" at bounding box center [413, 124] width 145 height 16
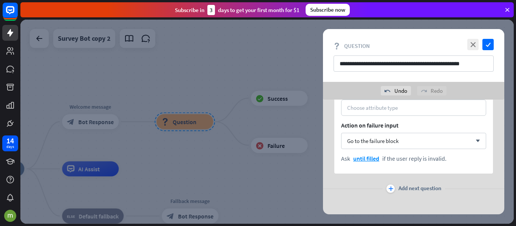
scroll to position [130, 0]
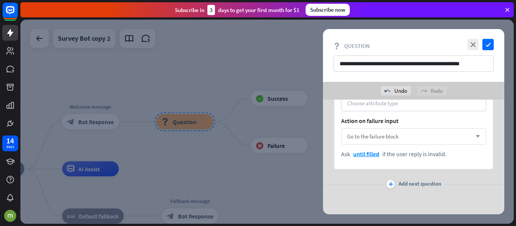
click at [387, 136] on span "Go to the failure block" at bounding box center [372, 136] width 51 height 7
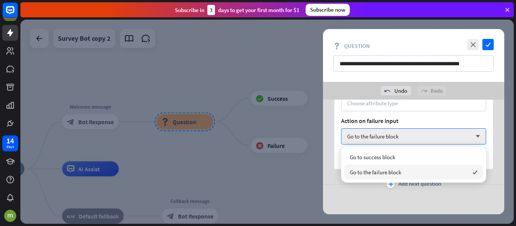
click at [390, 174] on span "Go to the failure block" at bounding box center [375, 172] width 51 height 7
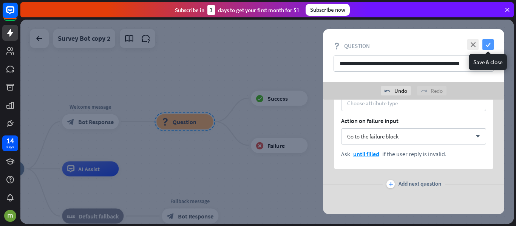
click at [489, 45] on icon "check" at bounding box center [488, 44] width 11 height 11
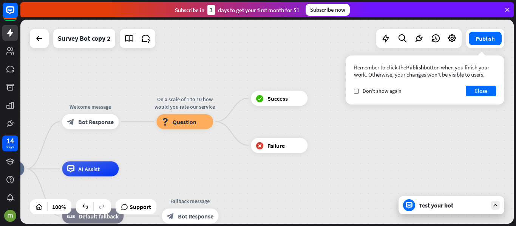
click at [463, 206] on div "Test your bot" at bounding box center [453, 206] width 68 height 8
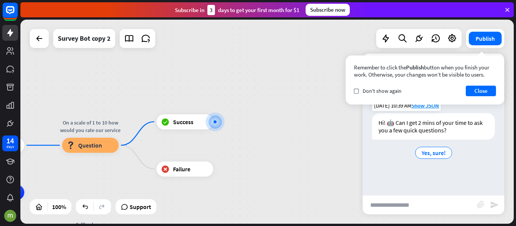
click at [429, 160] on div "Yes, sure!" at bounding box center [433, 152] width 123 height 15
click at [430, 154] on span "Yes, sure!" at bounding box center [434, 153] width 24 height 8
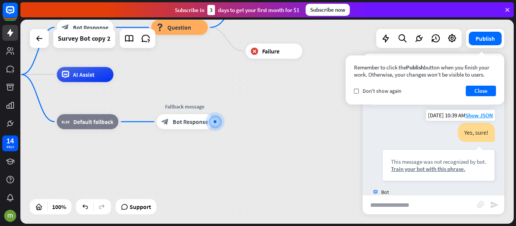
scroll to position [46, 0]
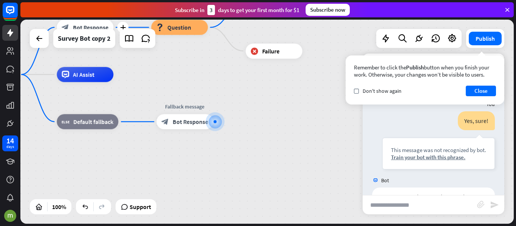
click at [86, 27] on span "Bot Response" at bounding box center [91, 28] width 36 height 8
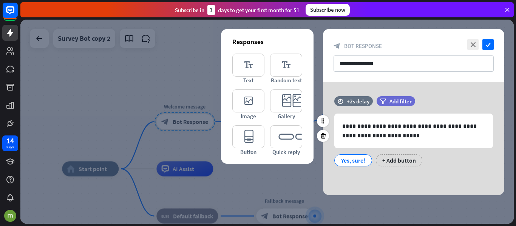
click at [362, 162] on div "Yes, sure!" at bounding box center [353, 160] width 25 height 11
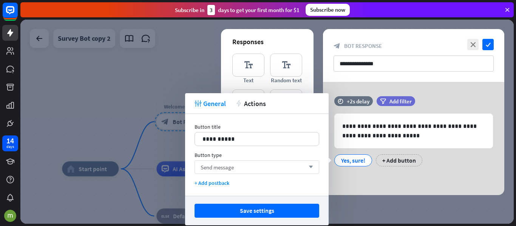
click at [248, 170] on div "Send message arrow_down" at bounding box center [257, 168] width 125 height 14
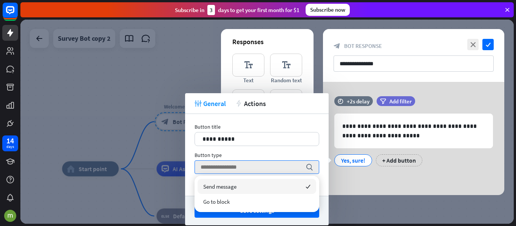
click at [225, 116] on div "**********" at bounding box center [257, 155] width 144 height 82
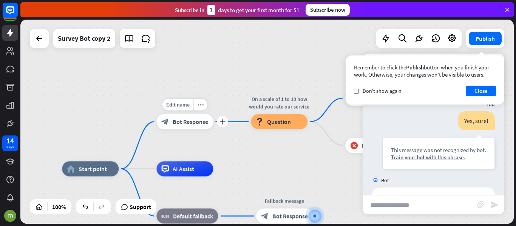
click at [181, 125] on span "Bot Response" at bounding box center [191, 122] width 36 height 8
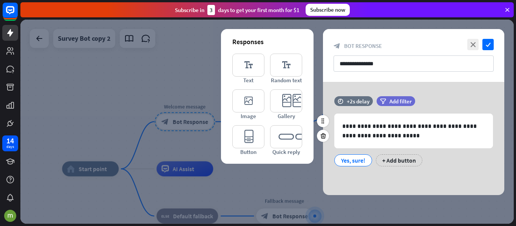
click at [353, 161] on div "Yes, sure!" at bounding box center [353, 160] width 25 height 11
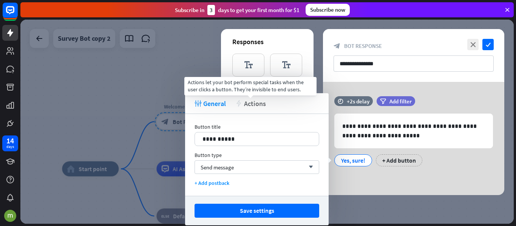
click at [260, 103] on span "Actions" at bounding box center [255, 103] width 22 height 9
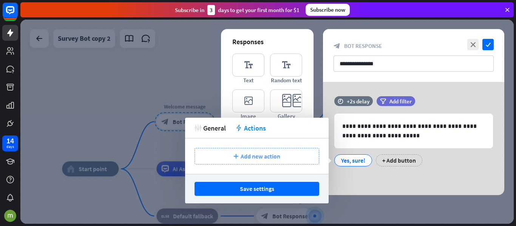
click at [267, 157] on span "Add new action" at bounding box center [261, 157] width 40 height 8
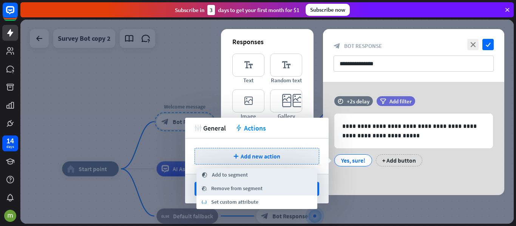
click at [232, 176] on span "Add to segment" at bounding box center [230, 176] width 36 height 8
click at [280, 157] on div "plus Add new action" at bounding box center [257, 156] width 125 height 17
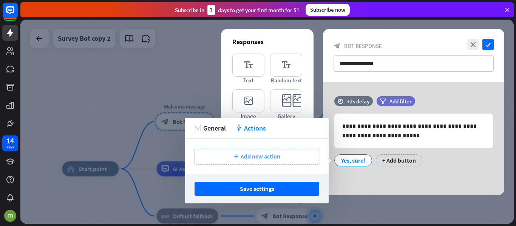
click at [270, 159] on span "Add new action" at bounding box center [261, 157] width 40 height 8
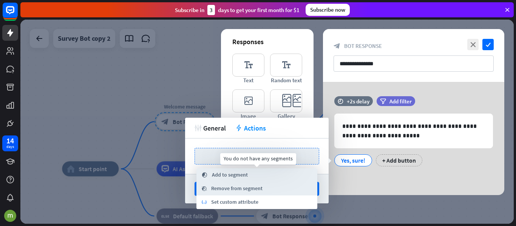
click at [241, 177] on span "Add to segment" at bounding box center [230, 176] width 36 height 8
click at [229, 177] on span "Add to segment" at bounding box center [230, 176] width 36 height 8
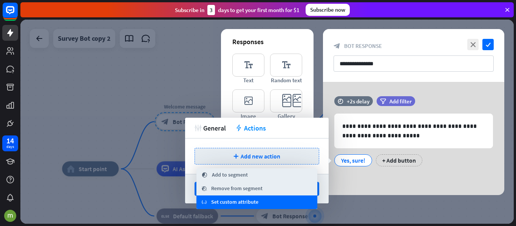
click at [236, 201] on span "Set custom attribute" at bounding box center [234, 203] width 47 height 8
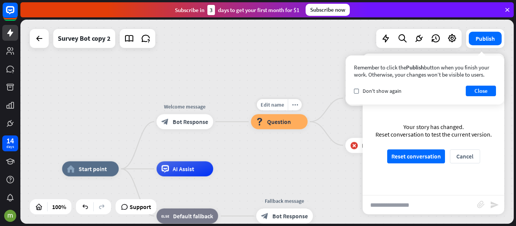
click at [276, 121] on span "Question" at bounding box center [279, 122] width 24 height 8
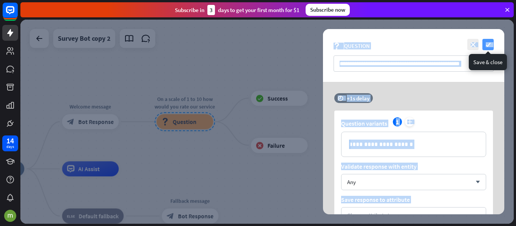
click at [488, 42] on icon "check" at bounding box center [488, 44] width 11 height 11
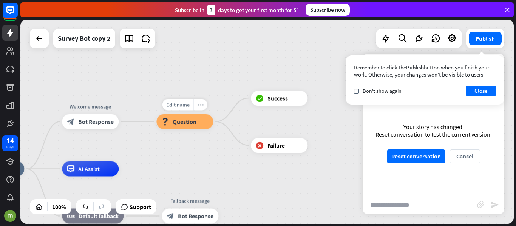
click at [198, 107] on icon "more_horiz" at bounding box center [201, 105] width 6 height 6
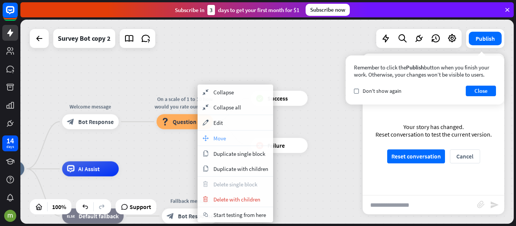
click at [212, 137] on div "move_block Move" at bounding box center [236, 138] width 76 height 15
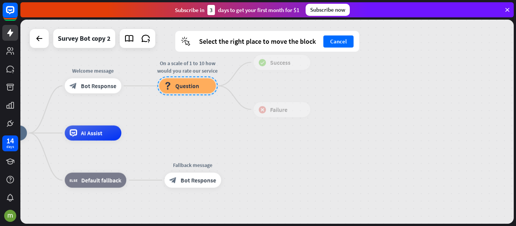
drag, startPoint x: 182, startPoint y: 119, endPoint x: 184, endPoint y: 84, distance: 36.0
click at [184, 84] on div at bounding box center [187, 86] width 60 height 19
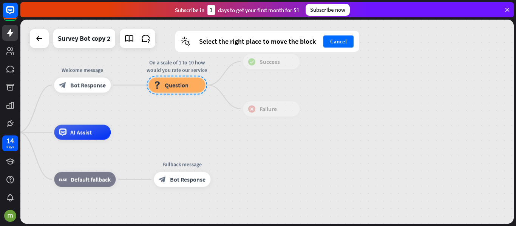
drag, startPoint x: 176, startPoint y: 88, endPoint x: 165, endPoint y: 88, distance: 10.6
click at [165, 88] on div at bounding box center [177, 85] width 60 height 19
click at [83, 132] on span "AI Assist" at bounding box center [81, 133] width 22 height 8
click at [94, 134] on div "AI Assist" at bounding box center [82, 132] width 57 height 15
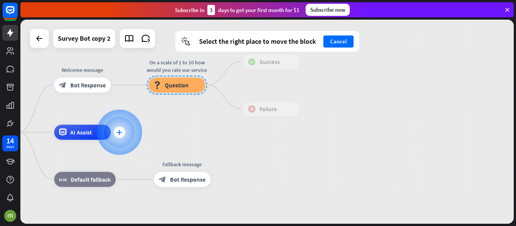
click at [119, 130] on icon "plus" at bounding box center [119, 132] width 6 height 5
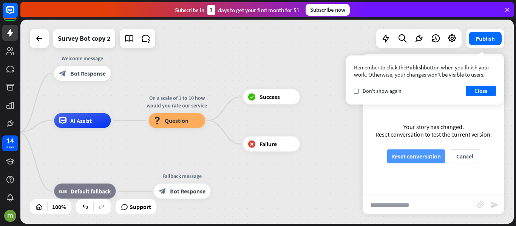
click at [409, 156] on button "Reset conversation" at bounding box center [416, 157] width 58 height 14
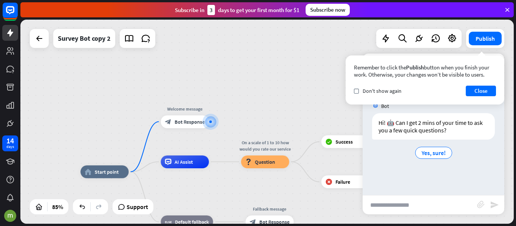
click at [280, 106] on div "home_2 Start point Welcome message block_bot_response Bot Response AI Assist On…" at bounding box center [267, 122] width 494 height 204
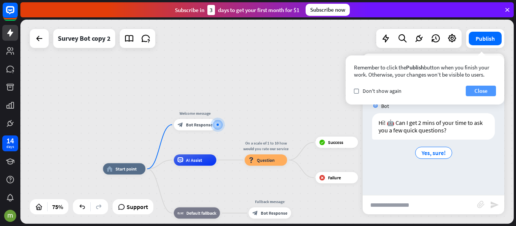
click at [479, 91] on button "Close" at bounding box center [481, 91] width 30 height 11
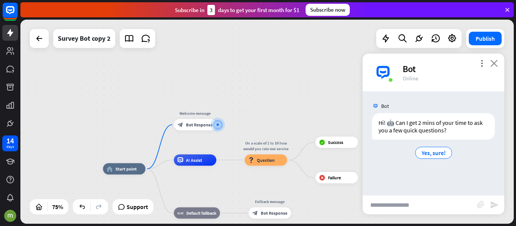
click at [491, 65] on icon "close" at bounding box center [495, 63] width 8 height 7
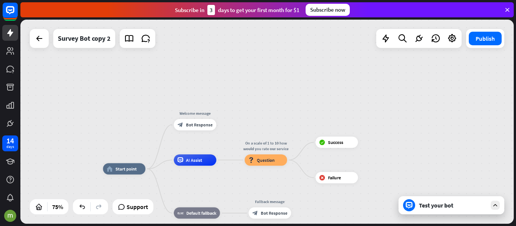
click at [450, 208] on div "Test your bot" at bounding box center [453, 206] width 68 height 8
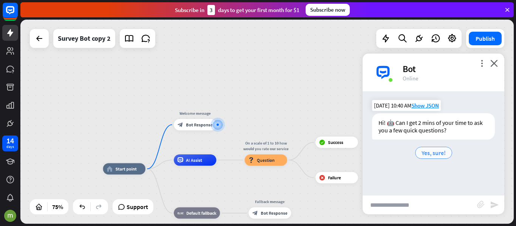
click at [431, 153] on span "Yes, sure!" at bounding box center [434, 153] width 24 height 8
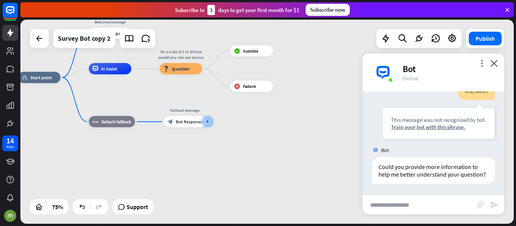
scroll to position [84, 0]
click at [113, 71] on span "AI Assist" at bounding box center [109, 69] width 16 height 6
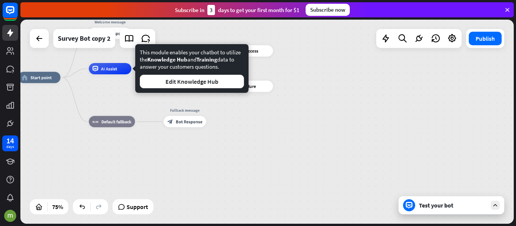
click at [238, 56] on div "This module enables your chatbot to utilize the Knowledge Hub and Training data…" at bounding box center [192, 69] width 104 height 40
click at [195, 56] on div "This module enables your chatbot to utilize the Knowledge Hub and Training data…" at bounding box center [192, 69] width 104 height 40
click at [40, 42] on icon at bounding box center [39, 38] width 9 height 9
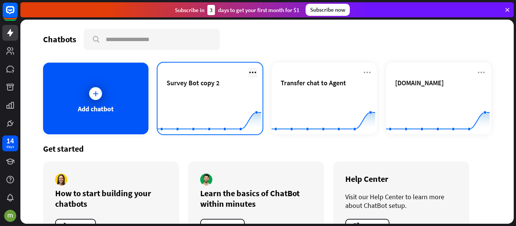
click at [253, 71] on icon at bounding box center [252, 72] width 9 height 9
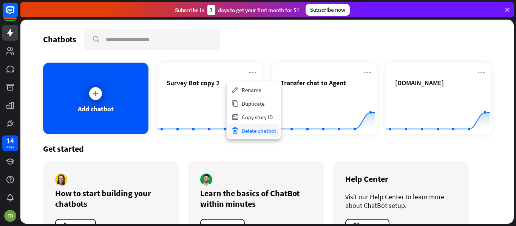
click at [251, 126] on div "Delete chatbot" at bounding box center [253, 131] width 51 height 14
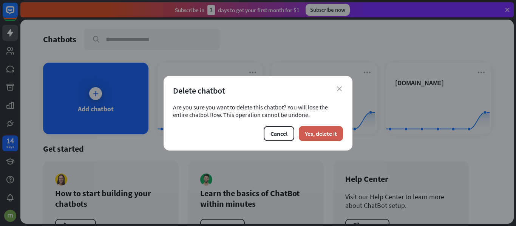
click at [321, 133] on button "Yes, delete it" at bounding box center [321, 133] width 44 height 15
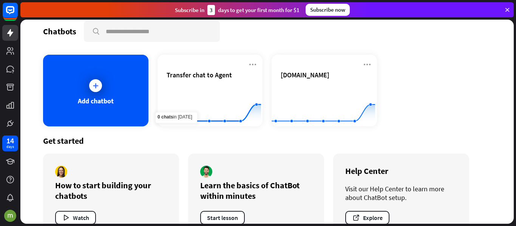
scroll to position [30, 0]
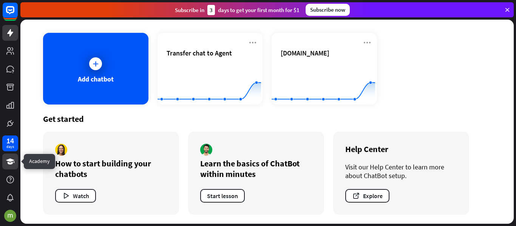
click at [3, 164] on link at bounding box center [10, 162] width 16 height 16
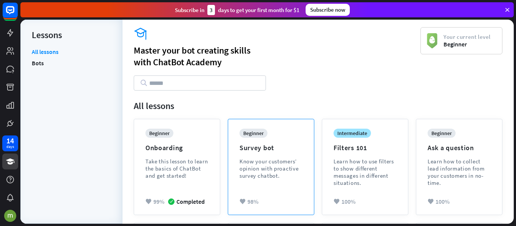
click at [292, 156] on div "beginner Survey bot Know your customers’ opinion with proactive survey chatbot." at bounding box center [271, 160] width 63 height 62
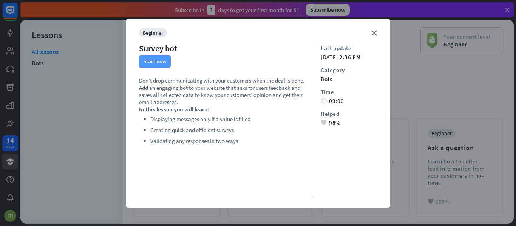
click at [152, 60] on button "Start now" at bounding box center [155, 62] width 32 height 12
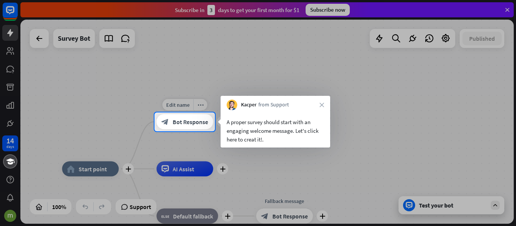
click at [193, 122] on span "Bot Response" at bounding box center [191, 122] width 36 height 8
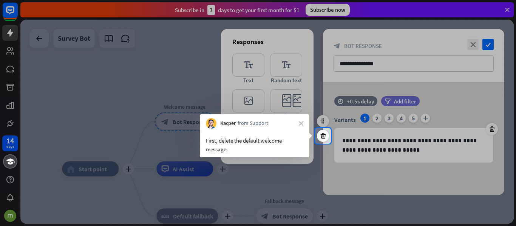
click at [378, 148] on div at bounding box center [258, 185] width 516 height 82
drag, startPoint x: 300, startPoint y: 122, endPoint x: 321, endPoint y: 133, distance: 23.2
click at [320, 133] on body "14 days close Product Help First steps Get started with ChatBot Help Center Fol…" at bounding box center [258, 113] width 516 height 226
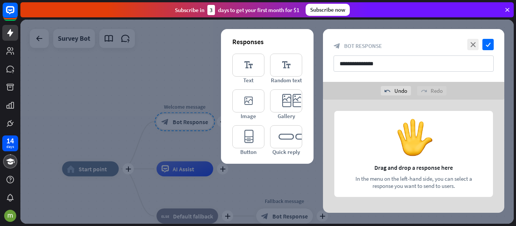
click at [321, 133] on div "Responses editor_text Text editor_text Random text editor_image Image editor_ca…" at bounding box center [414, 156] width 200 height 113
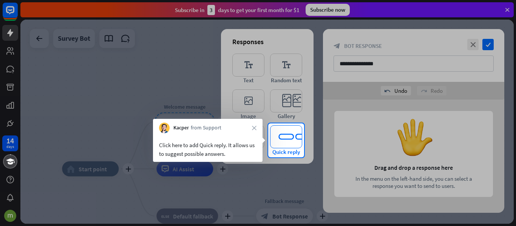
click at [297, 141] on icon "editor_quick_replies" at bounding box center [286, 136] width 32 height 23
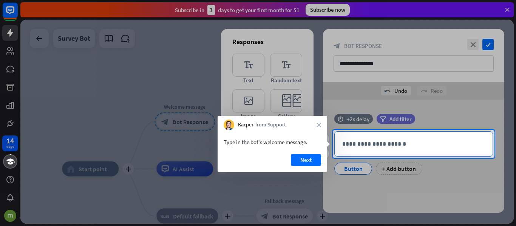
click at [367, 149] on p "**********" at bounding box center [413, 143] width 143 height 9
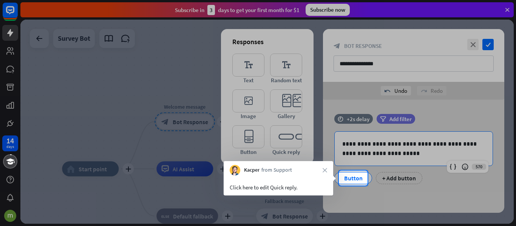
click at [396, 152] on div at bounding box center [258, 85] width 516 height 171
click at [374, 147] on div at bounding box center [258, 85] width 516 height 171
click at [391, 152] on div at bounding box center [258, 85] width 516 height 171
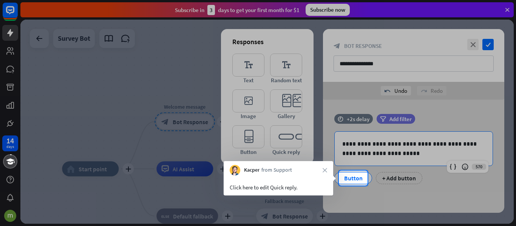
click at [495, 44] on div at bounding box center [258, 85] width 516 height 171
click at [492, 44] on div at bounding box center [258, 85] width 516 height 171
click at [488, 47] on div at bounding box center [258, 85] width 516 height 171
click at [484, 43] on div at bounding box center [258, 85] width 516 height 171
click at [487, 44] on div at bounding box center [258, 85] width 516 height 171
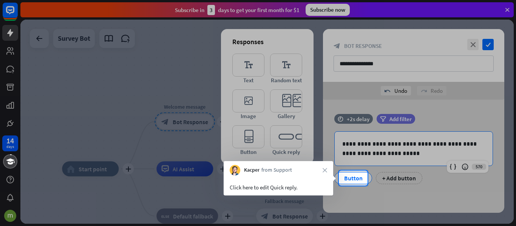
click at [383, 58] on div at bounding box center [258, 85] width 516 height 171
click at [357, 159] on div at bounding box center [258, 85] width 516 height 171
click at [390, 148] on div at bounding box center [258, 85] width 516 height 171
click at [260, 189] on div "Click here to edit Quick reply." at bounding box center [279, 187] width 98 height 9
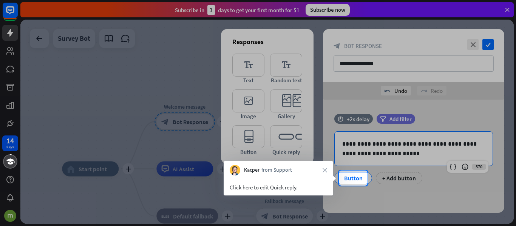
click at [260, 189] on div "Click here to edit Quick reply." at bounding box center [279, 187] width 98 height 9
click at [276, 189] on div "Click here to edit Quick reply." at bounding box center [279, 187] width 98 height 9
click at [279, 189] on div "Click here to edit Quick reply." at bounding box center [279, 187] width 98 height 9
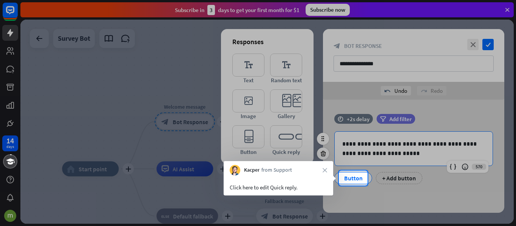
click at [348, 177] on div "Button" at bounding box center [353, 178] width 25 height 11
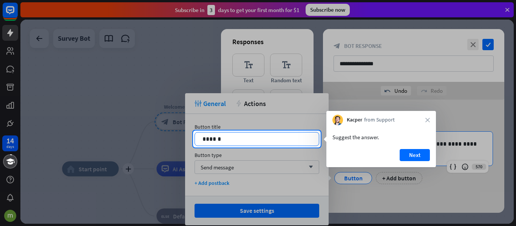
click at [217, 135] on p "******" at bounding box center [257, 139] width 109 height 9
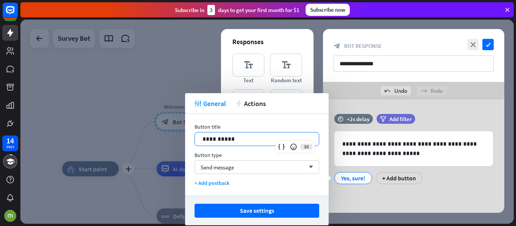
click at [217, 135] on p "**********" at bounding box center [257, 139] width 109 height 9
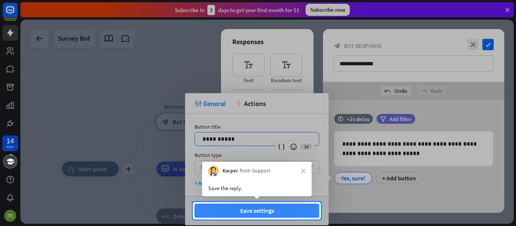
click at [277, 206] on button "Save settings" at bounding box center [257, 211] width 125 height 14
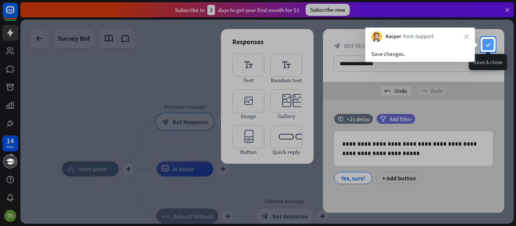
click at [491, 43] on icon "check" at bounding box center [488, 44] width 11 height 11
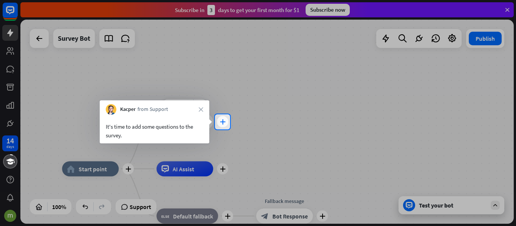
click at [223, 124] on icon "plus" at bounding box center [223, 121] width 6 height 5
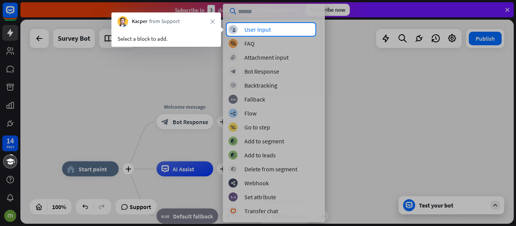
drag, startPoint x: 323, startPoint y: 105, endPoint x: 323, endPoint y: 113, distance: 7.9
click at [323, 113] on div at bounding box center [258, 131] width 516 height 190
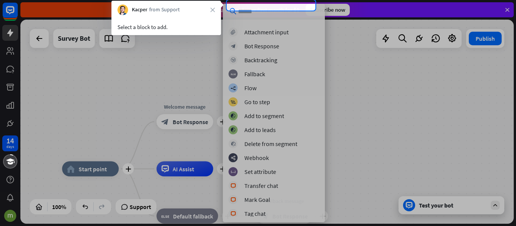
scroll to position [38, 0]
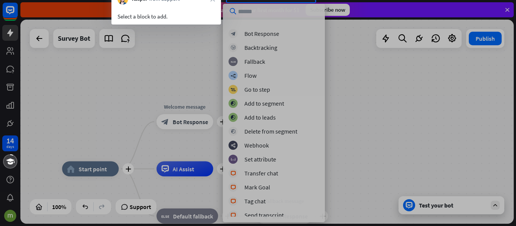
click at [324, 36] on div at bounding box center [258, 114] width 516 height 224
click at [320, 41] on div at bounding box center [258, 114] width 516 height 224
click at [322, 39] on div at bounding box center [258, 114] width 516 height 224
click at [321, 40] on div at bounding box center [258, 114] width 516 height 224
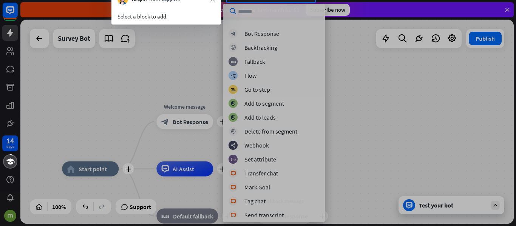
click at [283, 11] on div at bounding box center [258, 114] width 516 height 224
click at [238, 4] on div at bounding box center [258, 114] width 516 height 224
click at [248, 12] on div at bounding box center [258, 114] width 516 height 224
click at [261, 11] on div at bounding box center [258, 114] width 516 height 224
click at [258, 0] on div "Subscribe [DATE] to get your first month for $1 Subscribe now" at bounding box center [268, 10] width 496 height 20
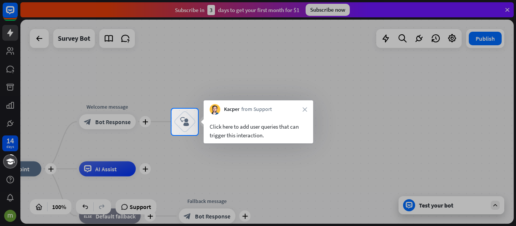
click at [198, 101] on div at bounding box center [258, 54] width 516 height 109
click at [187, 124] on icon "block_user_input" at bounding box center [184, 122] width 9 height 9
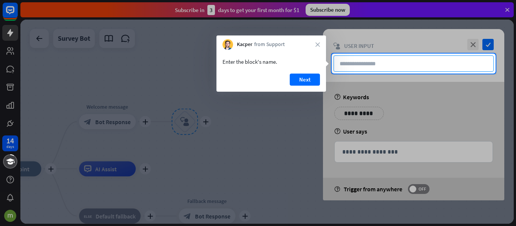
click at [376, 66] on input "text" at bounding box center [414, 64] width 160 height 16
type input "**"
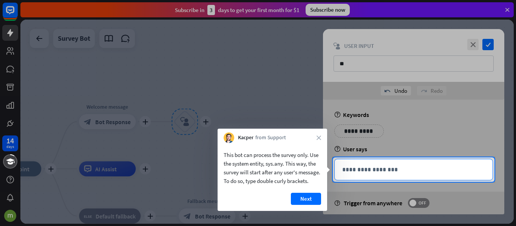
click at [360, 170] on p "**********" at bounding box center [413, 169] width 143 height 9
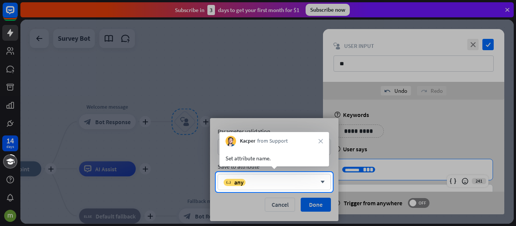
click at [313, 202] on div at bounding box center [258, 209] width 516 height 34
click at [493, 42] on div at bounding box center [258, 86] width 516 height 172
click at [320, 141] on icon "close" at bounding box center [321, 141] width 5 height 5
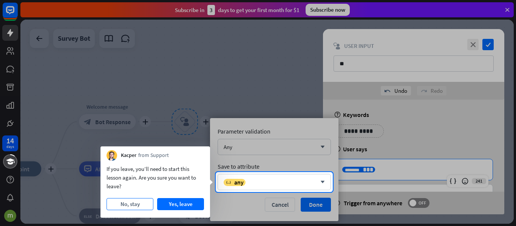
click at [132, 204] on button "No, stay" at bounding box center [130, 204] width 47 height 12
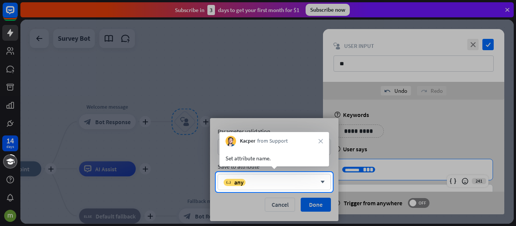
click at [240, 140] on span "Kacper" at bounding box center [247, 142] width 15 height 8
click at [243, 145] on div "Kacper from Support close" at bounding box center [275, 139] width 110 height 14
drag, startPoint x: 245, startPoint y: 124, endPoint x: 169, endPoint y: 49, distance: 107.4
click at [169, 49] on div at bounding box center [258, 86] width 516 height 172
click at [319, 205] on div at bounding box center [258, 209] width 516 height 34
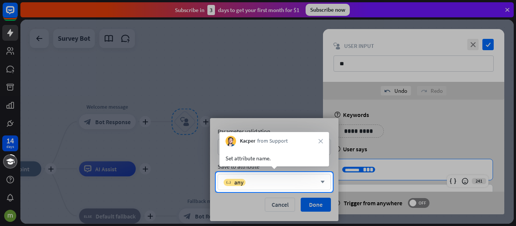
click at [274, 183] on div "variable any" at bounding box center [270, 183] width 93 height 8
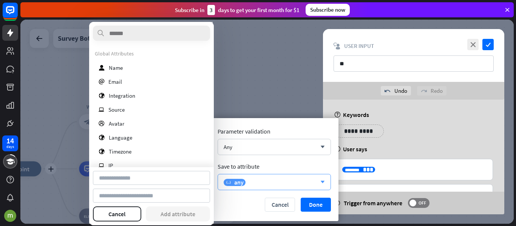
type input "**********"
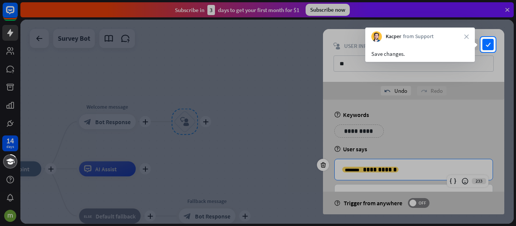
click at [486, 54] on div at bounding box center [258, 139] width 516 height 174
click at [488, 45] on icon "check" at bounding box center [488, 44] width 11 height 11
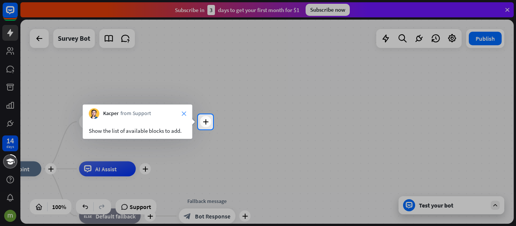
click at [183, 113] on icon "close" at bounding box center [184, 113] width 5 height 5
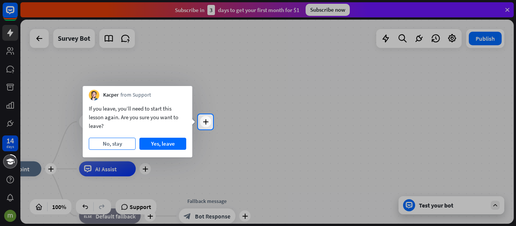
click at [122, 146] on button "No, stay" at bounding box center [112, 144] width 47 height 12
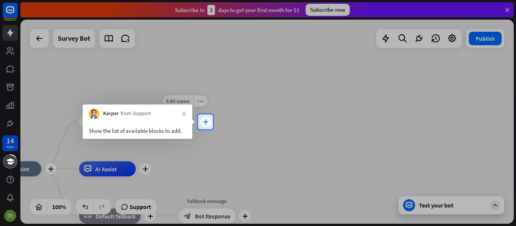
click at [203, 124] on div "plus" at bounding box center [205, 121] width 11 height 11
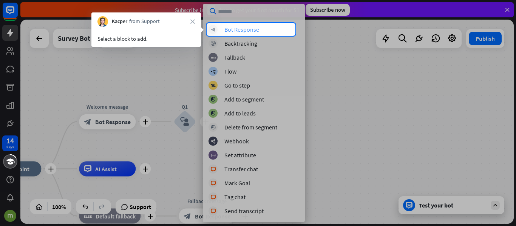
click at [245, 30] on div "Bot Response" at bounding box center [241, 30] width 35 height 8
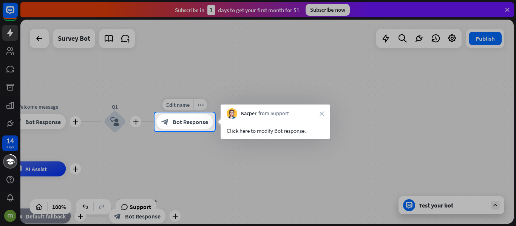
click at [195, 119] on span "Bot Response" at bounding box center [191, 122] width 36 height 8
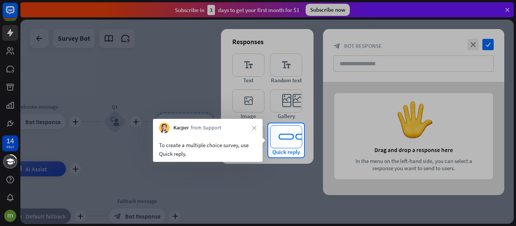
click at [285, 143] on icon "editor_quick_replies" at bounding box center [286, 136] width 32 height 23
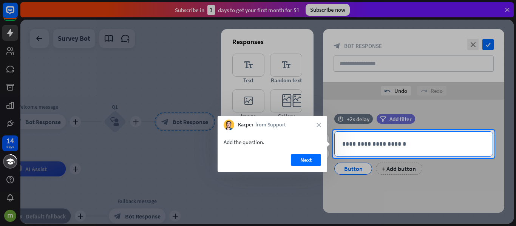
click at [367, 145] on p "**********" at bounding box center [413, 143] width 143 height 9
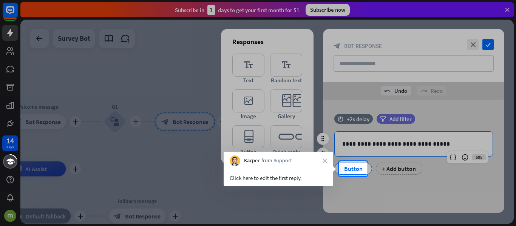
click at [354, 170] on div "Button" at bounding box center [353, 168] width 25 height 11
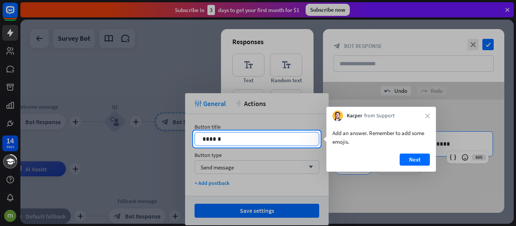
click at [212, 139] on p "******" at bounding box center [257, 139] width 109 height 9
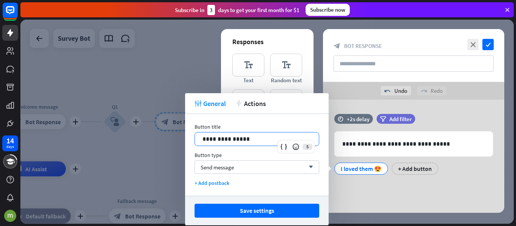
click at [212, 139] on p "**********" at bounding box center [257, 139] width 109 height 9
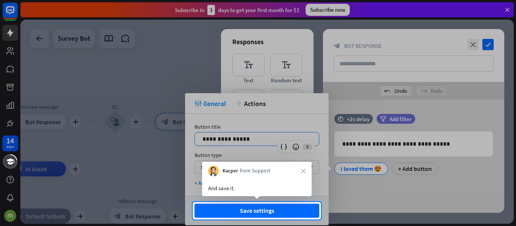
click at [228, 154] on div at bounding box center [258, 101] width 516 height 202
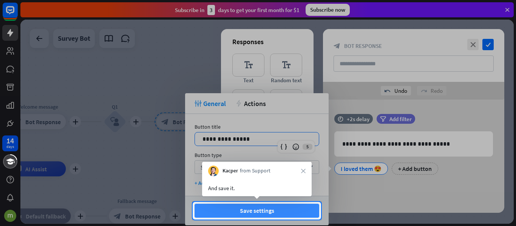
click at [261, 211] on button "Save settings" at bounding box center [257, 211] width 125 height 14
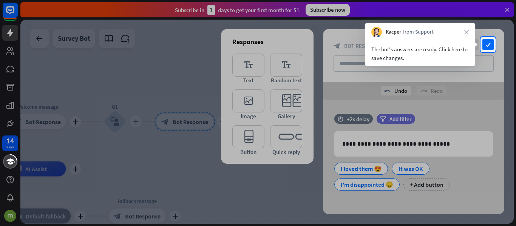
click at [441, 50] on div "The bot's answers are ready. Click here to save changes." at bounding box center [420, 53] width 98 height 17
click at [488, 48] on icon "check" at bounding box center [488, 44] width 11 height 11
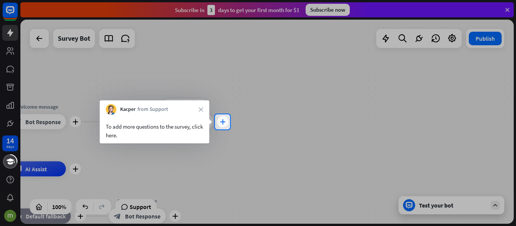
click at [222, 126] on div "plus" at bounding box center [222, 121] width 11 height 11
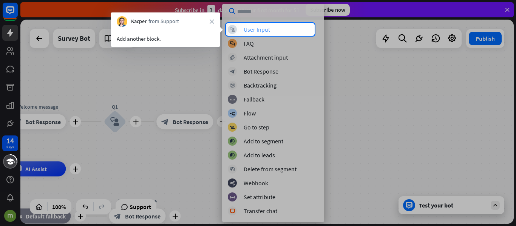
click at [267, 31] on div "User Input" at bounding box center [257, 30] width 26 height 8
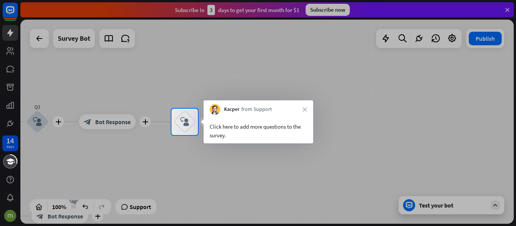
click at [251, 131] on div "Click here to add more questions to the survey." at bounding box center [259, 130] width 98 height 17
click at [180, 118] on div "block_user_input" at bounding box center [184, 122] width 23 height 23
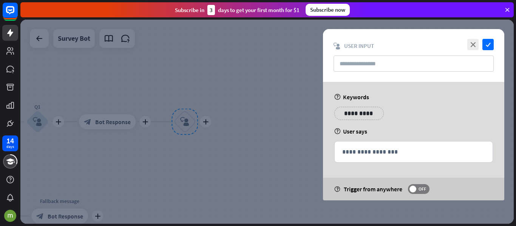
type input "**"
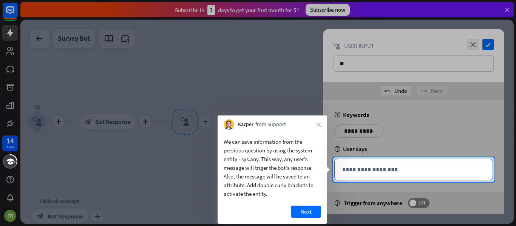
click at [371, 170] on p "**********" at bounding box center [413, 169] width 143 height 9
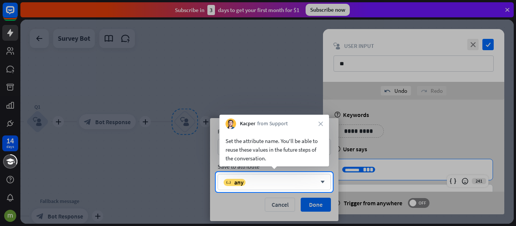
click at [317, 204] on div at bounding box center [258, 209] width 516 height 34
click at [325, 126] on div "Kacper from Support close" at bounding box center [275, 122] width 110 height 14
click at [253, 180] on div "variable any" at bounding box center [270, 183] width 93 height 8
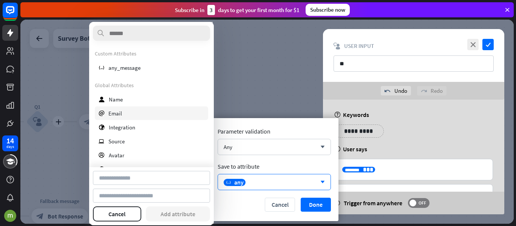
type input "*********"
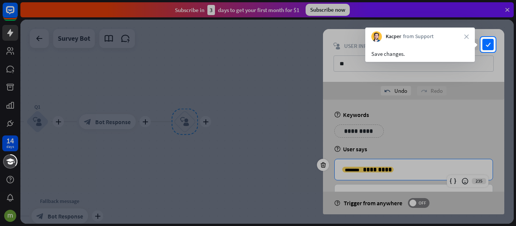
click at [399, 138] on div at bounding box center [258, 139] width 516 height 174
click at [483, 128] on div at bounding box center [258, 139] width 516 height 174
click at [488, 46] on icon "check" at bounding box center [488, 44] width 11 height 11
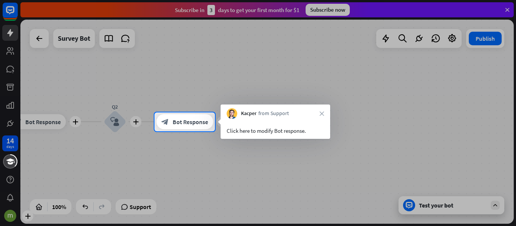
click at [285, 131] on div "Click here to modify Bot response." at bounding box center [276, 131] width 98 height 9
click at [207, 126] on div "block_bot_response Bot Response" at bounding box center [184, 122] width 57 height 15
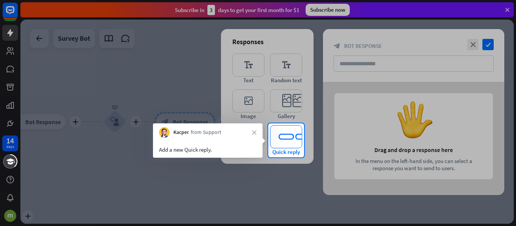
click at [287, 145] on icon "editor_quick_replies" at bounding box center [286, 136] width 32 height 23
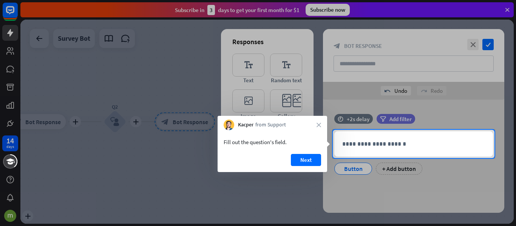
click at [371, 62] on div at bounding box center [258, 65] width 516 height 130
click at [314, 161] on button "Next" at bounding box center [306, 160] width 30 height 12
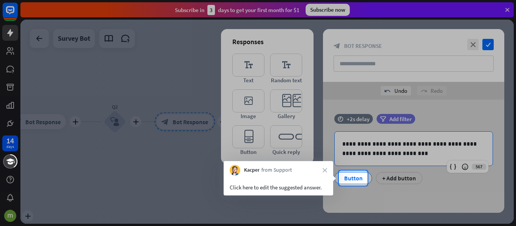
click at [405, 152] on div at bounding box center [258, 85] width 516 height 171
click at [385, 149] on div at bounding box center [258, 85] width 516 height 171
click at [382, 152] on div at bounding box center [258, 85] width 516 height 171
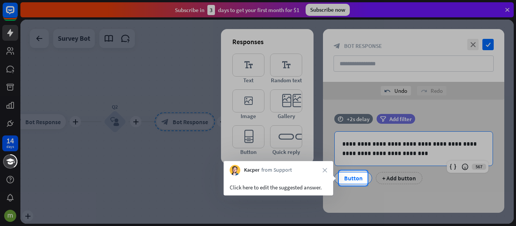
drag, startPoint x: 455, startPoint y: 157, endPoint x: 296, endPoint y: 162, distance: 159.2
click at [349, 158] on div at bounding box center [258, 85] width 516 height 171
click at [290, 184] on div "Click here to edit the suggested answer." at bounding box center [279, 187] width 98 height 9
click at [288, 188] on div "Click here to edit the suggested answer." at bounding box center [279, 187] width 98 height 9
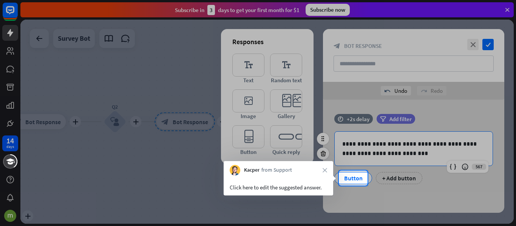
click at [357, 181] on div "Button" at bounding box center [353, 178] width 25 height 11
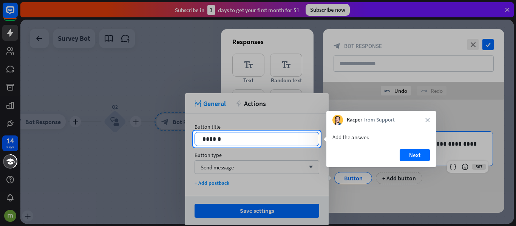
click at [275, 141] on p "******" at bounding box center [257, 139] width 109 height 9
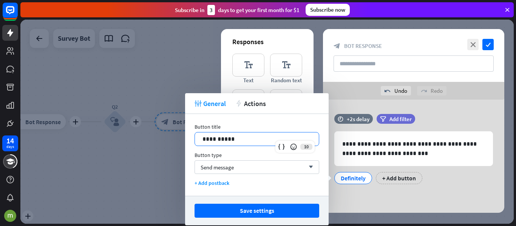
click at [275, 141] on p "**********" at bounding box center [257, 139] width 109 height 9
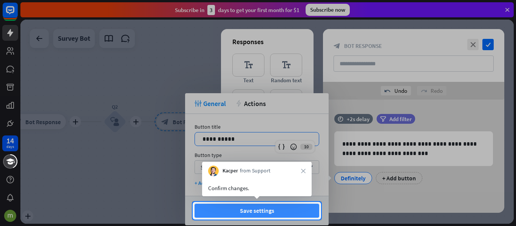
click at [268, 211] on button "Save settings" at bounding box center [257, 211] width 125 height 14
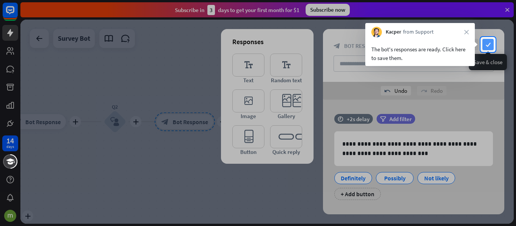
click at [489, 45] on icon "check" at bounding box center [488, 44] width 11 height 11
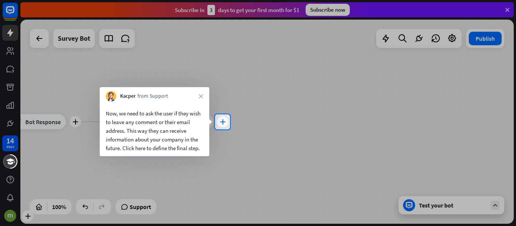
click at [224, 121] on icon "plus" at bounding box center [223, 121] width 6 height 5
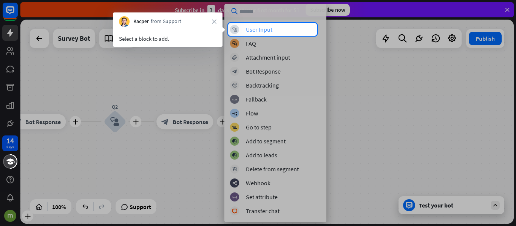
click at [277, 27] on div "block_user_input User Input" at bounding box center [275, 29] width 91 height 9
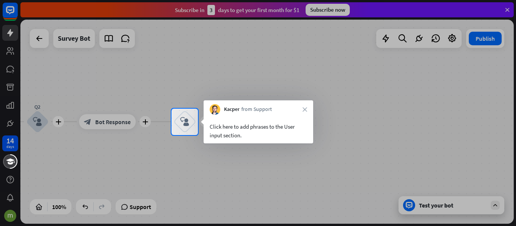
click at [283, 129] on div "Click here to add phrases to the User input section." at bounding box center [259, 130] width 98 height 17
click at [221, 135] on div "Click here to add phrases to the User input section." at bounding box center [259, 130] width 98 height 17
click at [190, 131] on div "block_user_input" at bounding box center [184, 122] width 23 height 23
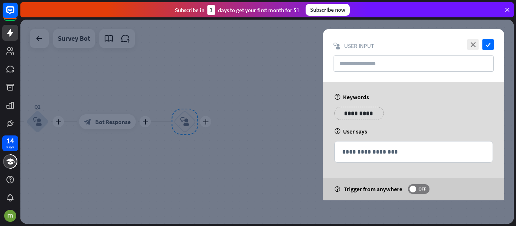
type input "**"
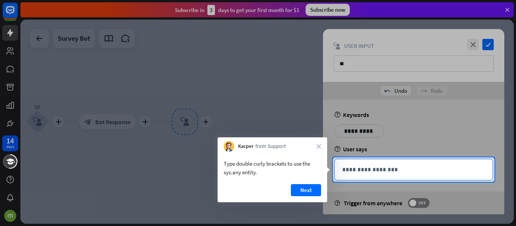
click at [352, 172] on p "**********" at bounding box center [413, 169] width 143 height 9
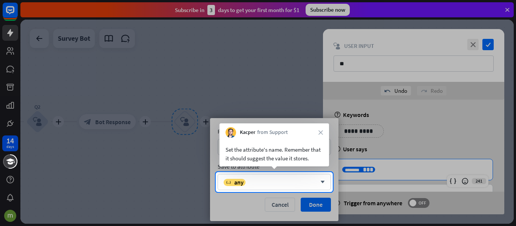
click at [311, 206] on div at bounding box center [258, 209] width 516 height 34
click at [327, 132] on div "Kacper from Support close" at bounding box center [275, 131] width 110 height 14
click at [317, 133] on div "Kacper from Support close" at bounding box center [275, 131] width 110 height 14
click at [311, 208] on div at bounding box center [258, 209] width 516 height 34
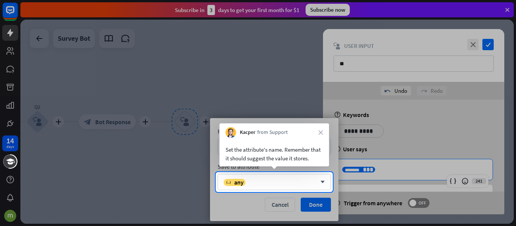
click at [323, 210] on div at bounding box center [258, 209] width 516 height 34
click at [323, 209] on div at bounding box center [258, 209] width 516 height 34
click at [316, 201] on div at bounding box center [258, 209] width 516 height 34
click at [330, 189] on div "variable any arrow_down" at bounding box center [274, 182] width 113 height 16
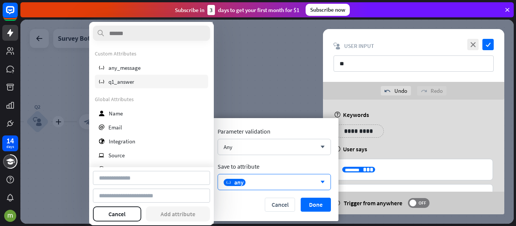
type input "*********"
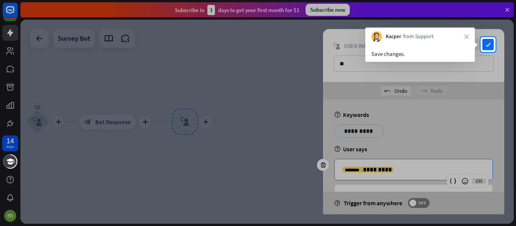
click at [428, 127] on div at bounding box center [258, 139] width 516 height 174
click at [491, 43] on icon "check" at bounding box center [488, 44] width 11 height 11
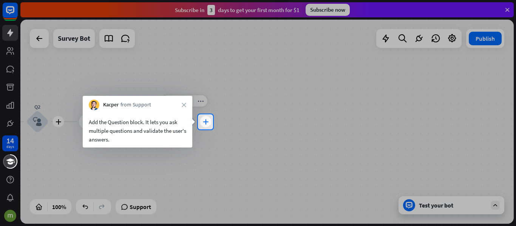
click at [206, 123] on icon "plus" at bounding box center [206, 121] width 6 height 5
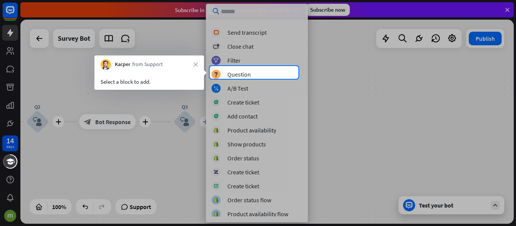
scroll to position [181, 0]
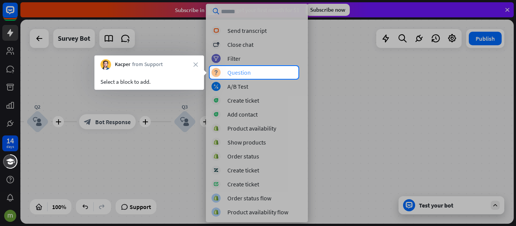
click at [246, 72] on div "Question" at bounding box center [239, 73] width 23 height 8
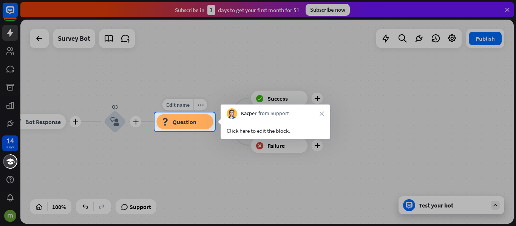
click at [187, 124] on span "Question" at bounding box center [185, 122] width 24 height 8
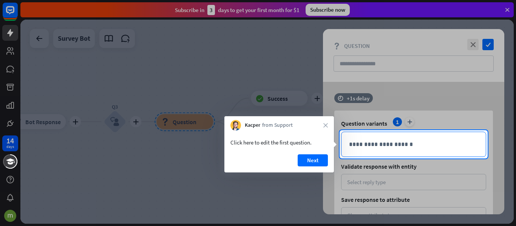
click at [357, 148] on p "**********" at bounding box center [413, 144] width 129 height 9
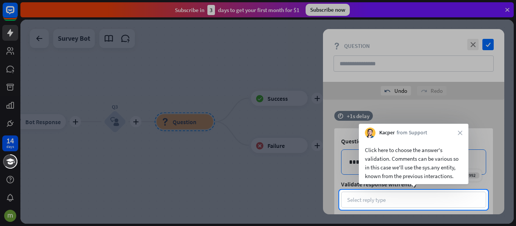
click at [379, 108] on div at bounding box center [258, 95] width 516 height 190
click at [372, 202] on div "Select reply type" at bounding box center [366, 200] width 39 height 7
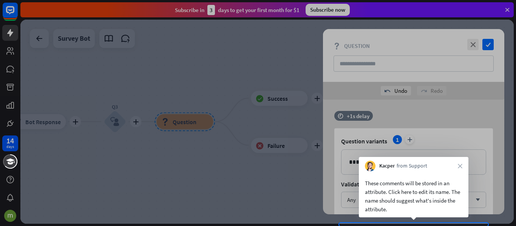
click at [353, 198] on div at bounding box center [258, 111] width 516 height 223
click at [463, 168] on div "Kacper from Support close" at bounding box center [414, 164] width 110 height 14
click at [460, 166] on icon "close" at bounding box center [460, 166] width 5 height 5
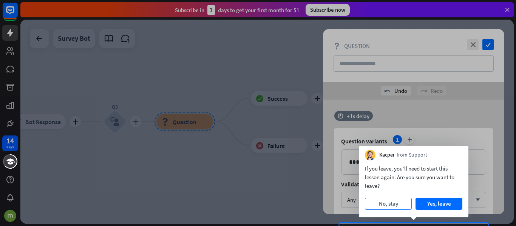
click at [383, 204] on button "No, stay" at bounding box center [388, 204] width 47 height 12
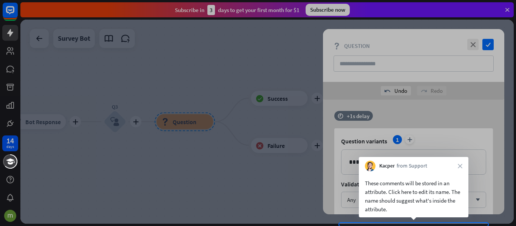
click at [430, 193] on div "These comments will be stored in an attribute. Click here to edit its name. The…" at bounding box center [414, 196] width 98 height 35
click at [409, 221] on div at bounding box center [258, 111] width 516 height 223
click at [409, 223] on div at bounding box center [258, 111] width 516 height 223
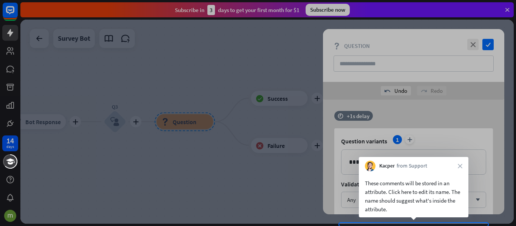
click at [344, 223] on div at bounding box center [267, 122] width 494 height 204
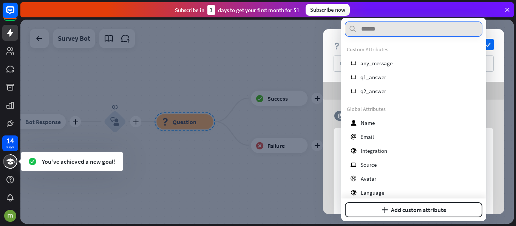
click at [344, 223] on div at bounding box center [267, 122] width 494 height 204
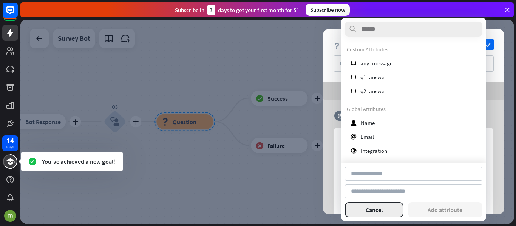
type input "********"
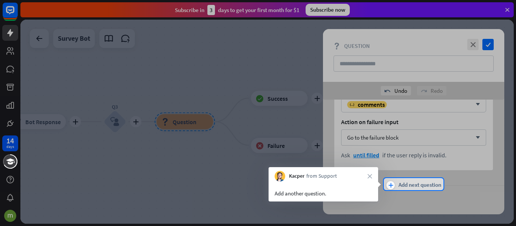
scroll to position [130, 0]
click at [413, 186] on span "Add next question" at bounding box center [420, 184] width 43 height 8
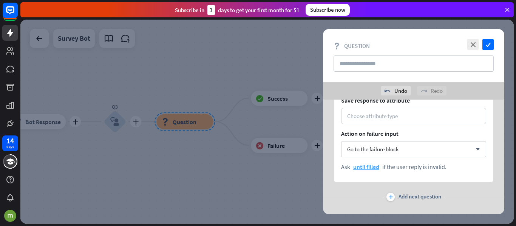
scroll to position [326, 0]
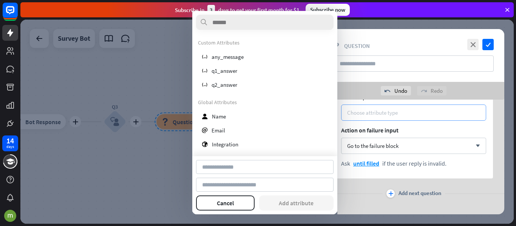
type input "*****"
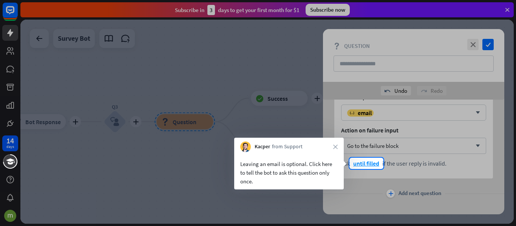
click at [374, 150] on div at bounding box center [258, 79] width 516 height 158
click at [371, 163] on span "until filled" at bounding box center [366, 164] width 26 height 8
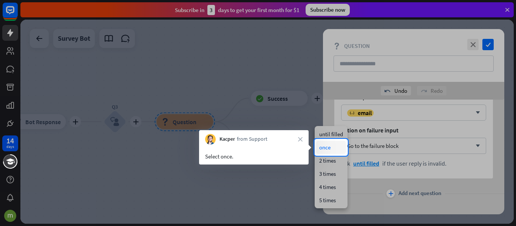
click at [334, 150] on div "once" at bounding box center [331, 147] width 30 height 13
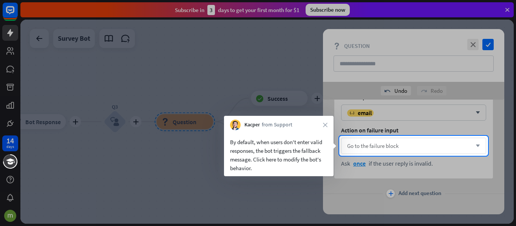
click at [384, 149] on span "Go to the failure block" at bounding box center [372, 145] width 51 height 7
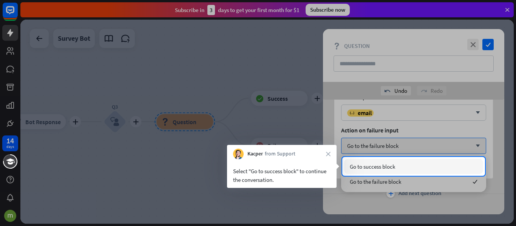
click at [384, 149] on div at bounding box center [258, 78] width 516 height 157
click at [368, 171] on div "Go to success block" at bounding box center [413, 166] width 139 height 15
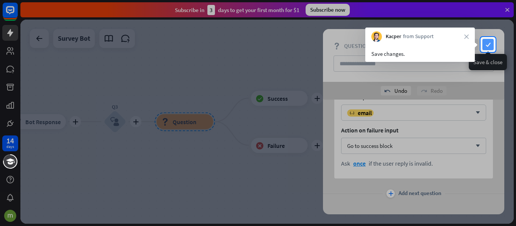
click at [486, 44] on icon "check" at bounding box center [488, 44] width 11 height 11
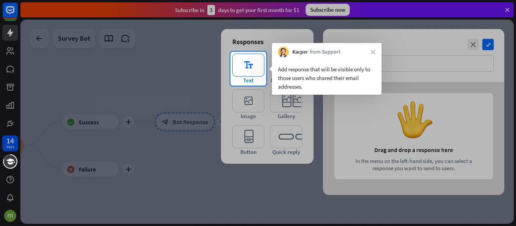
click at [256, 73] on icon "editor_text" at bounding box center [248, 65] width 32 height 23
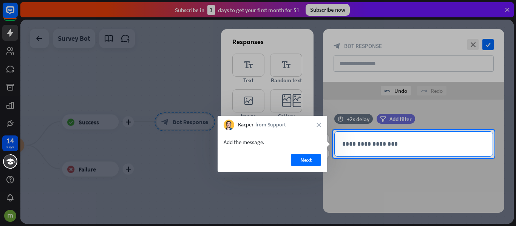
click at [359, 147] on p "**********" at bounding box center [413, 143] width 143 height 9
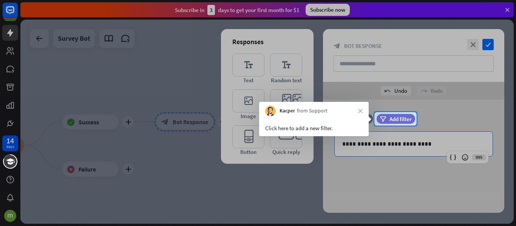
click at [489, 40] on div at bounding box center [258, 56] width 516 height 112
click at [489, 45] on div at bounding box center [258, 56] width 516 height 112
click at [302, 129] on div "Click here to add a new filter." at bounding box center [314, 128] width 98 height 9
click at [482, 50] on div at bounding box center [258, 56] width 516 height 112
click at [490, 48] on div at bounding box center [258, 56] width 516 height 112
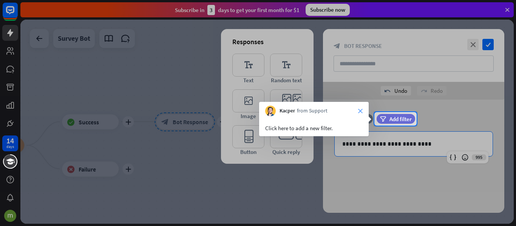
click at [362, 110] on icon "close" at bounding box center [360, 111] width 5 height 5
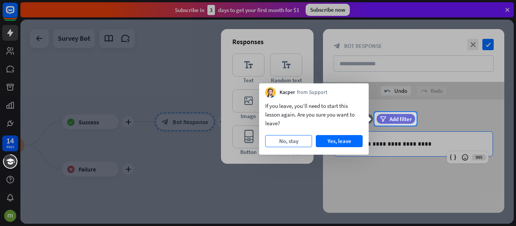
click at [297, 142] on button "No, stay" at bounding box center [288, 141] width 47 height 12
click at [297, 142] on div at bounding box center [258, 176] width 516 height 101
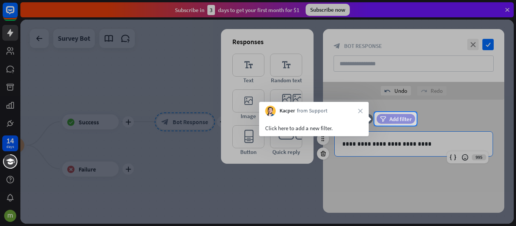
click at [394, 123] on div "filter Add filter" at bounding box center [396, 119] width 39 height 10
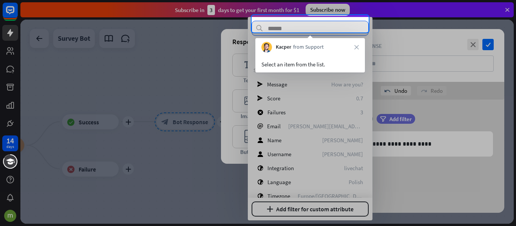
scroll to position [67, 0]
click at [282, 126] on div at bounding box center [258, 130] width 516 height 194
click at [348, 124] on div at bounding box center [258, 130] width 516 height 194
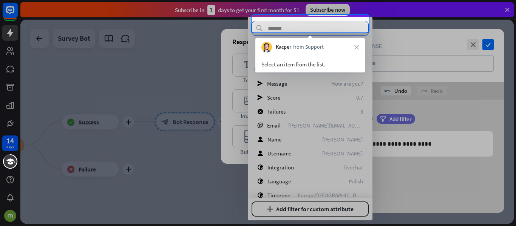
click at [286, 60] on div "Select an item from the list." at bounding box center [311, 64] width 98 height 9
click at [286, 61] on div "Select an item from the list." at bounding box center [311, 64] width 98 height 9
click at [280, 29] on input "text" at bounding box center [310, 28] width 117 height 15
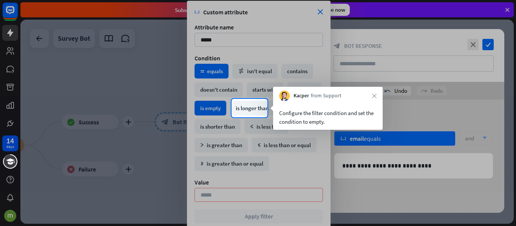
click at [226, 107] on div "is empty" at bounding box center [211, 108] width 32 height 15
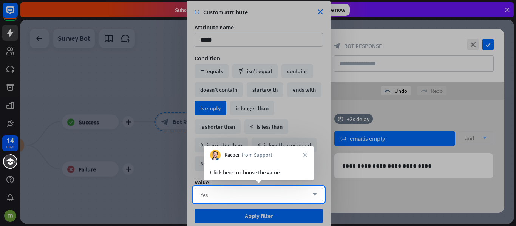
click at [240, 198] on div "Yes arrow_down" at bounding box center [259, 195] width 128 height 14
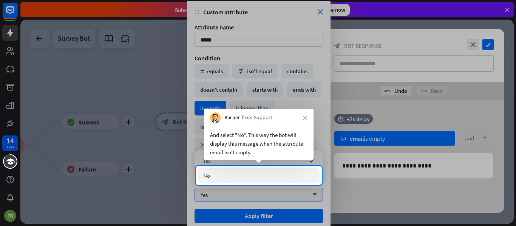
click at [237, 181] on div "No" at bounding box center [259, 175] width 122 height 15
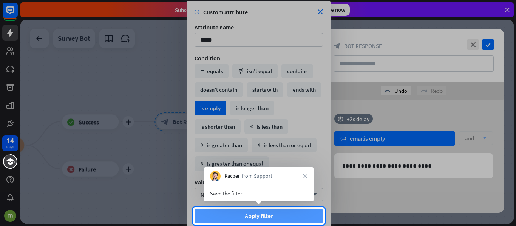
click at [258, 212] on button "Apply filter" at bounding box center [259, 216] width 128 height 14
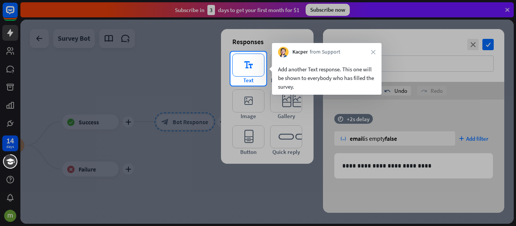
click at [241, 68] on icon "editor_text" at bounding box center [248, 65] width 32 height 23
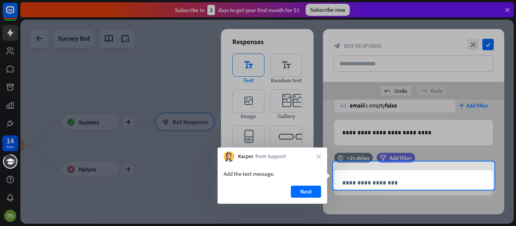
scroll to position [41, 0]
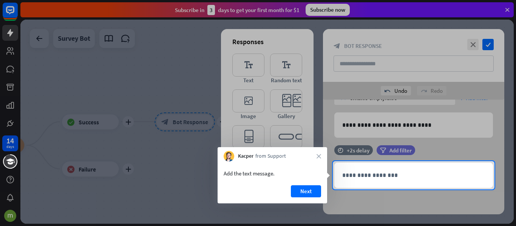
click at [255, 179] on div "Add the text message." at bounding box center [273, 172] width 110 height 20
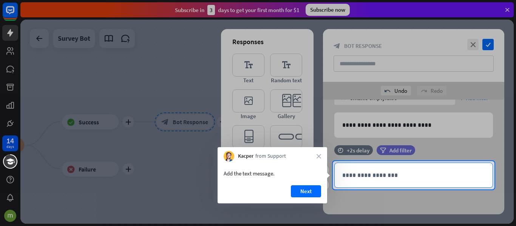
click at [377, 184] on div "**********" at bounding box center [414, 175] width 158 height 25
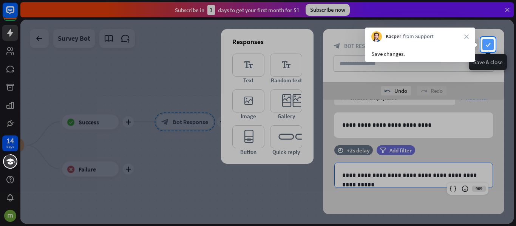
click at [485, 42] on icon "check" at bounding box center [488, 44] width 11 height 11
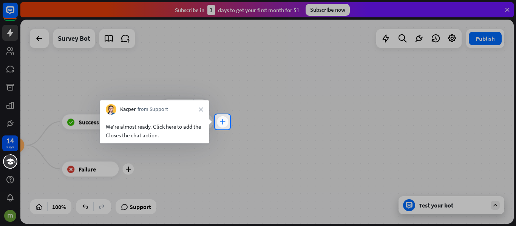
click at [218, 124] on div "plus" at bounding box center [222, 121] width 11 height 11
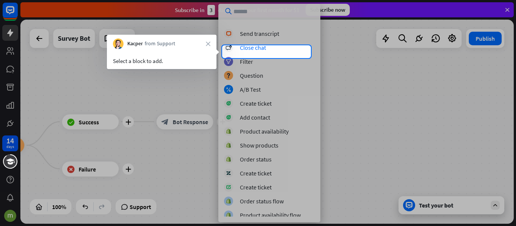
scroll to position [223, 0]
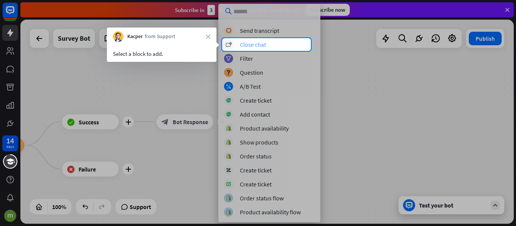
click at [252, 43] on div "Close chat" at bounding box center [253, 45] width 26 height 8
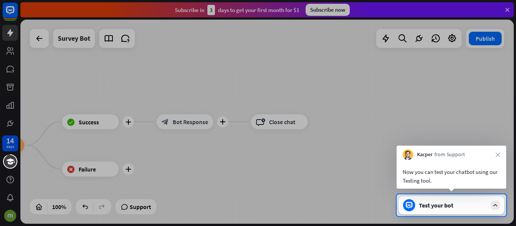
click at [446, 208] on div "Test your bot" at bounding box center [453, 206] width 68 height 8
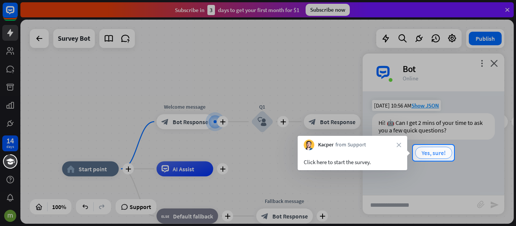
click at [425, 153] on span "Yes, sure!" at bounding box center [434, 153] width 24 height 8
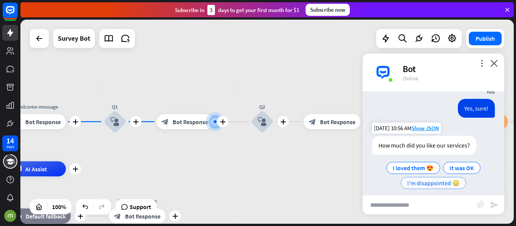
scroll to position [66, 0]
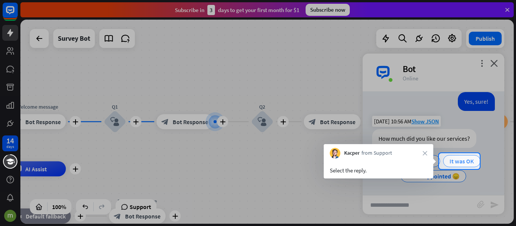
click at [460, 163] on span "It was OK" at bounding box center [462, 162] width 25 height 8
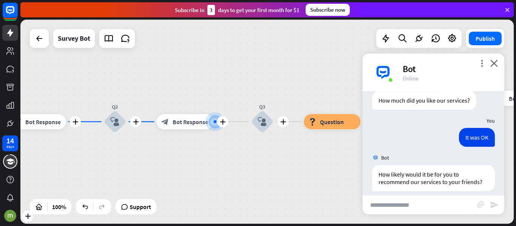
scroll to position [147, 0]
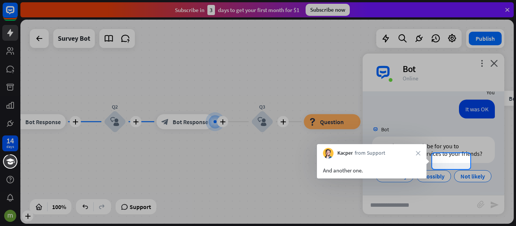
click at [435, 178] on div at bounding box center [258, 197] width 516 height 57
click at [445, 173] on span "Possibly" at bounding box center [434, 177] width 22 height 8
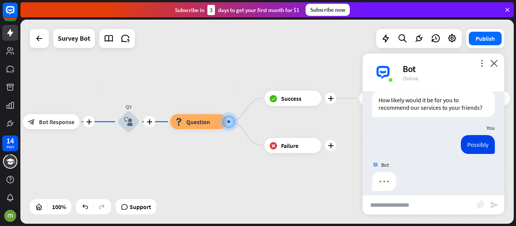
scroll to position [186, 0]
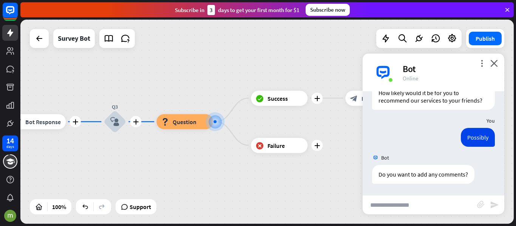
click at [400, 204] on input "text" at bounding box center [420, 205] width 115 height 19
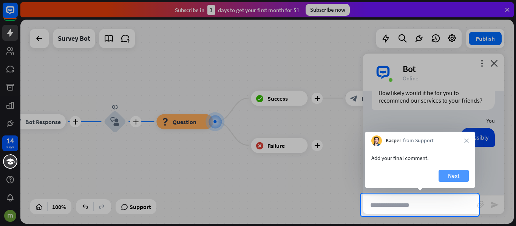
click at [452, 172] on button "Next" at bounding box center [454, 176] width 30 height 12
type input "**********"
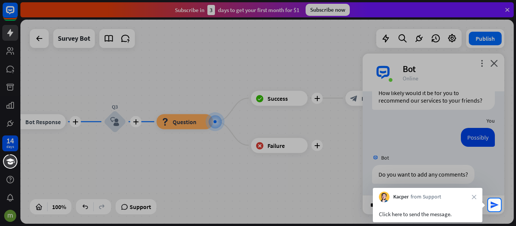
click at [474, 179] on div at bounding box center [258, 99] width 516 height 199
click at [365, 206] on div at bounding box center [244, 205] width 488 height 13
click at [370, 206] on div at bounding box center [244, 205] width 488 height 13
click at [476, 195] on icon "close" at bounding box center [474, 197] width 5 height 5
click at [476, 203] on div "Click here to send the message." at bounding box center [428, 213] width 110 height 20
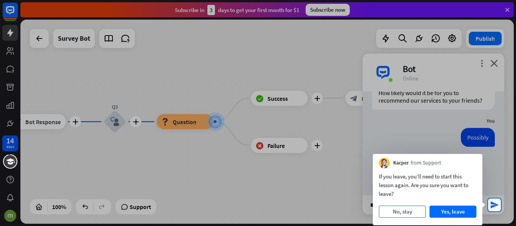
click at [398, 210] on button "No, stay" at bounding box center [402, 212] width 47 height 12
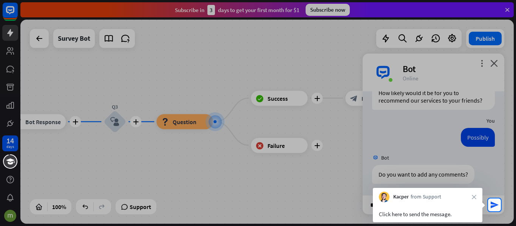
click at [373, 207] on div at bounding box center [244, 205] width 488 height 13
click at [413, 200] on span "from Support" at bounding box center [426, 197] width 31 height 8
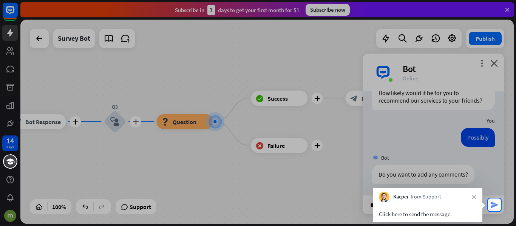
click at [491, 203] on icon "send" at bounding box center [494, 205] width 9 height 9
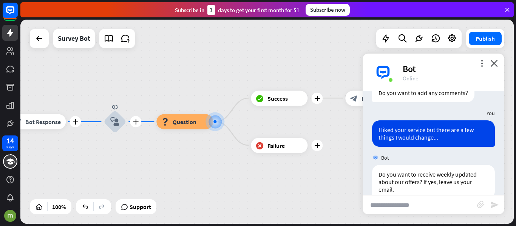
scroll to position [282, 0]
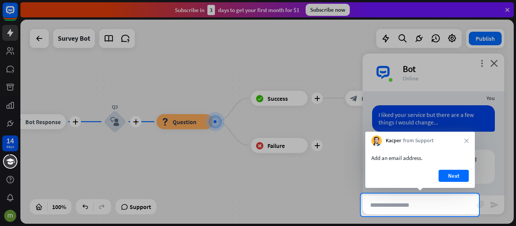
click at [395, 209] on input "text" at bounding box center [420, 205] width 115 height 19
type input "**********"
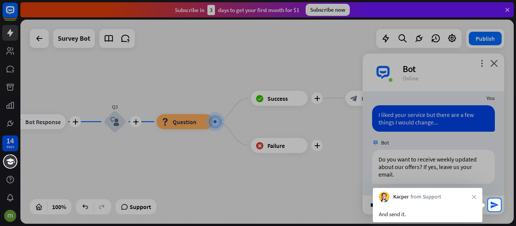
click at [472, 198] on div "Kacper from Support close" at bounding box center [428, 195] width 110 height 14
click at [474, 198] on div "Kacper from Support close" at bounding box center [428, 195] width 110 height 14
click at [475, 199] on icon "close" at bounding box center [474, 197] width 5 height 5
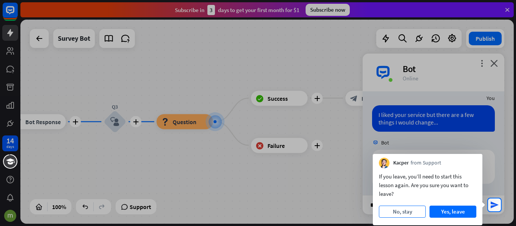
click at [408, 215] on button "No, stay" at bounding box center [402, 212] width 47 height 12
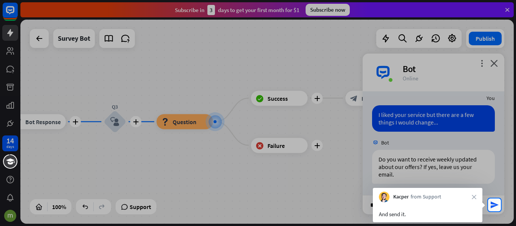
click at [502, 206] on div at bounding box center [508, 205] width 15 height 13
click at [492, 209] on icon "send" at bounding box center [494, 205] width 9 height 9
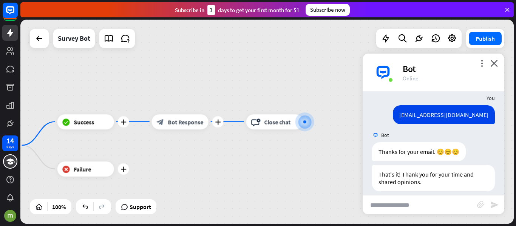
scroll to position [387, 0]
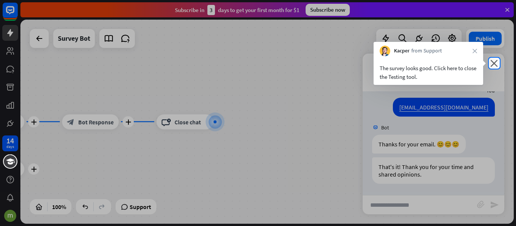
click at [477, 51] on icon "close" at bounding box center [475, 51] width 5 height 5
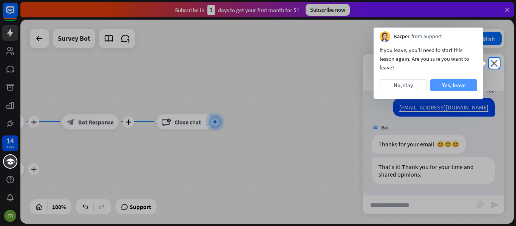
click at [457, 88] on button "Yes, leave" at bounding box center [453, 85] width 47 height 12
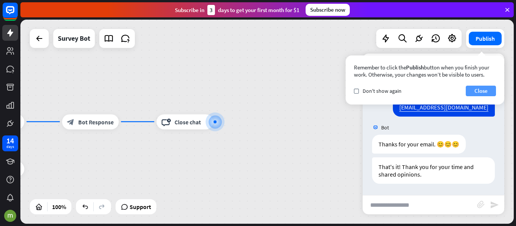
click at [475, 89] on button "Close" at bounding box center [481, 91] width 30 height 11
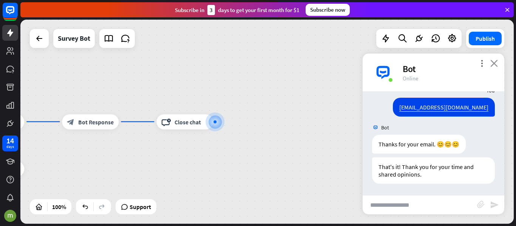
click at [494, 65] on icon "close" at bounding box center [495, 63] width 8 height 7
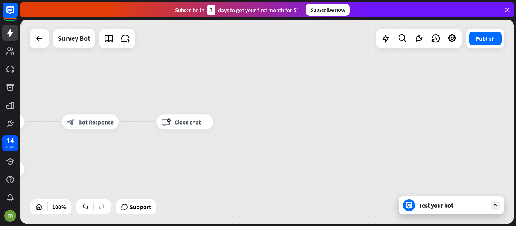
click at [446, 206] on div "Test your bot" at bounding box center [453, 206] width 68 height 8
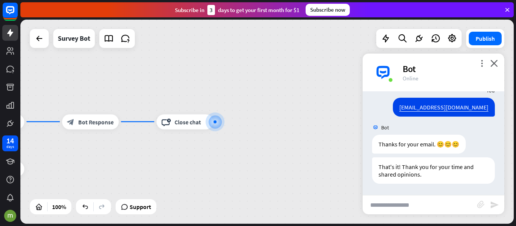
click at [399, 206] on input "text" at bounding box center [420, 205] width 115 height 19
click at [496, 57] on div "more_vert close Bot Online" at bounding box center [434, 73] width 142 height 38
click at [495, 62] on icon "close" at bounding box center [495, 63] width 8 height 7
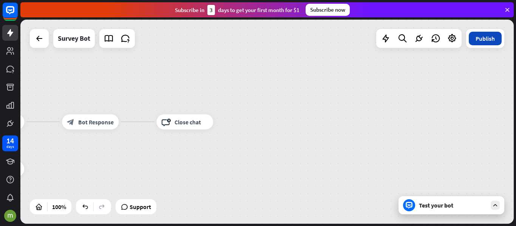
click at [489, 39] on button "Publish" at bounding box center [485, 39] width 33 height 14
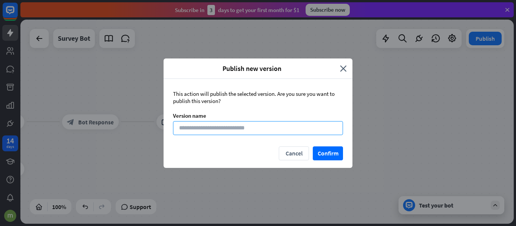
click at [220, 126] on input at bounding box center [258, 128] width 170 height 14
type input "**********"
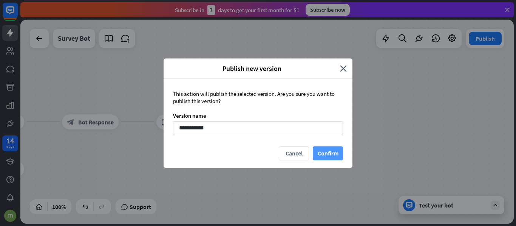
click at [327, 153] on button "Confirm" at bounding box center [328, 154] width 30 height 14
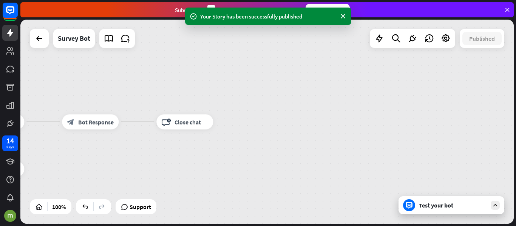
click at [431, 206] on div "Test your bot" at bounding box center [453, 206] width 68 height 8
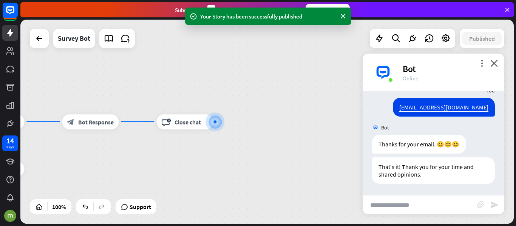
click at [397, 207] on input "text" at bounding box center [420, 205] width 115 height 19
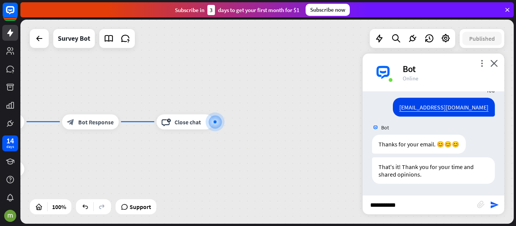
type input "**********"
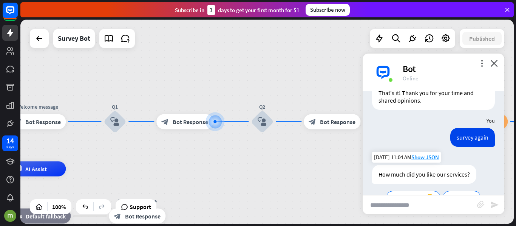
scroll to position [497, 0]
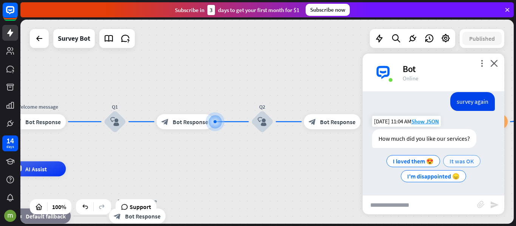
click at [464, 162] on span "It was OK" at bounding box center [462, 162] width 25 height 8
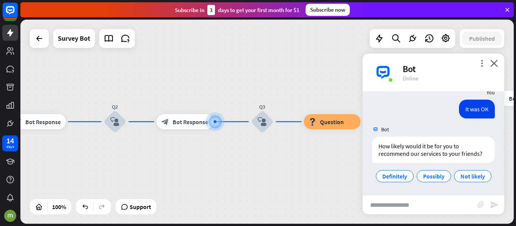
scroll to position [578, 0]
click at [407, 173] on span "Definitely" at bounding box center [394, 177] width 25 height 8
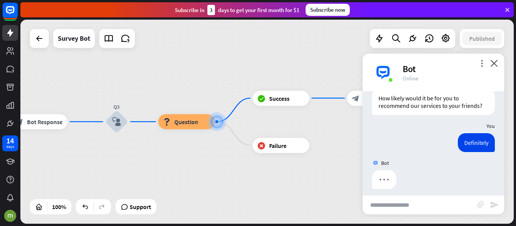
scroll to position [616, 0]
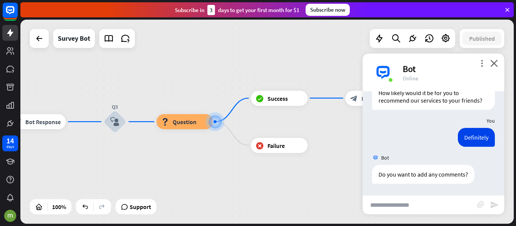
click at [396, 201] on input "text" at bounding box center [420, 205] width 115 height 19
type input "**********"
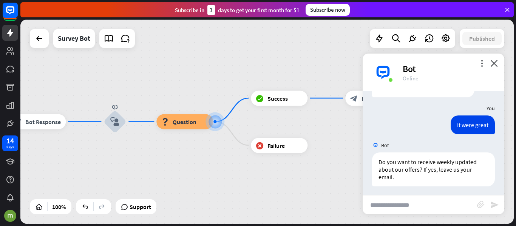
scroll to position [706, 0]
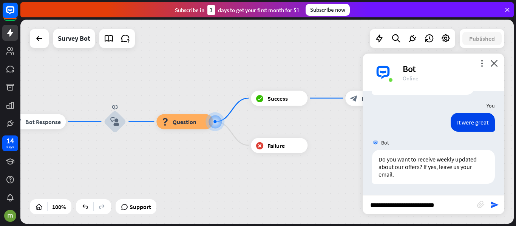
type input "**********"
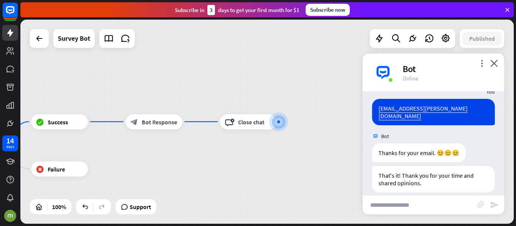
scroll to position [810, 0]
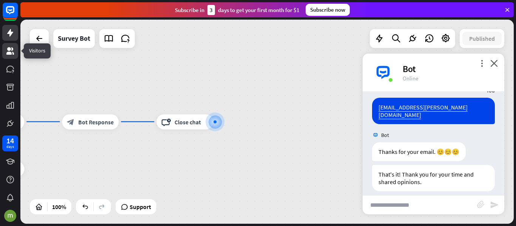
click at [7, 50] on icon at bounding box center [10, 50] width 9 height 9
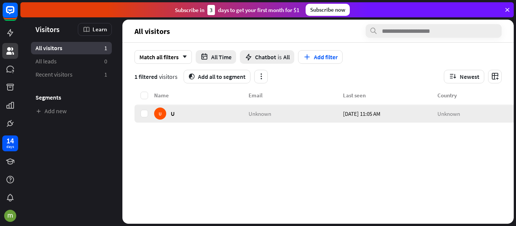
click at [376, 118] on div "[DATE] 11:05 AM" at bounding box center [390, 114] width 94 height 18
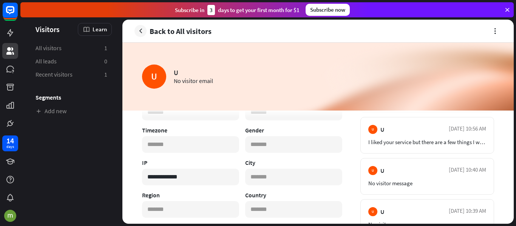
scroll to position [113, 0]
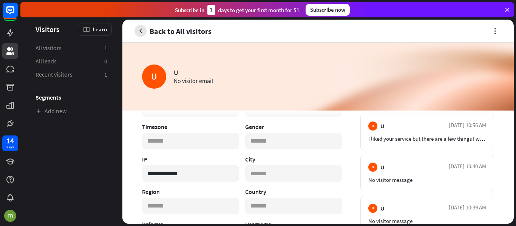
click at [142, 33] on icon "button" at bounding box center [141, 31] width 8 height 8
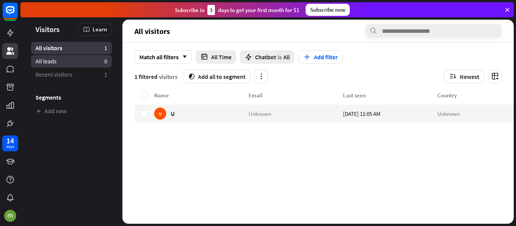
click at [61, 62] on link "All leads 0" at bounding box center [71, 61] width 81 height 12
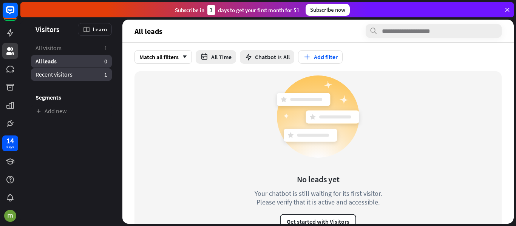
click at [62, 71] on span "Recent visitors" at bounding box center [54, 75] width 37 height 8
